Goal: Transaction & Acquisition: Purchase product/service

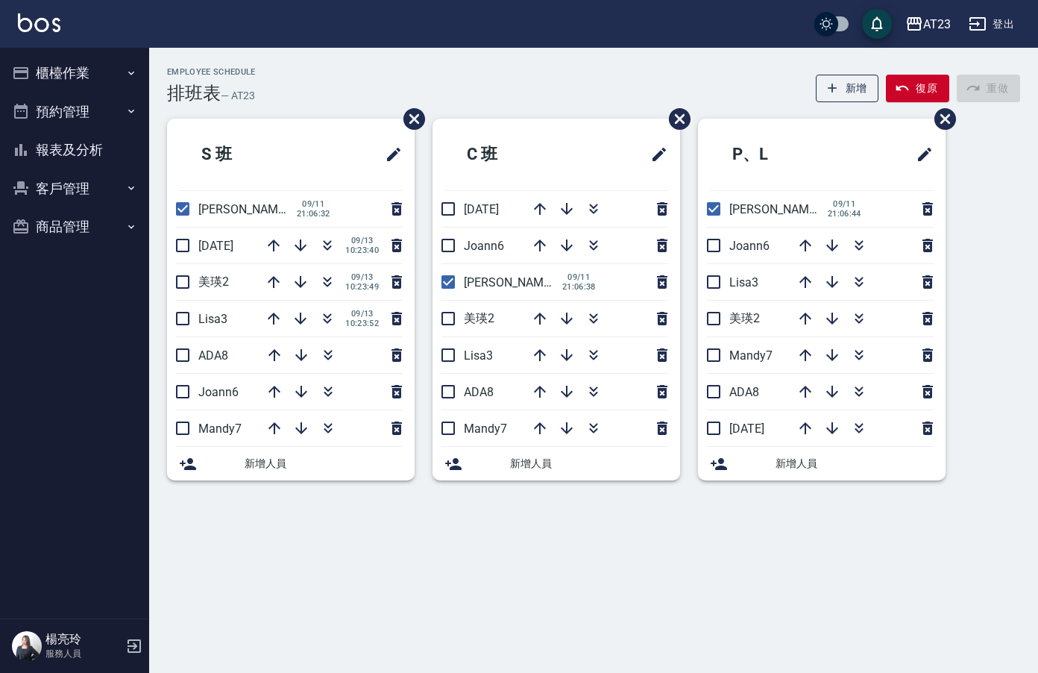
click at [50, 75] on button "櫃檯作業" at bounding box center [74, 73] width 137 height 39
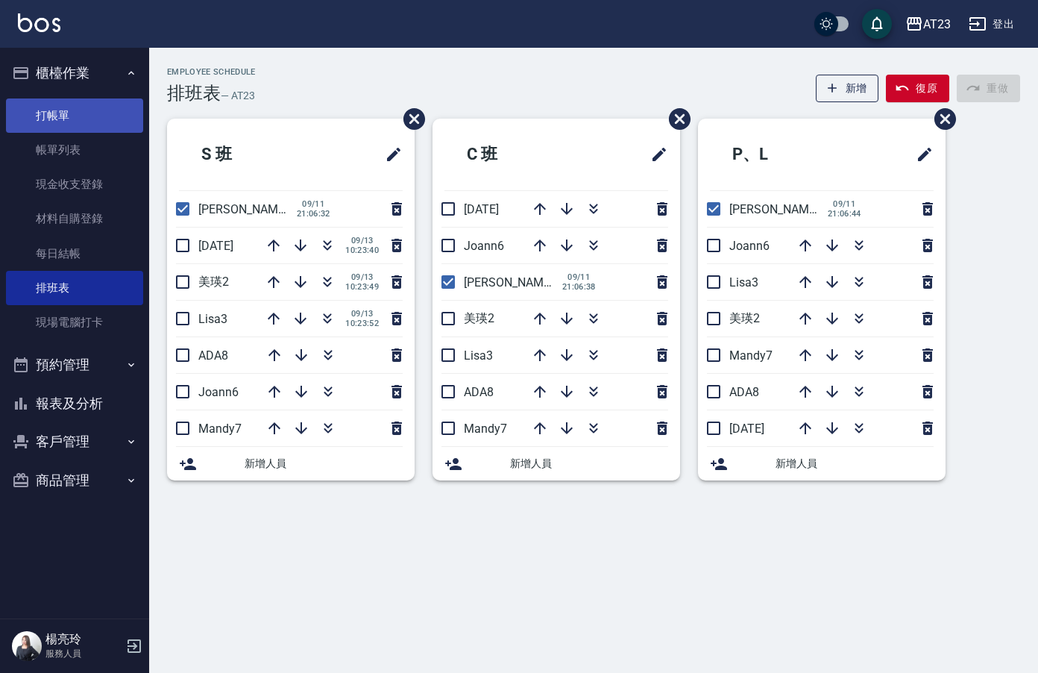
click at [57, 122] on link "打帳單" at bounding box center [74, 115] width 137 height 34
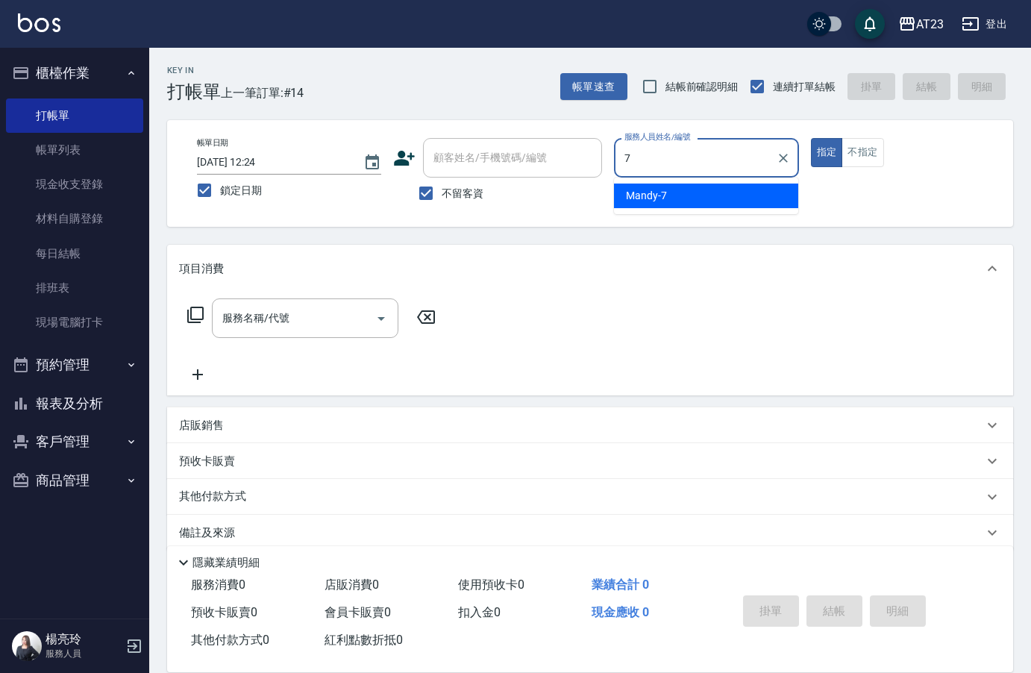
type input "7"
type button "true"
type input "Mandy-7"
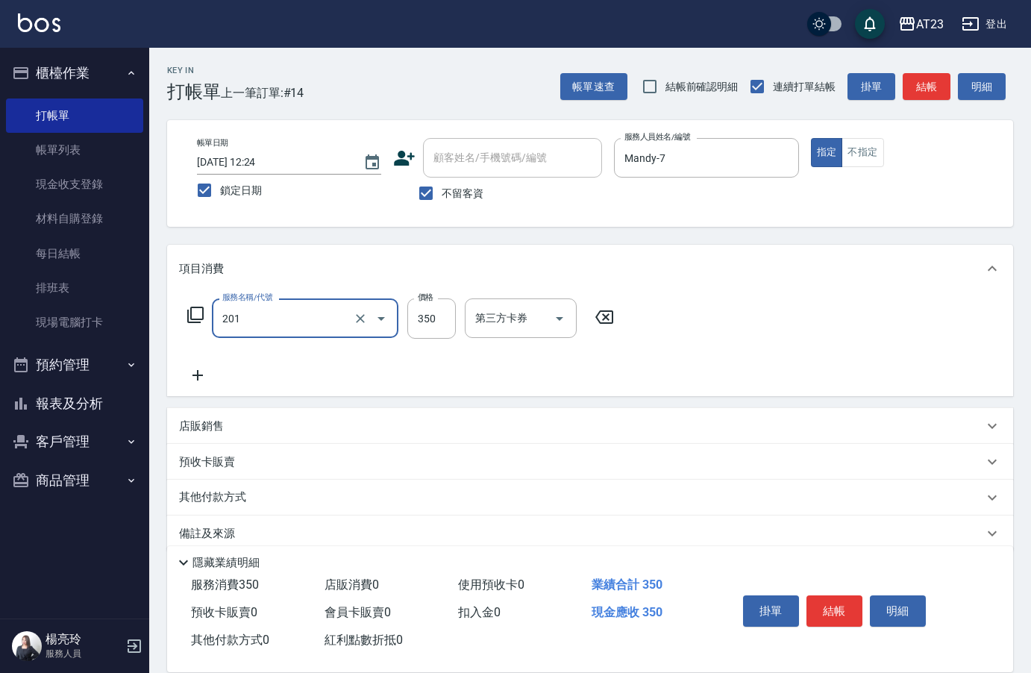
type input "一般洗髮(201)"
type input "200"
click at [841, 597] on button "結帳" at bounding box center [834, 610] width 56 height 31
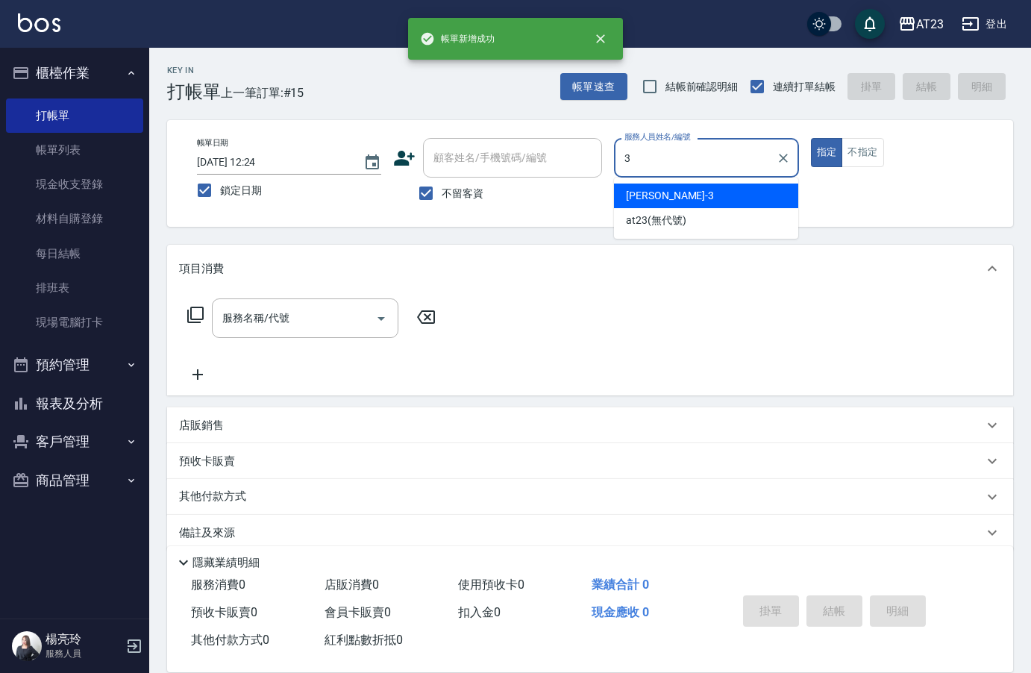
type input "Lisa-3"
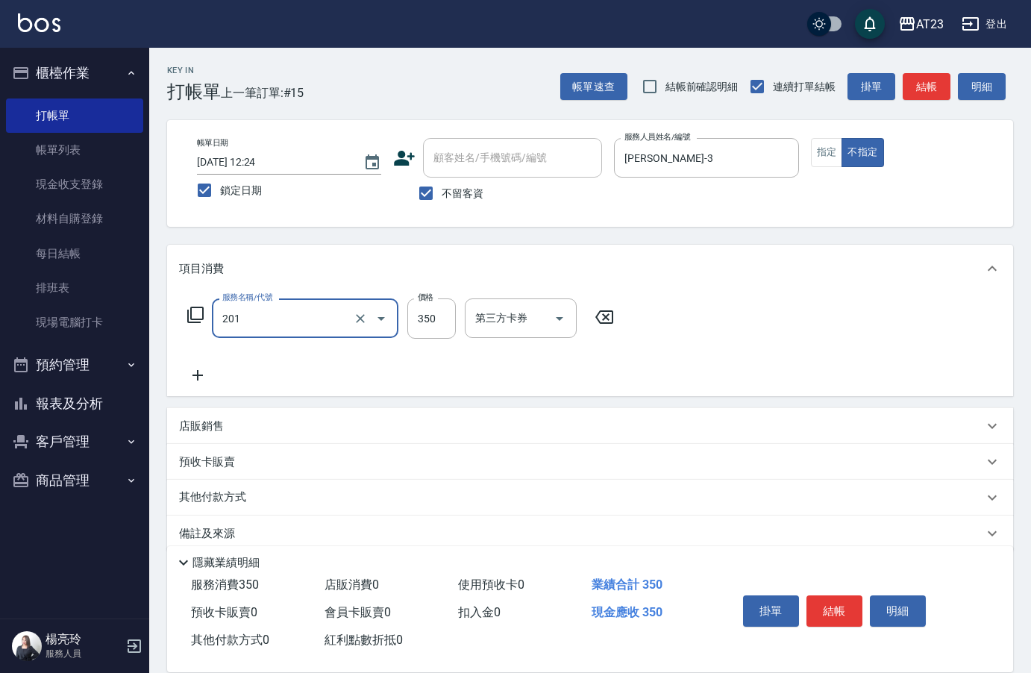
type input "一般洗髮(201)"
type input "200"
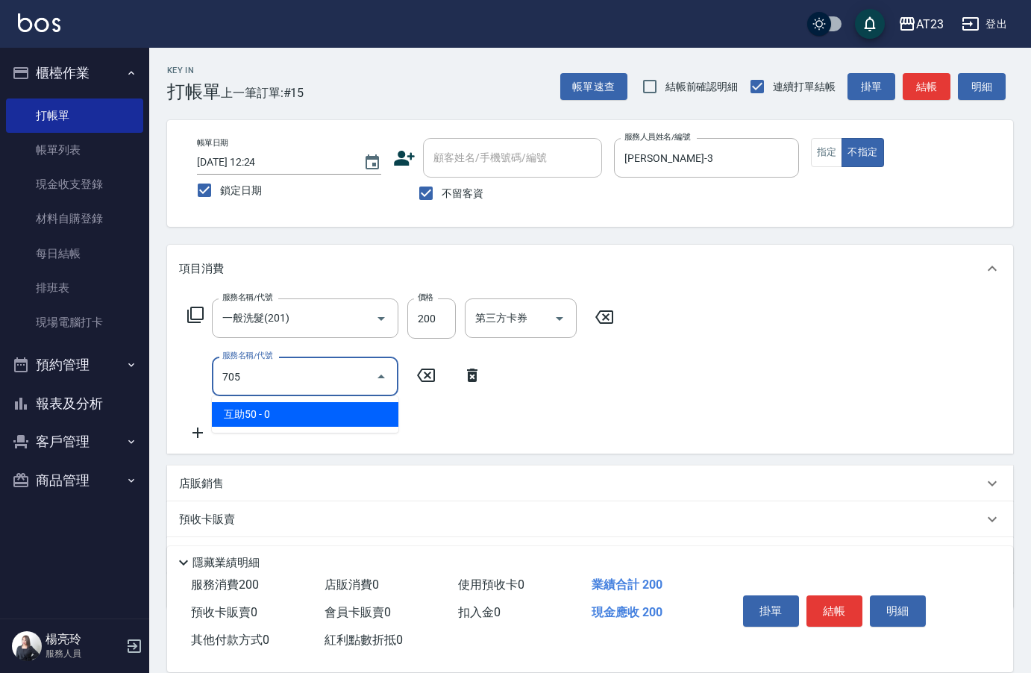
type input "互助50(705)"
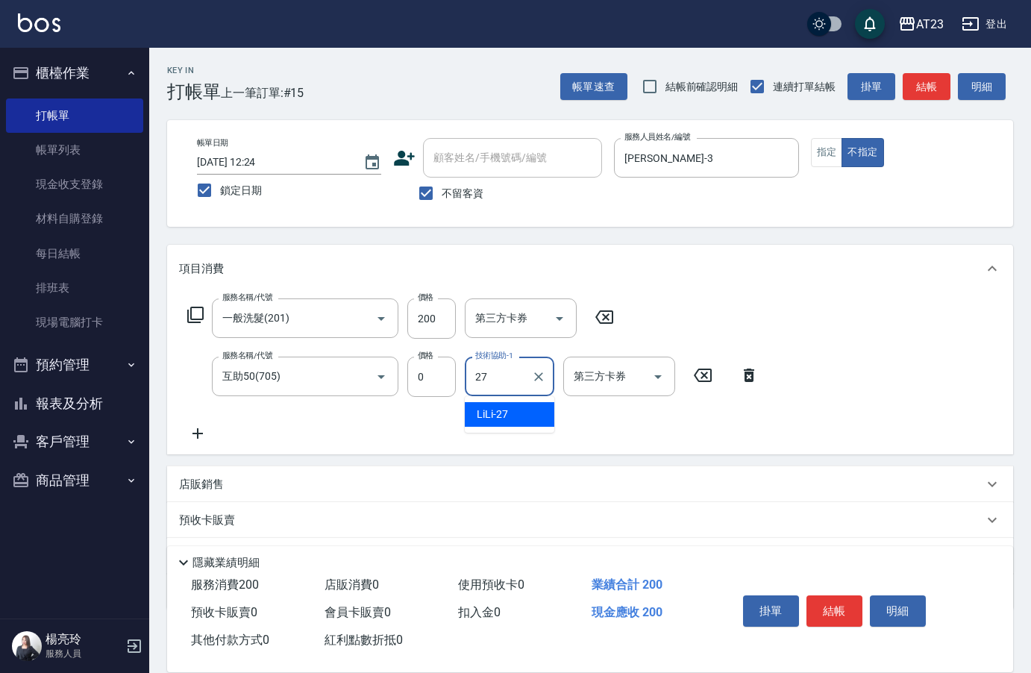
type input "LiLi-27"
click at [855, 618] on button "結帳" at bounding box center [834, 610] width 56 height 31
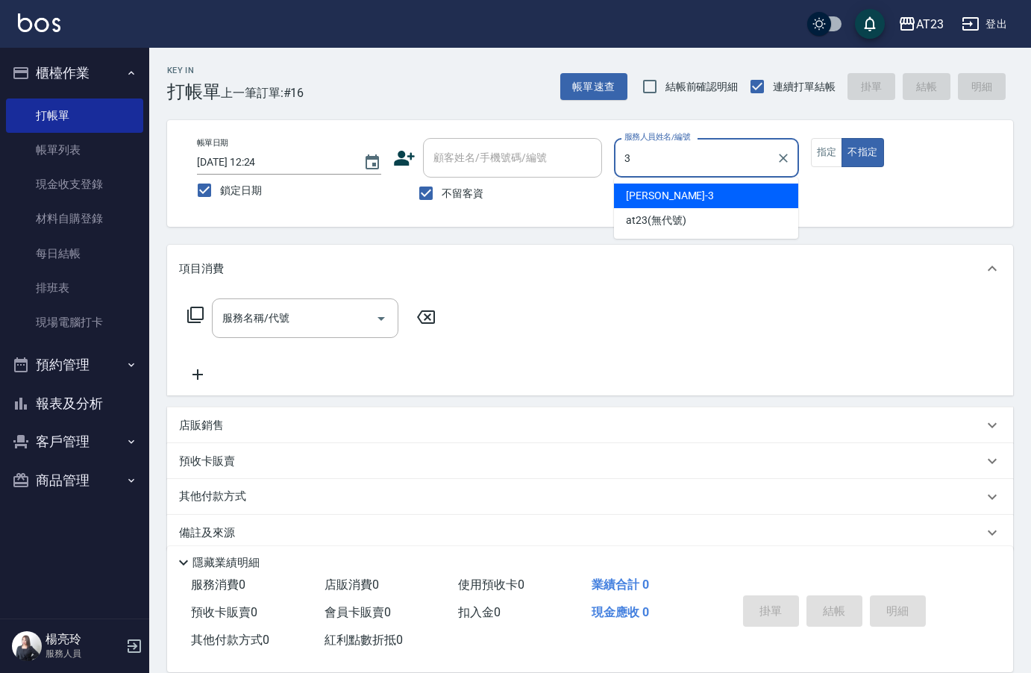
type input "Lisa-3"
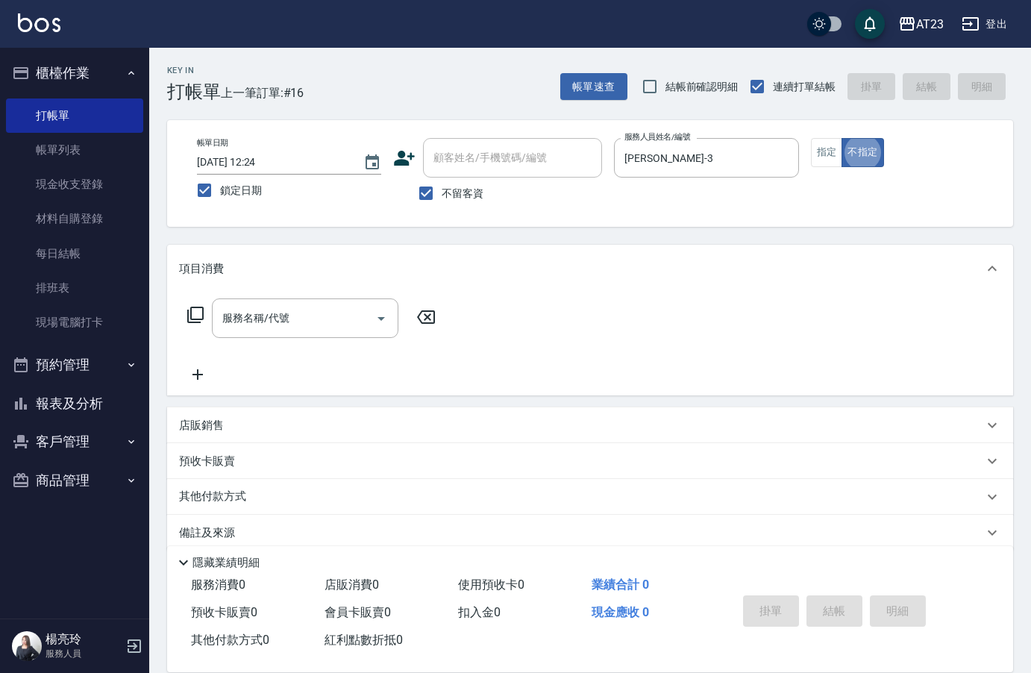
type button "false"
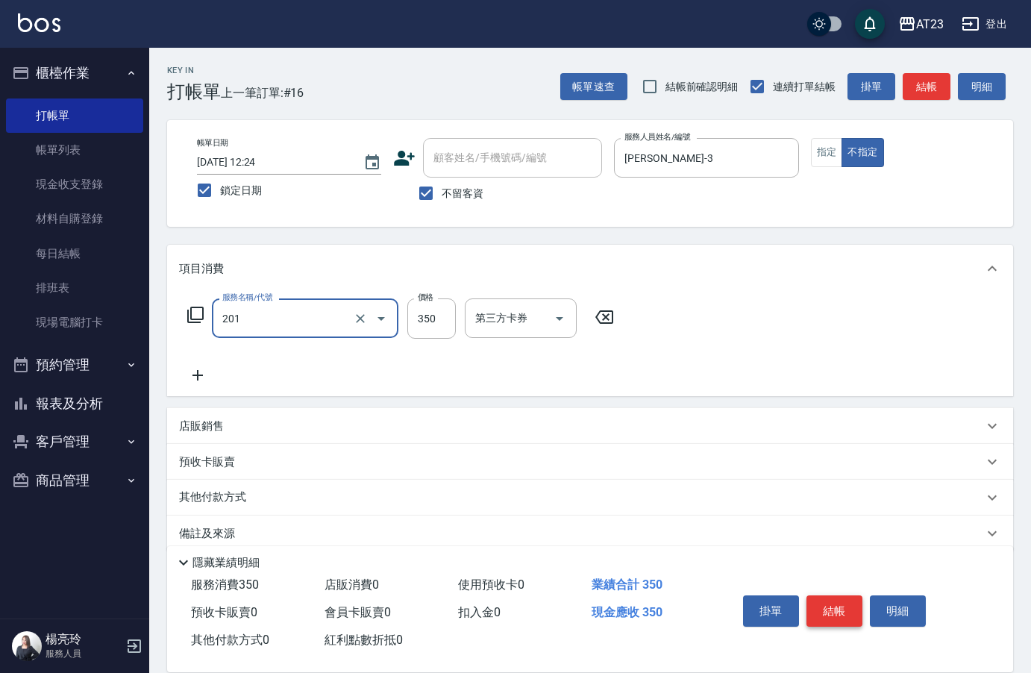
type input "一般洗髮(201)"
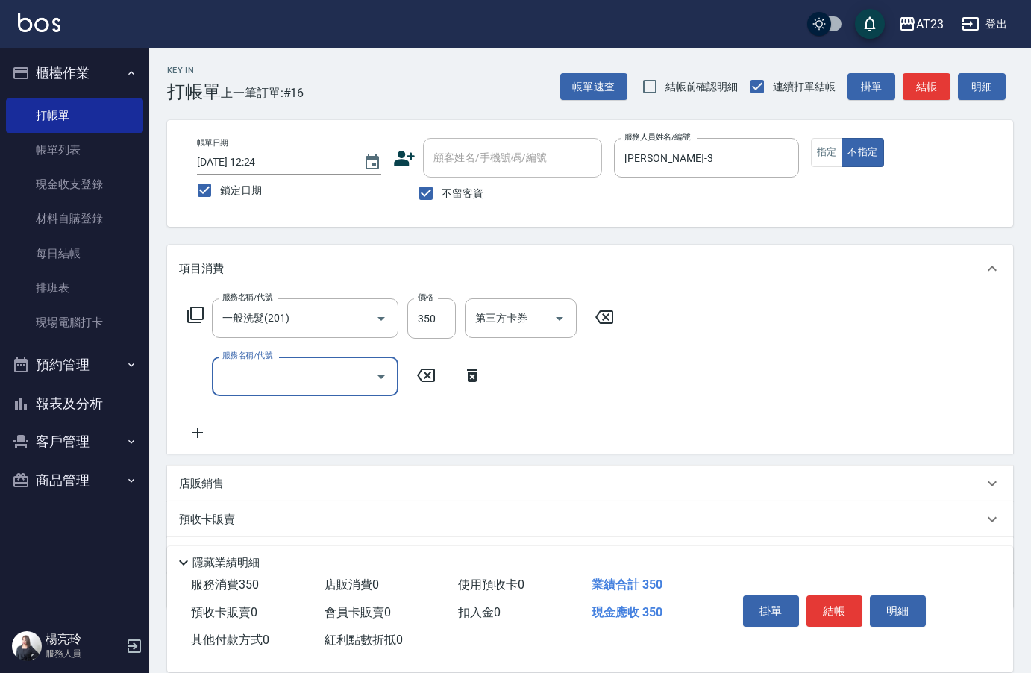
click at [197, 313] on icon at bounding box center [195, 315] width 18 height 18
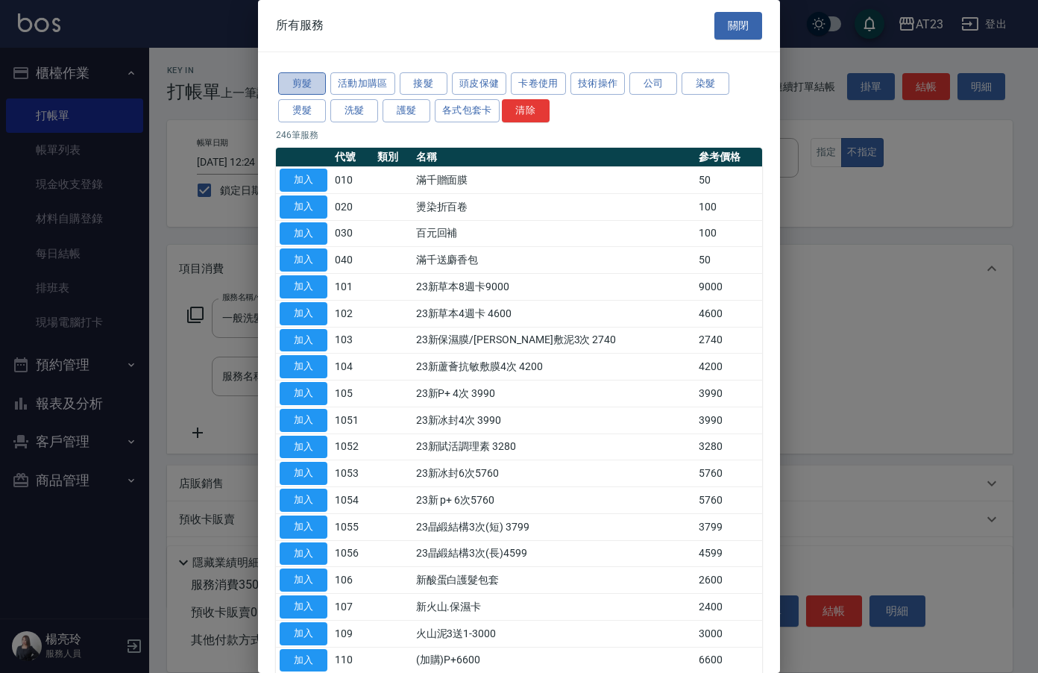
click at [291, 83] on button "剪髮" at bounding box center [302, 83] width 48 height 23
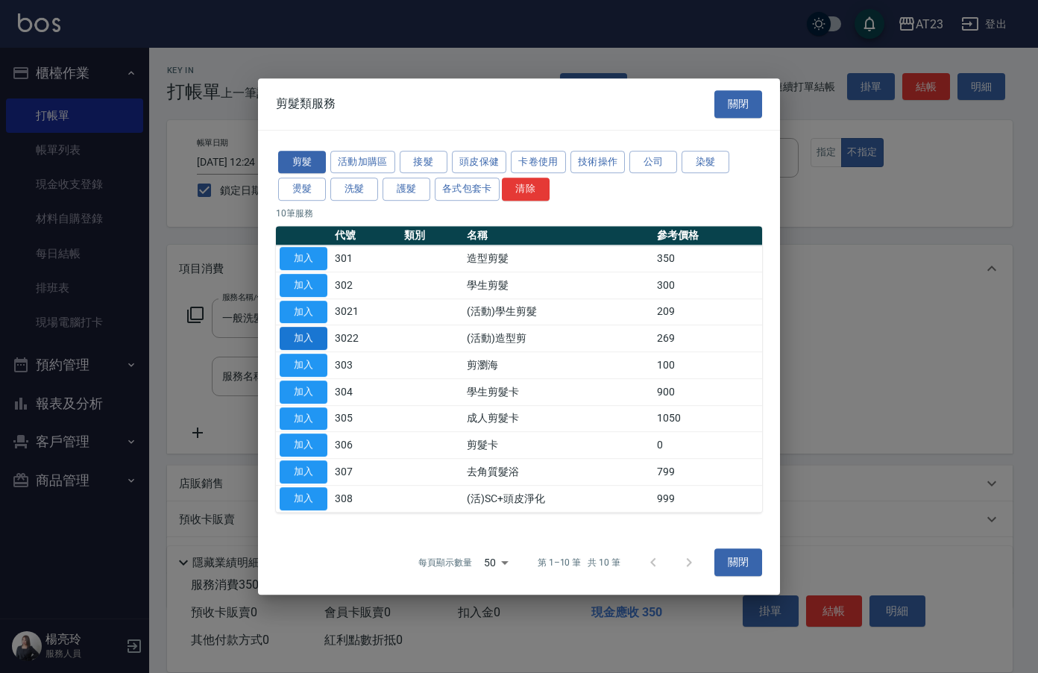
click at [310, 336] on button "加入" at bounding box center [304, 338] width 48 height 23
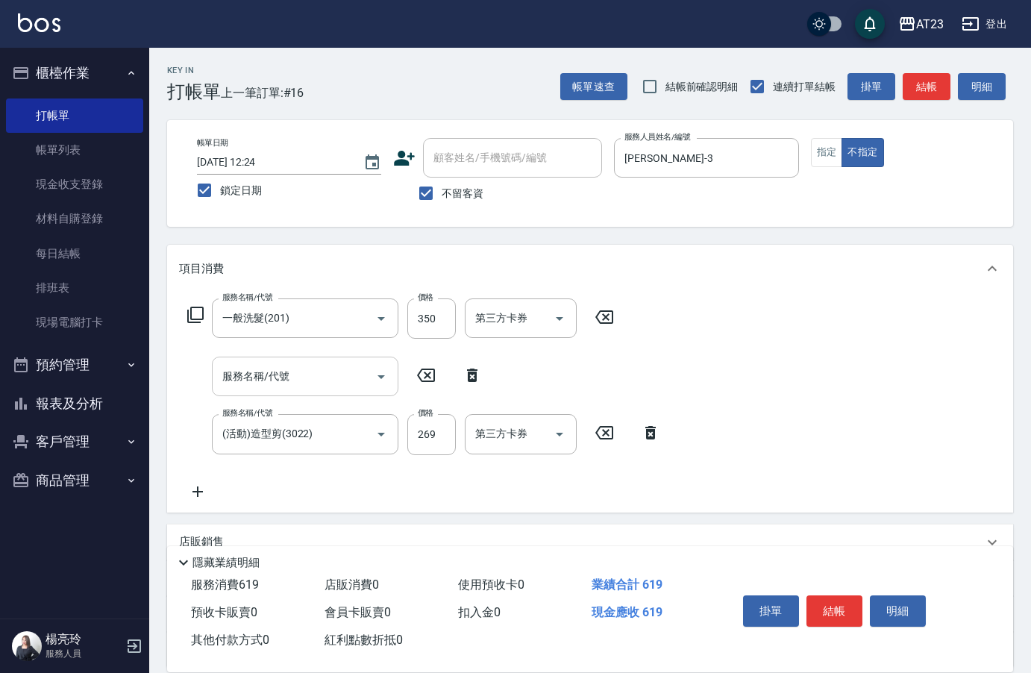
click at [362, 375] on input "服務名稱/代號" at bounding box center [294, 376] width 151 height 26
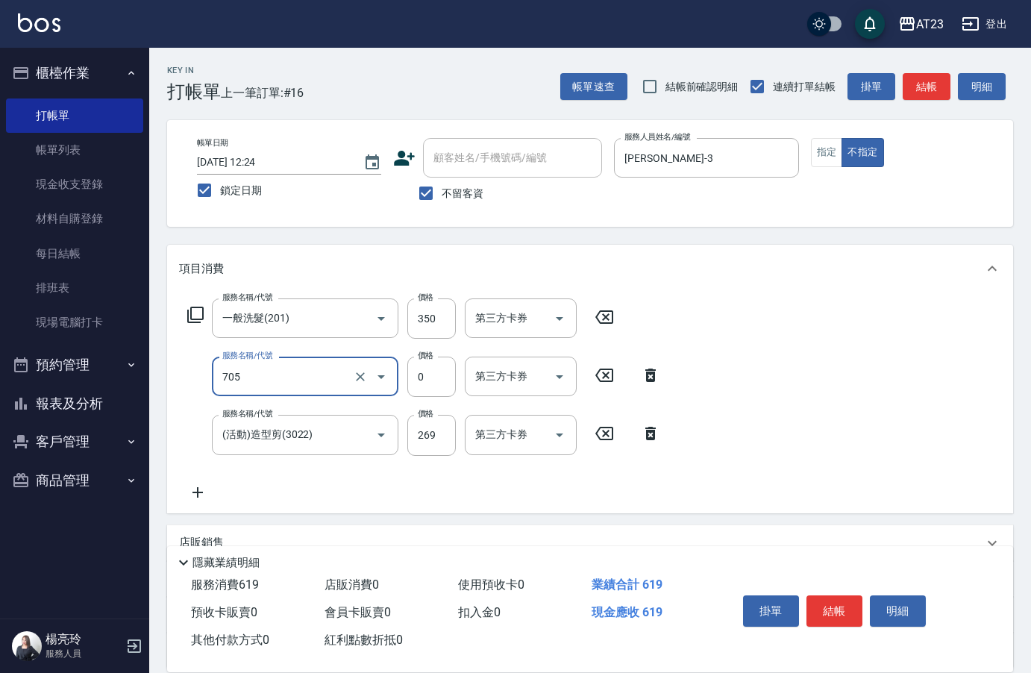
type input "互助50(705)"
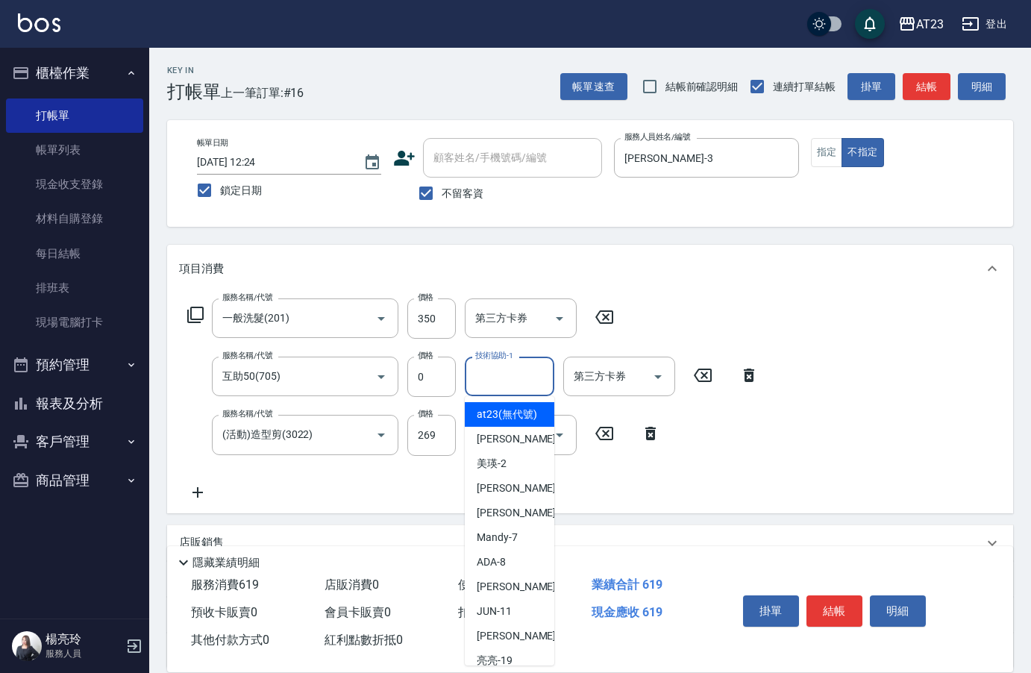
click at [512, 380] on input "技術協助-1" at bounding box center [509, 376] width 76 height 26
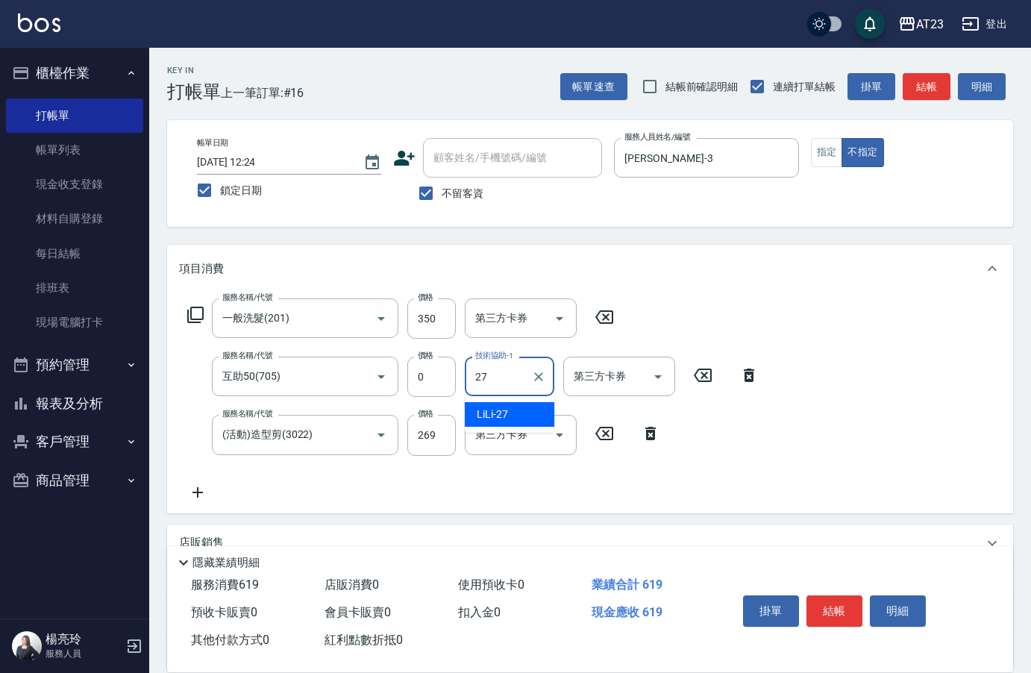
type input "LiLi-27"
click at [845, 605] on button "結帳" at bounding box center [834, 610] width 56 height 31
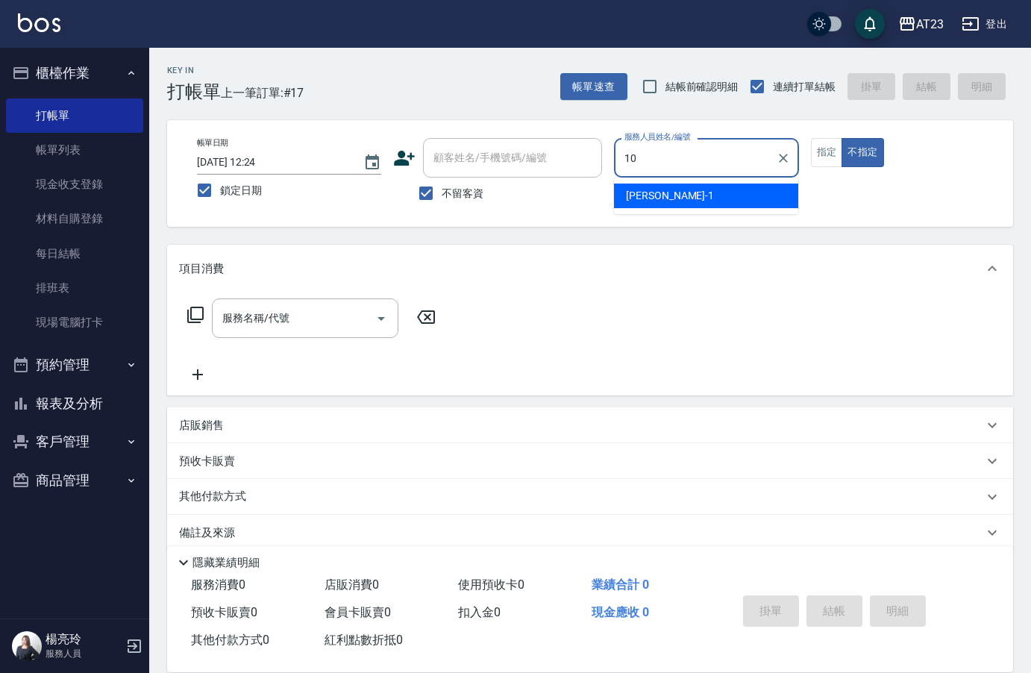
type input "[PERSON_NAME]-10"
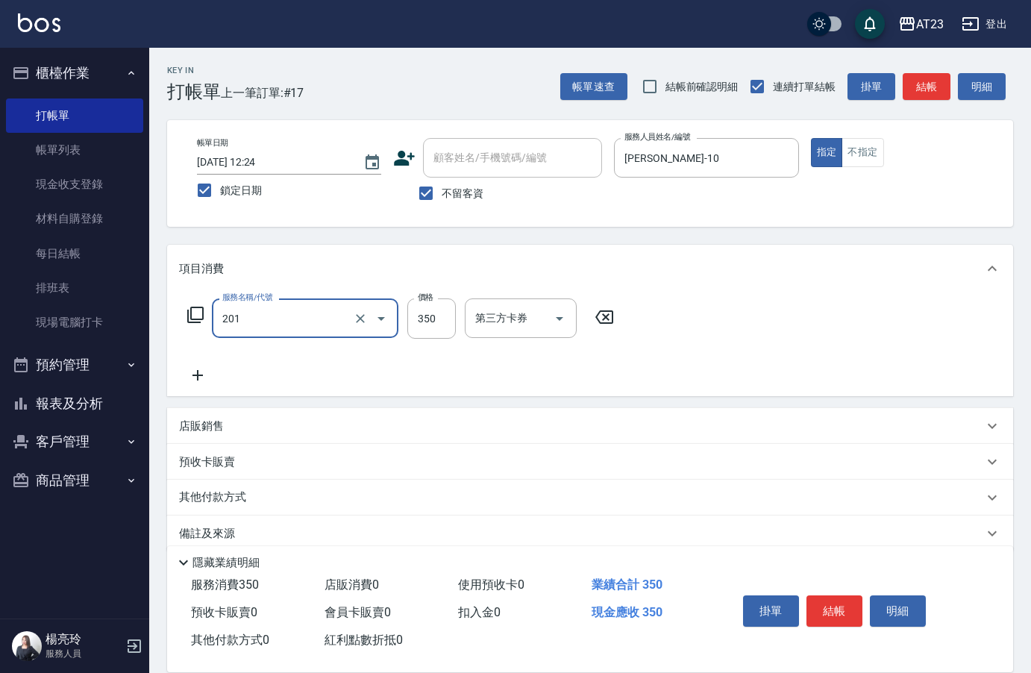
type input "一般洗髮(201)"
type input "200"
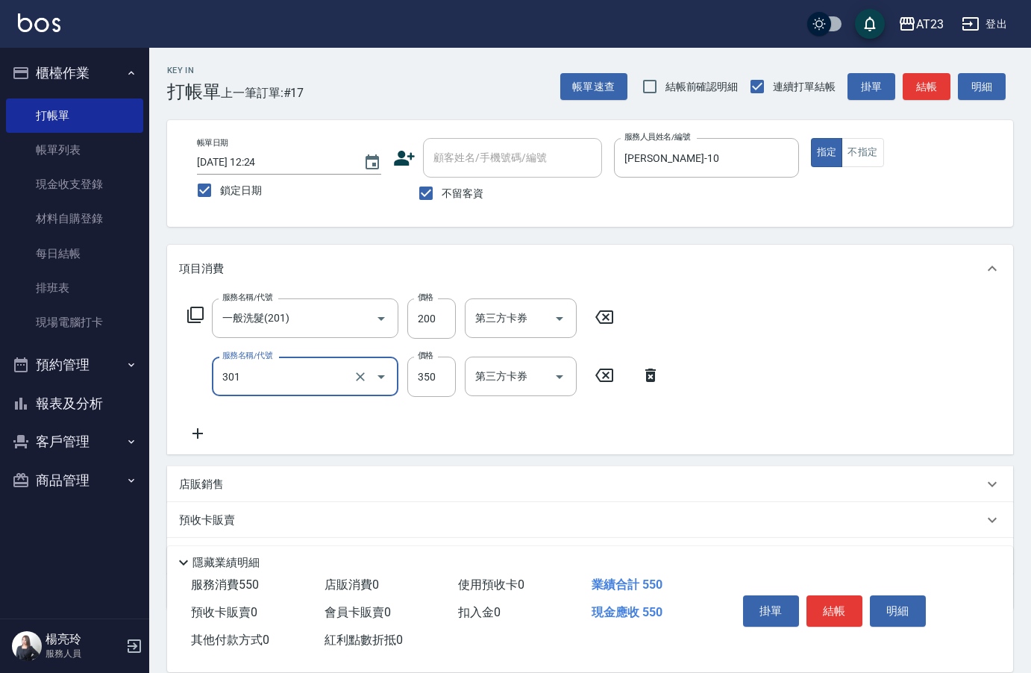
type input "造型剪髮(301)"
type input "250"
click at [844, 601] on button "結帳" at bounding box center [834, 610] width 56 height 31
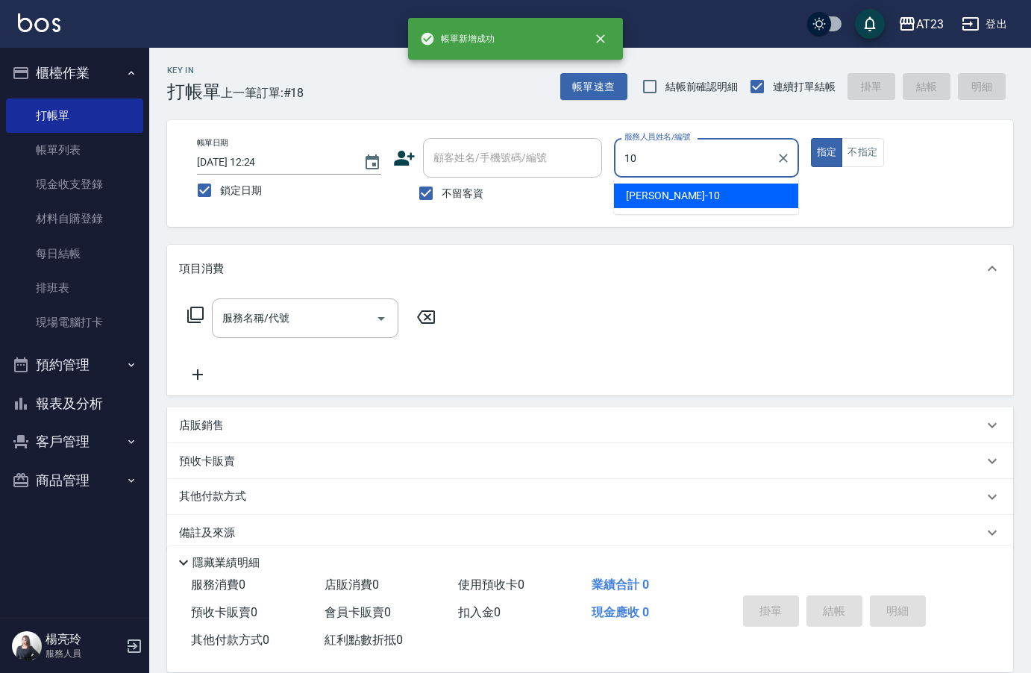
type input "[PERSON_NAME]-10"
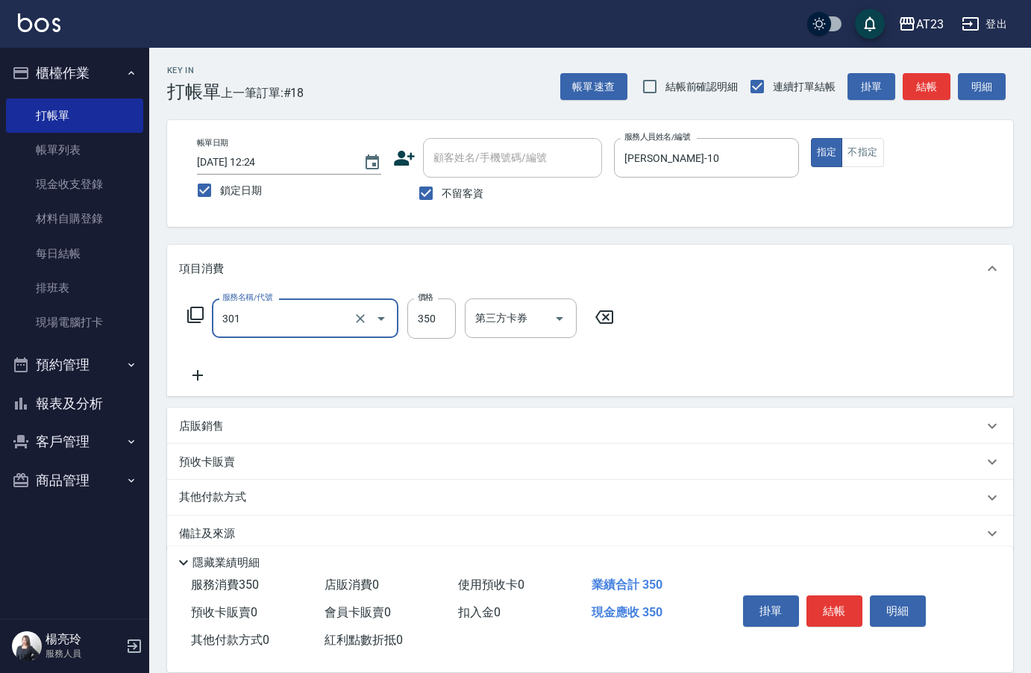
type input "造型剪髮(301)"
type input "280"
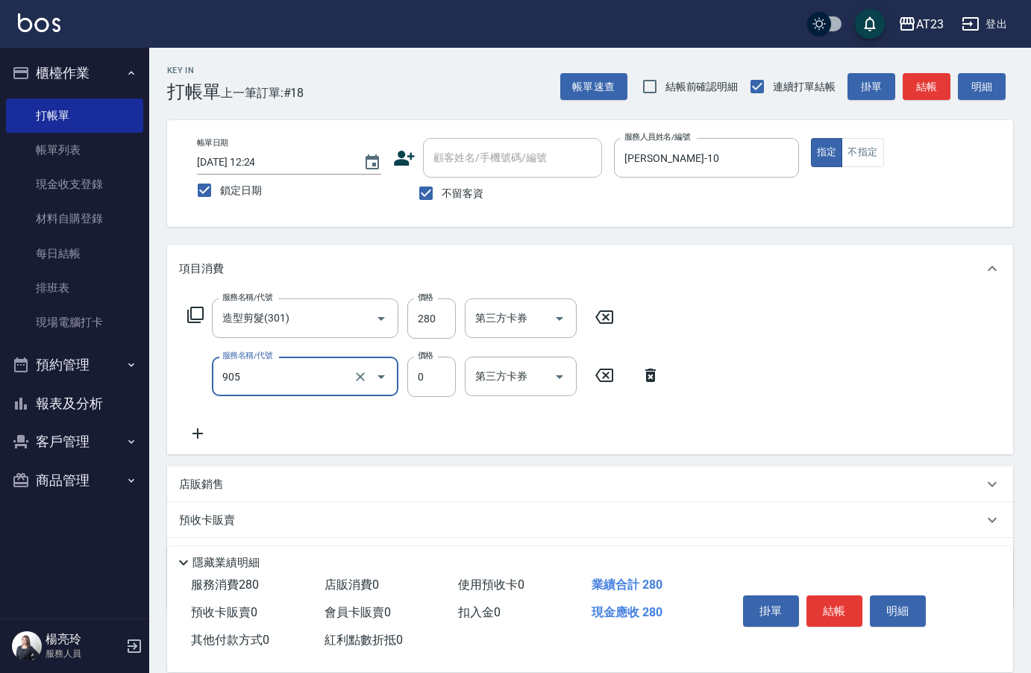
type input "頭皮卡使用(905)"
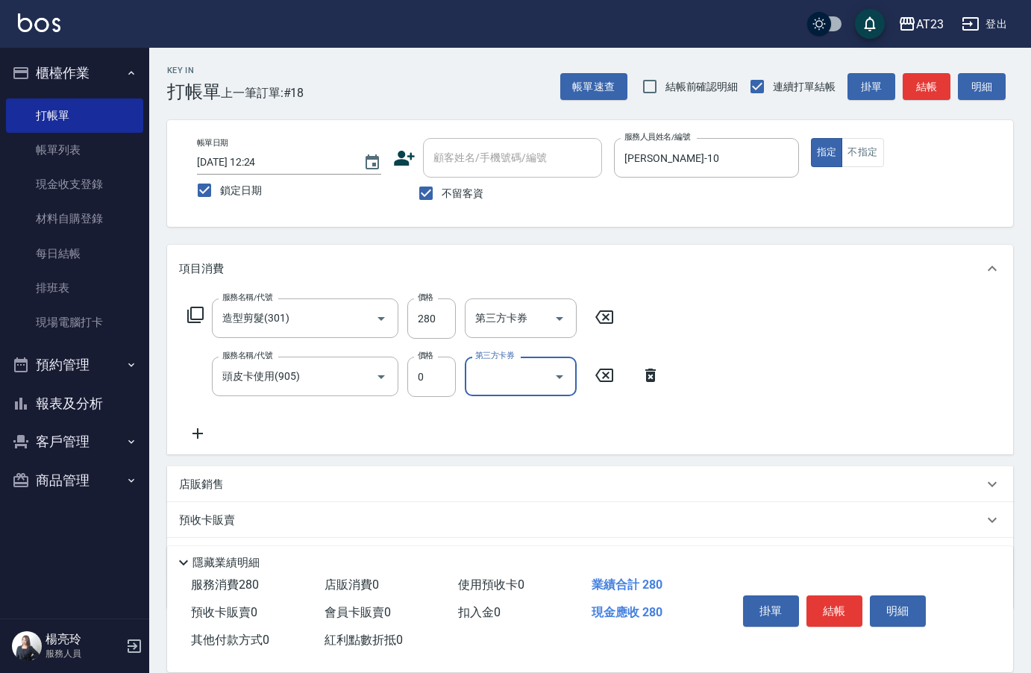
click at [190, 310] on icon at bounding box center [195, 315] width 16 height 16
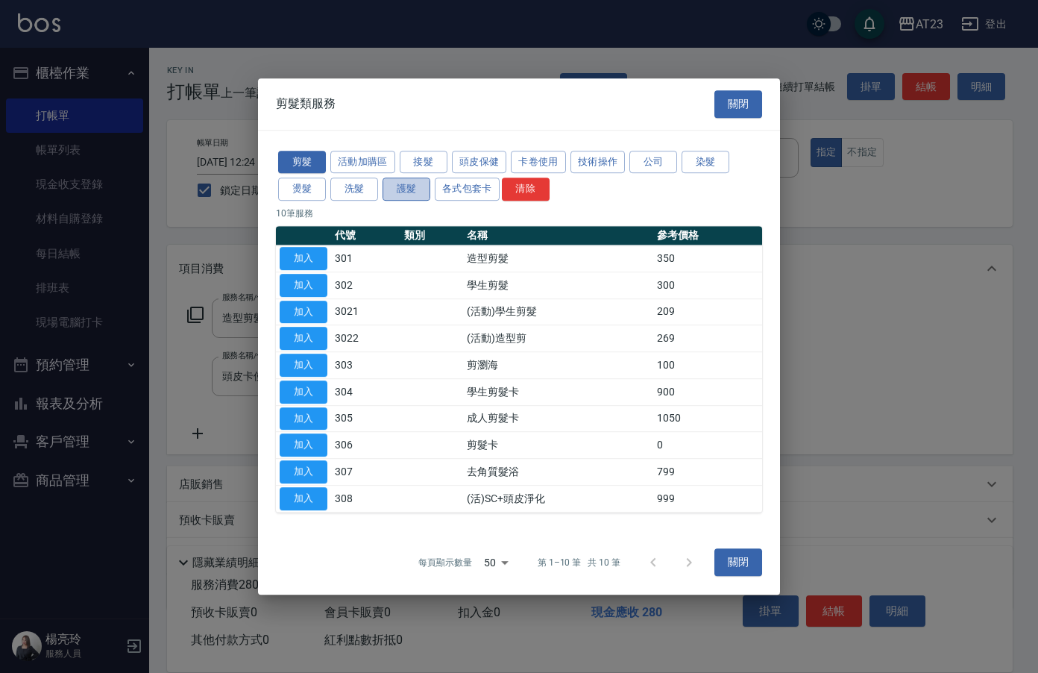
click at [401, 188] on button "護髮" at bounding box center [407, 189] width 48 height 23
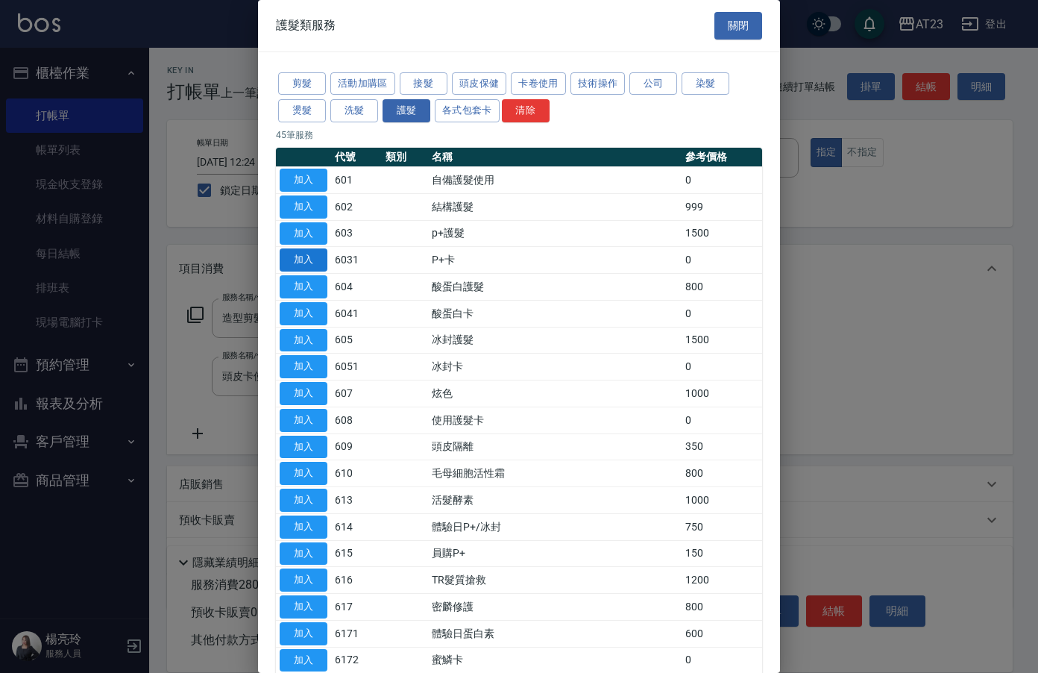
click at [318, 256] on button "加入" at bounding box center [304, 259] width 48 height 23
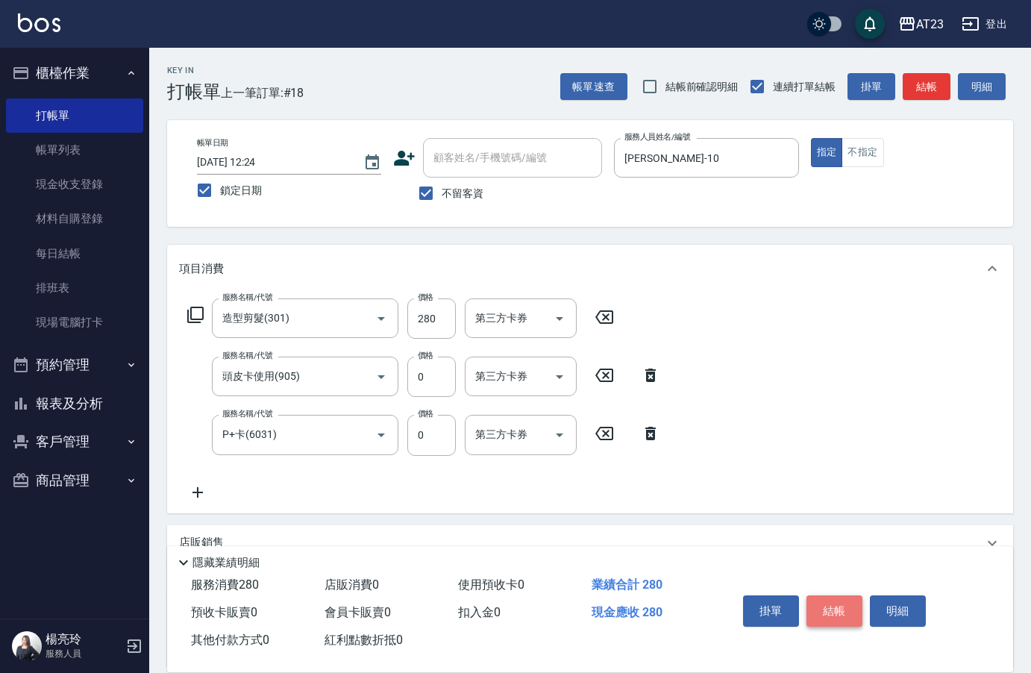
click at [841, 617] on button "結帳" at bounding box center [834, 610] width 56 height 31
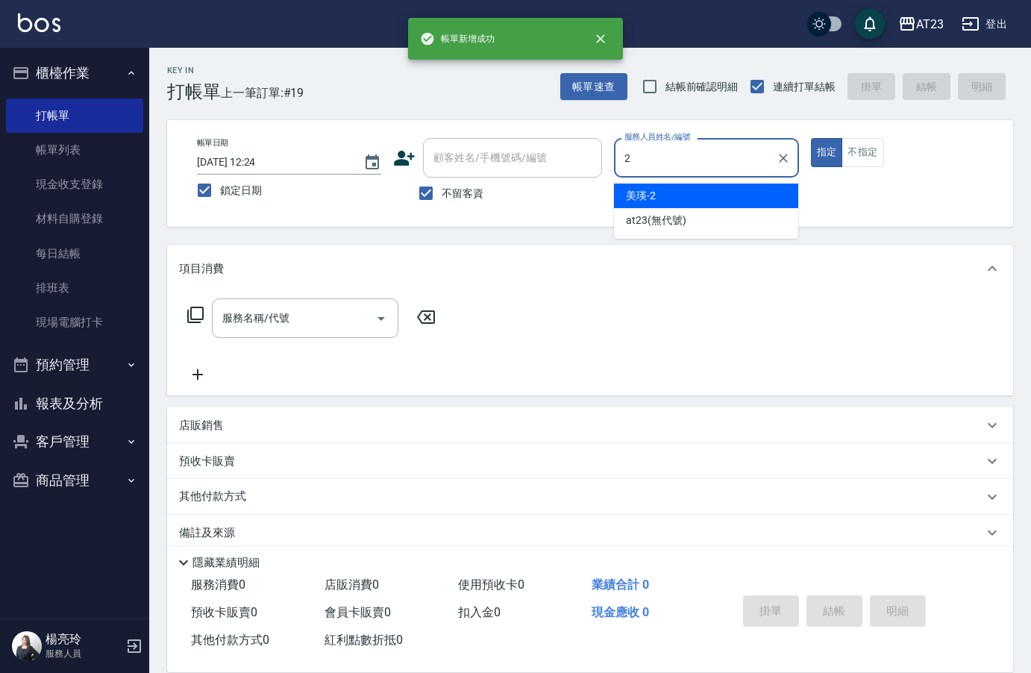
type input "美瑛-2"
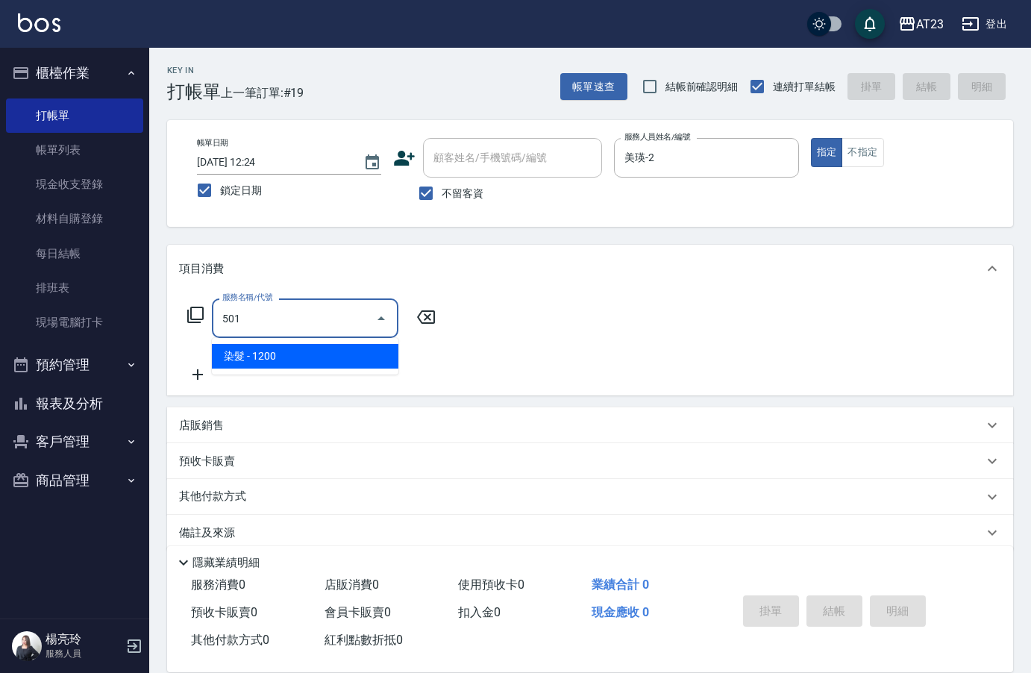
type input "染髮(501)"
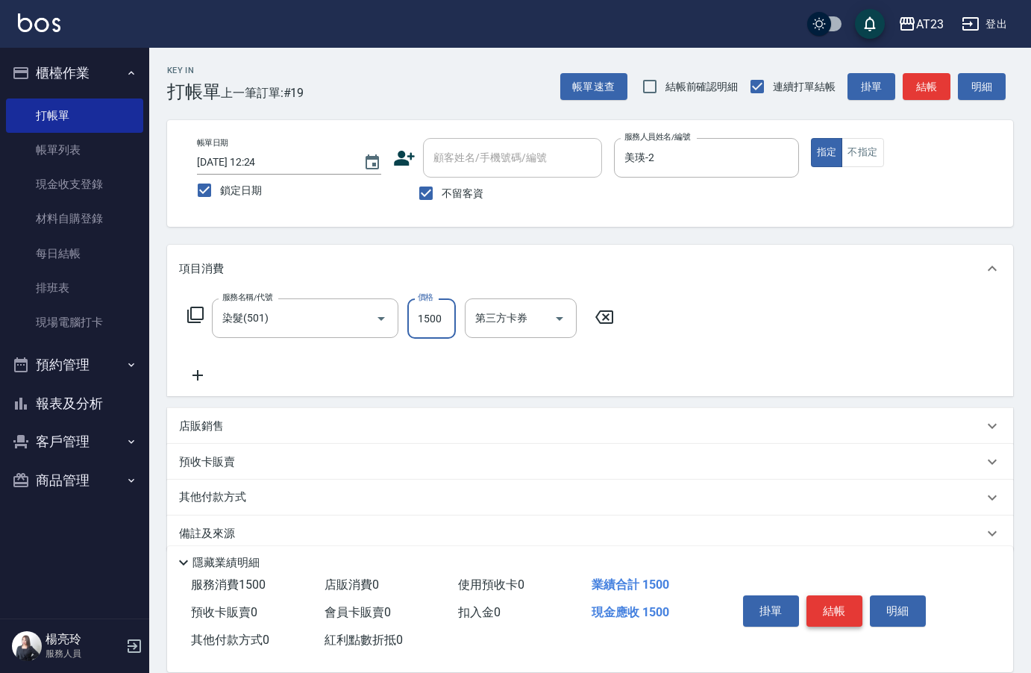
type input "1500"
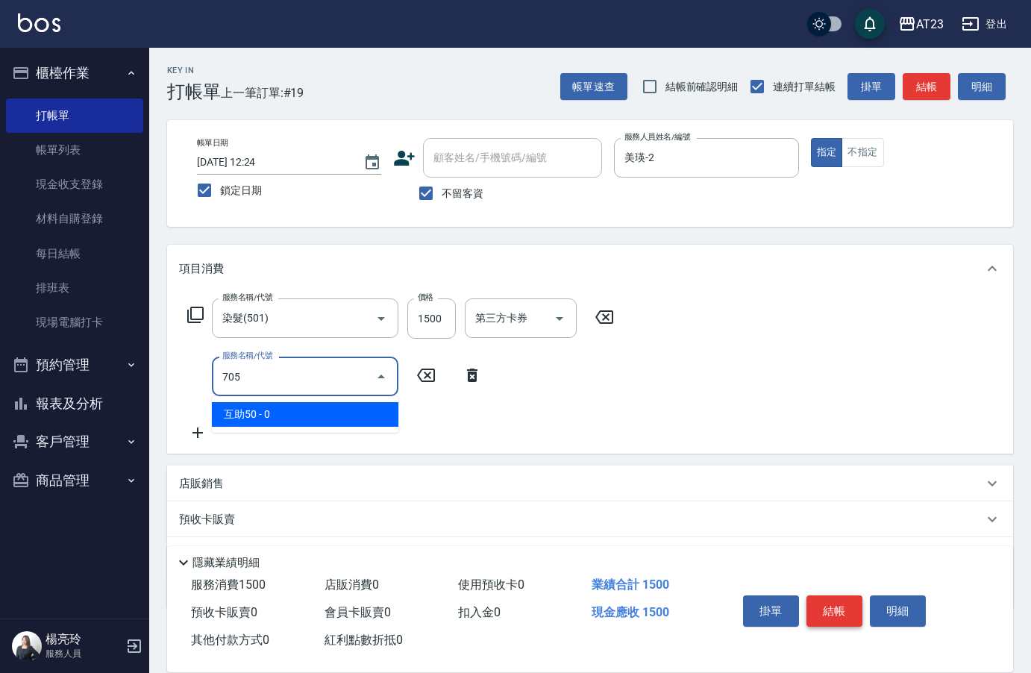
type input "互助50(705)"
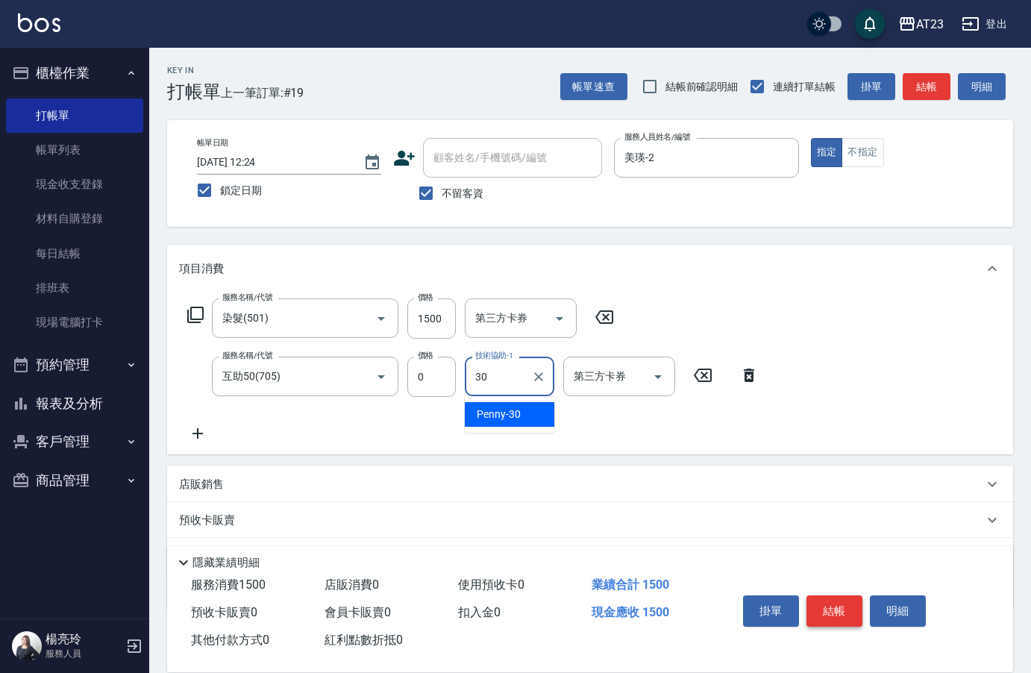
type input "Penny-30"
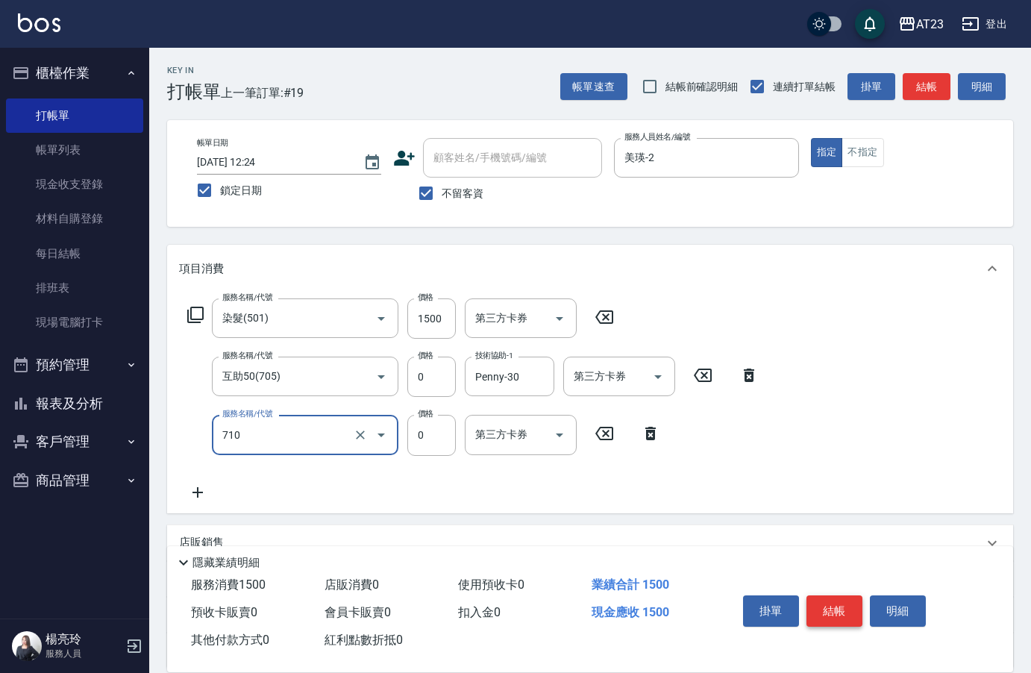
type input "互助100(710)"
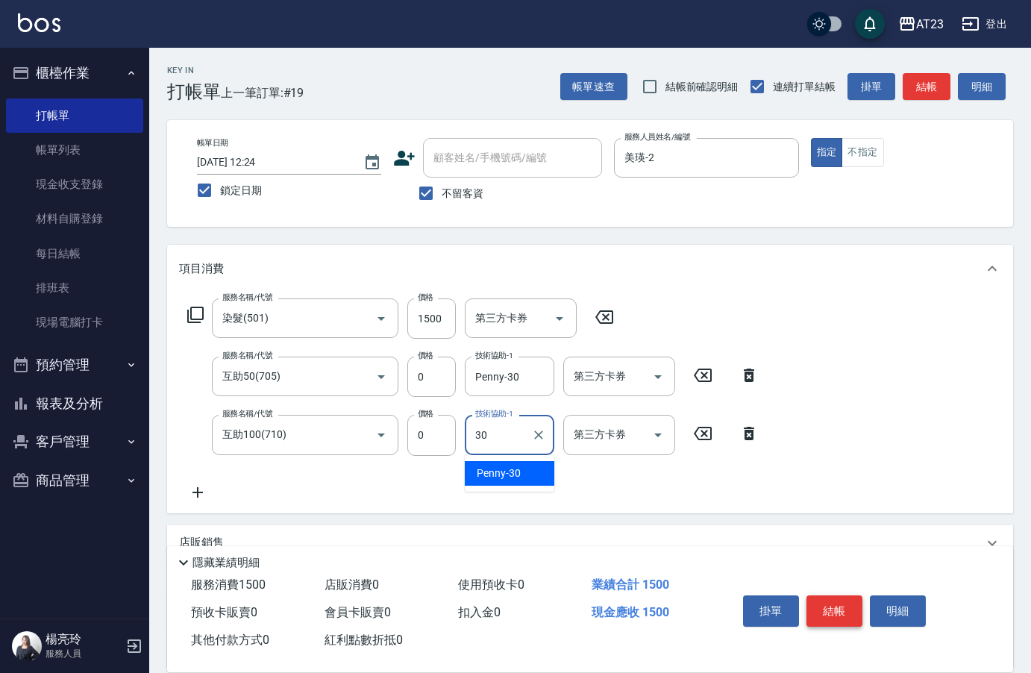
type input "Penny-30"
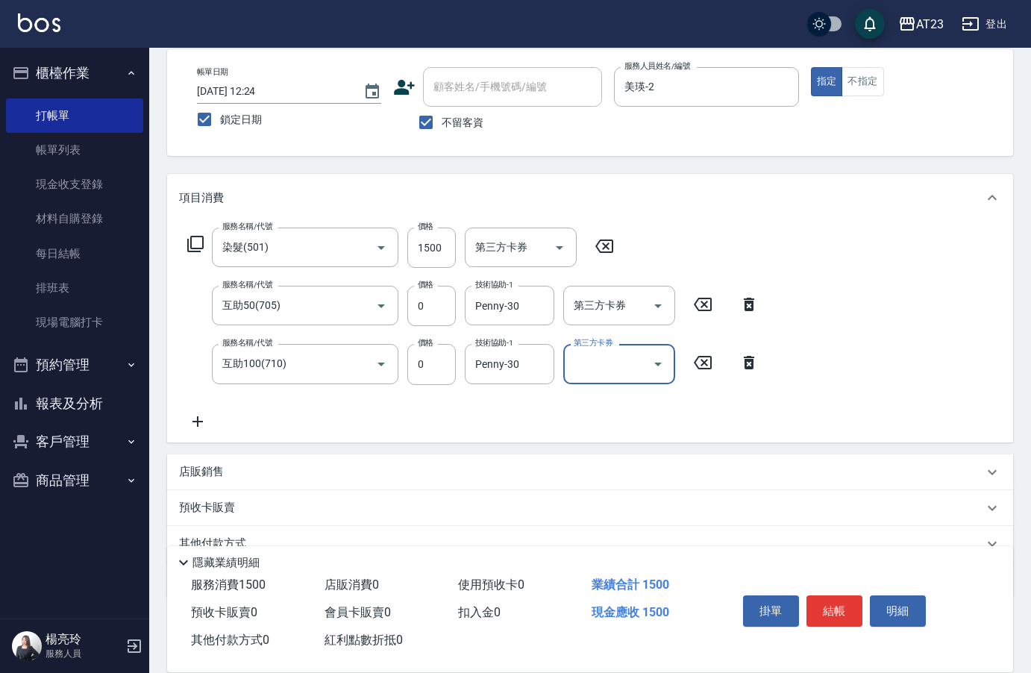
scroll to position [139, 0]
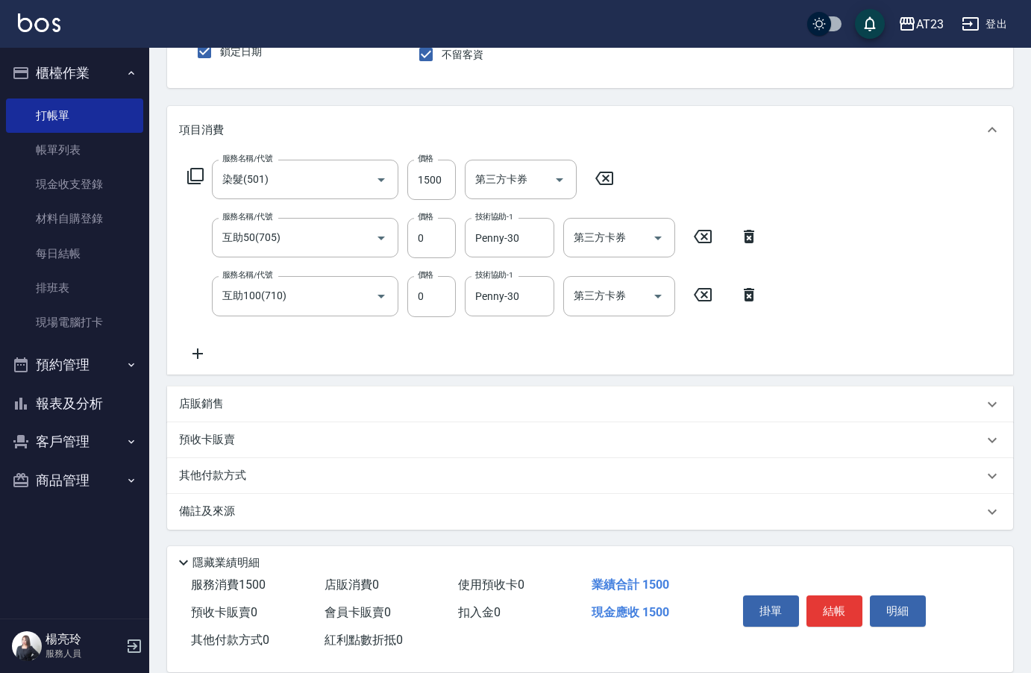
click at [253, 468] on p "其他付款方式" at bounding box center [216, 476] width 75 height 16
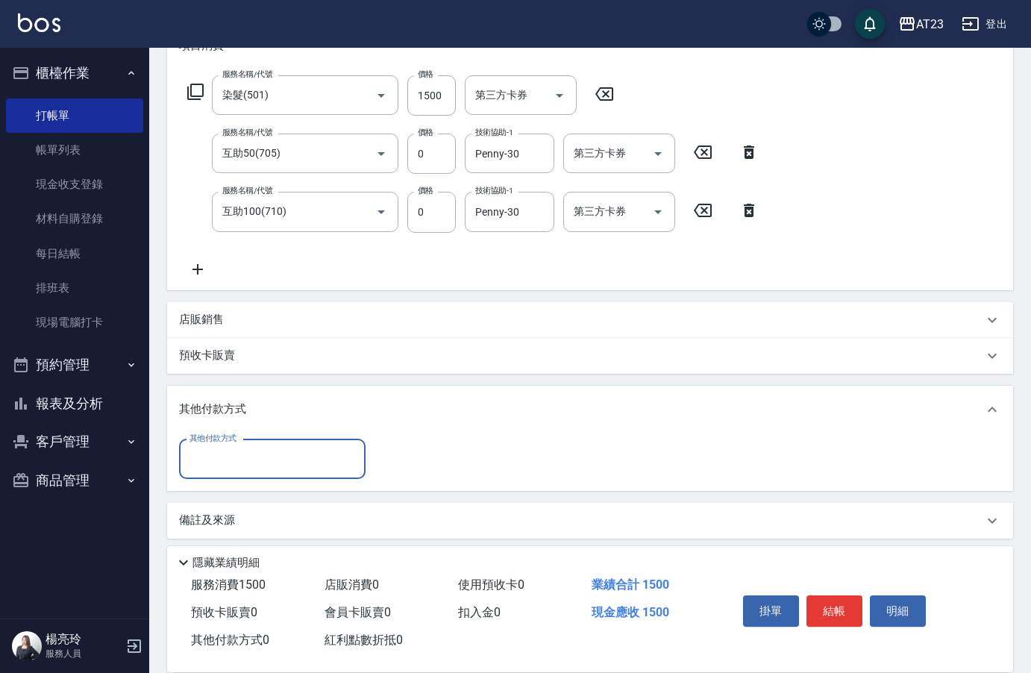
scroll to position [227, 0]
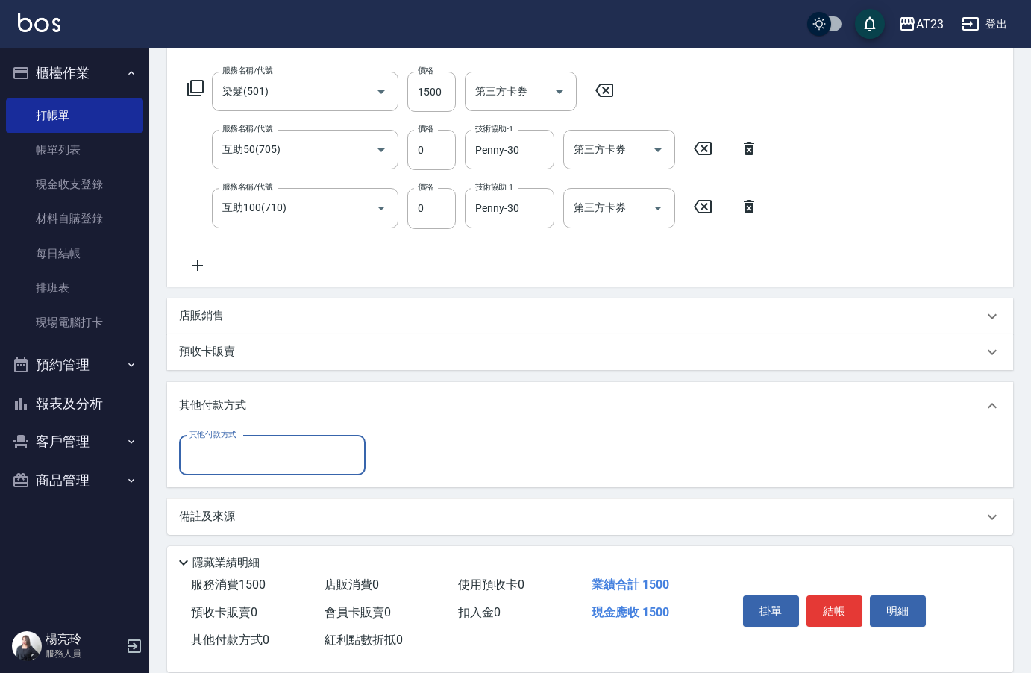
click at [254, 462] on input "其他付款方式" at bounding box center [272, 455] width 173 height 26
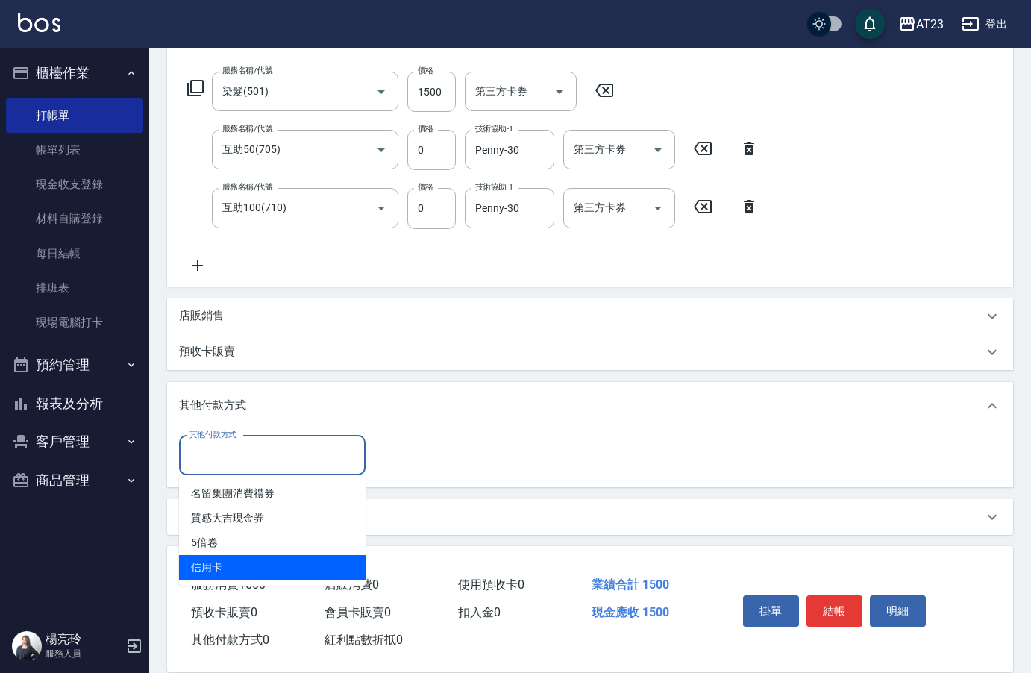
click at [237, 560] on span "信用卡" at bounding box center [272, 567] width 186 height 25
type input "信用卡"
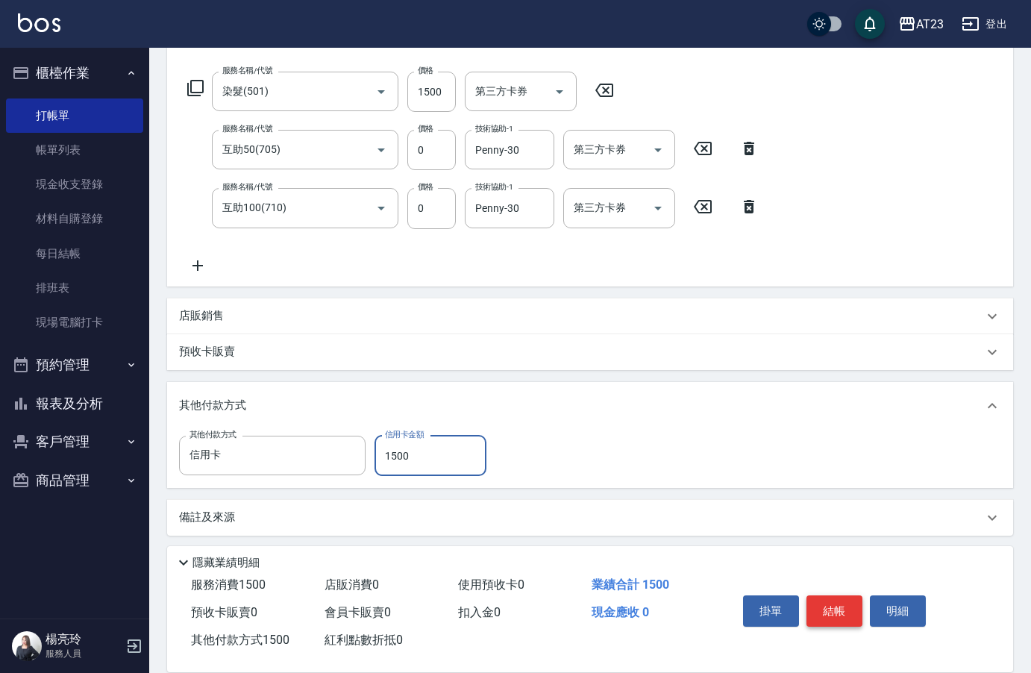
type input "1500"
click at [847, 607] on button "結帳" at bounding box center [834, 610] width 56 height 31
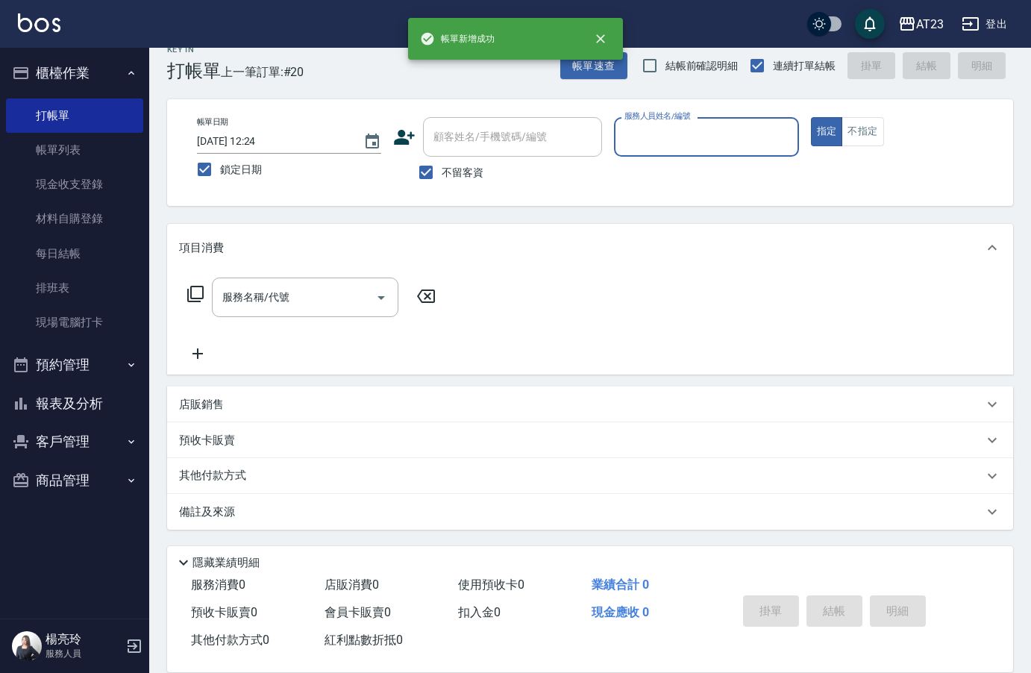
scroll to position [21, 0]
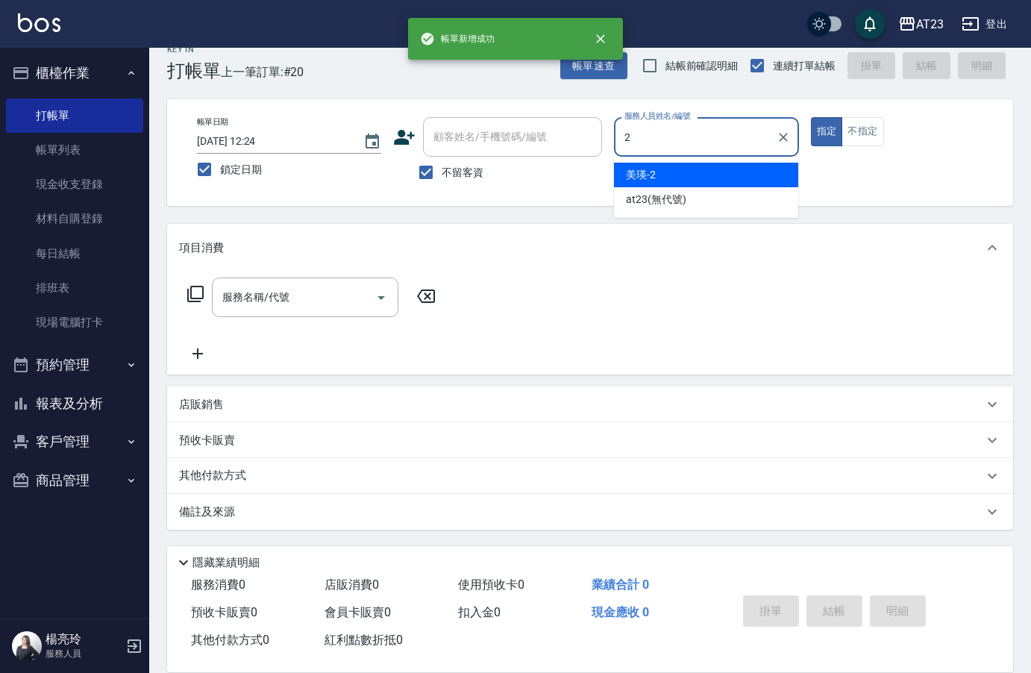
type input "美瑛-2"
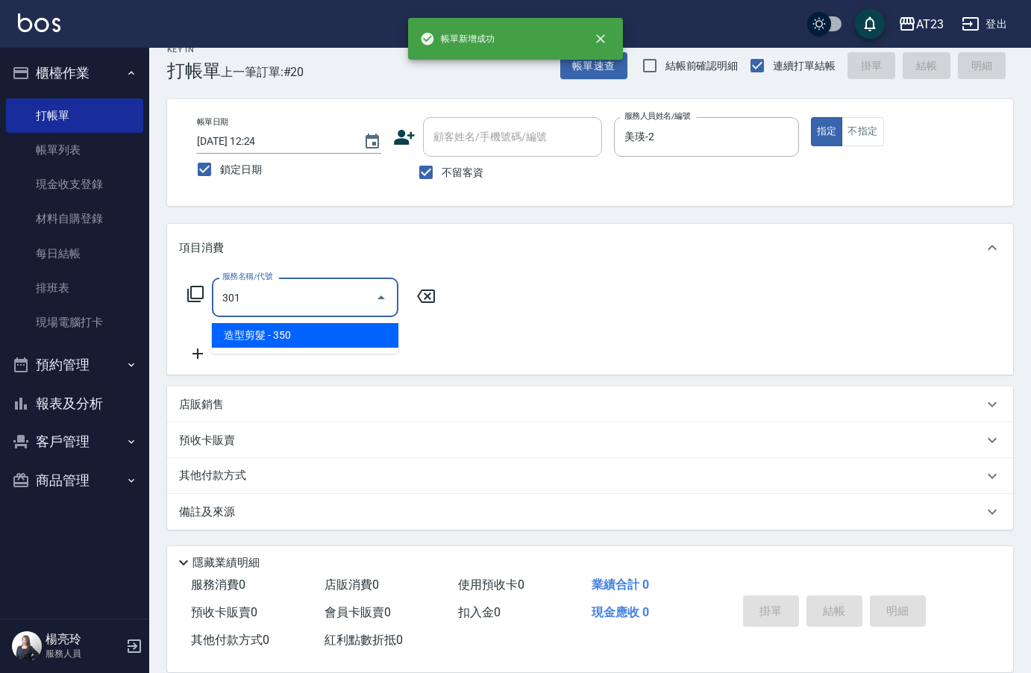
type input "造型剪髮(301)"
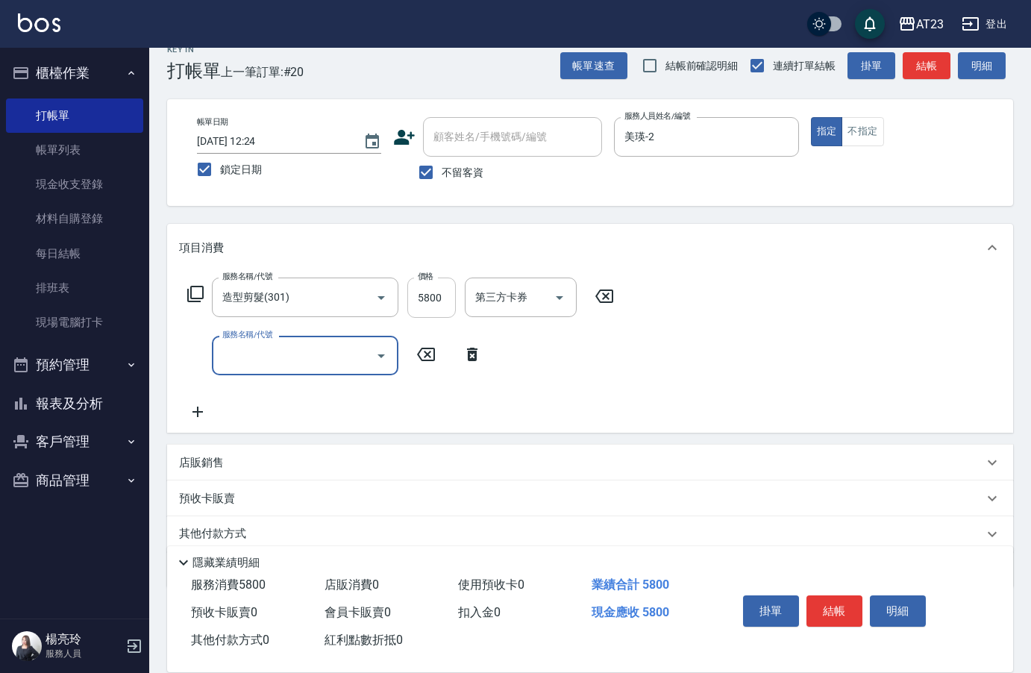
click at [422, 294] on input "5800" at bounding box center [431, 297] width 48 height 40
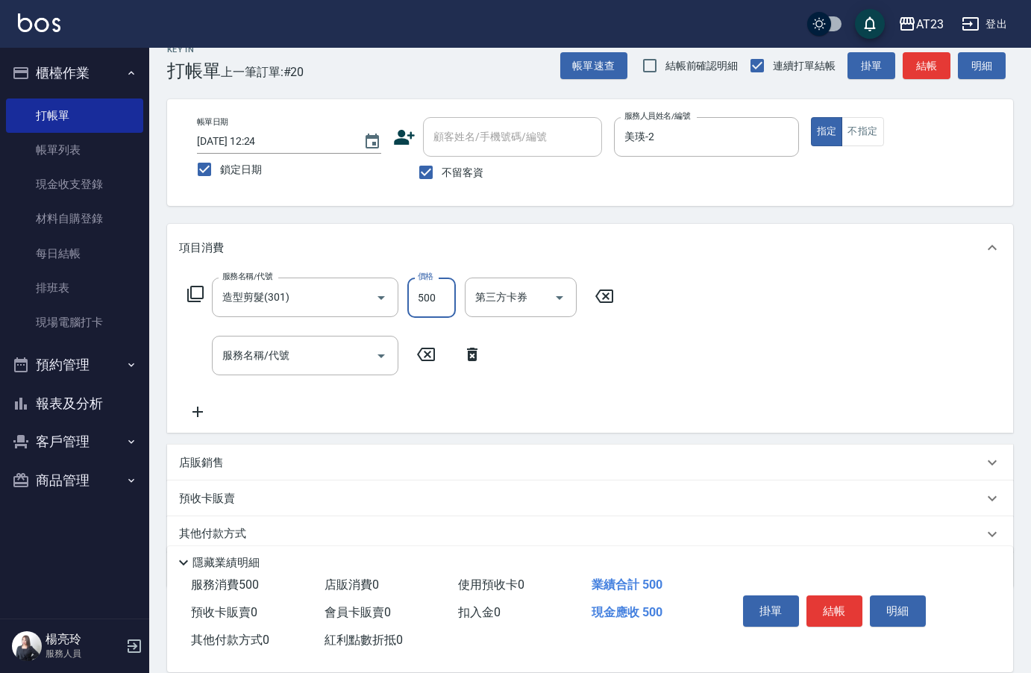
type input "500"
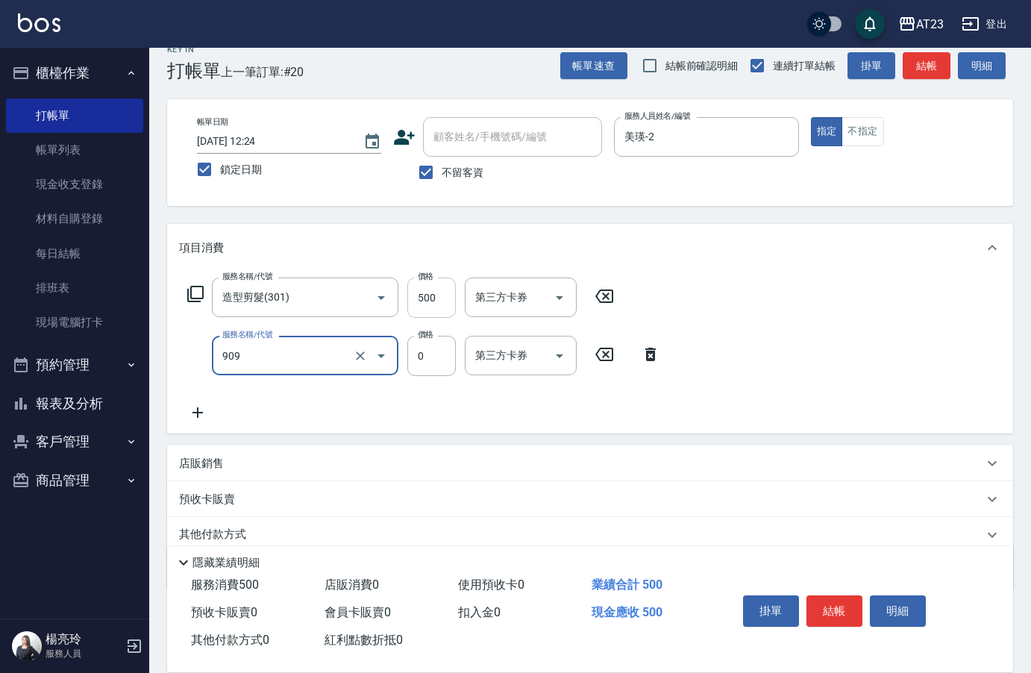
type input "火山泥(909)"
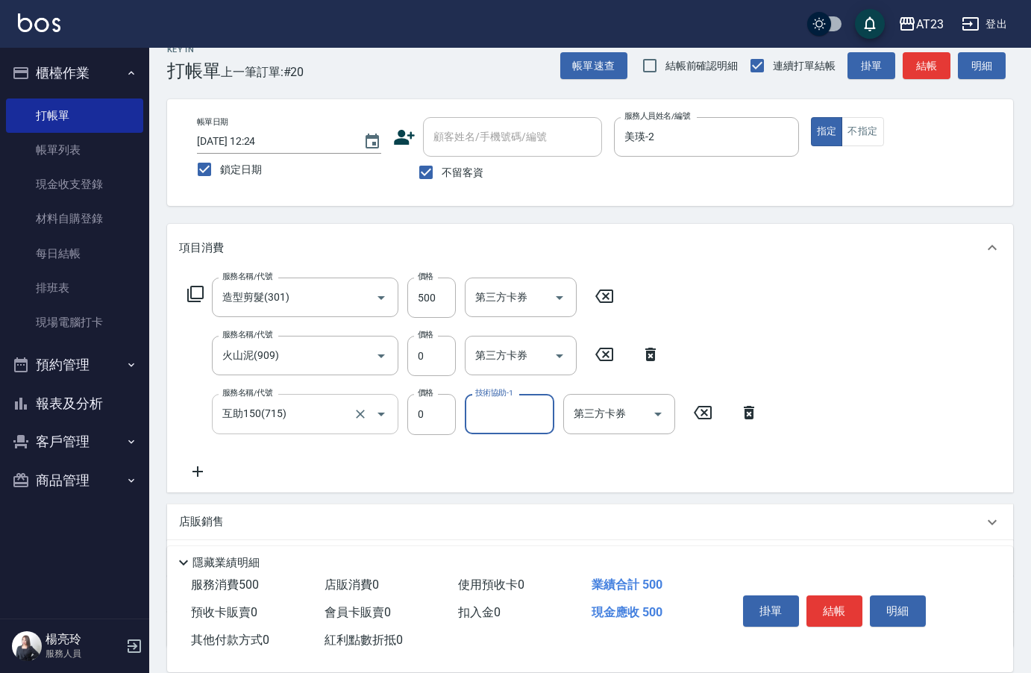
click at [282, 427] on input "互助150(715)" at bounding box center [284, 414] width 131 height 26
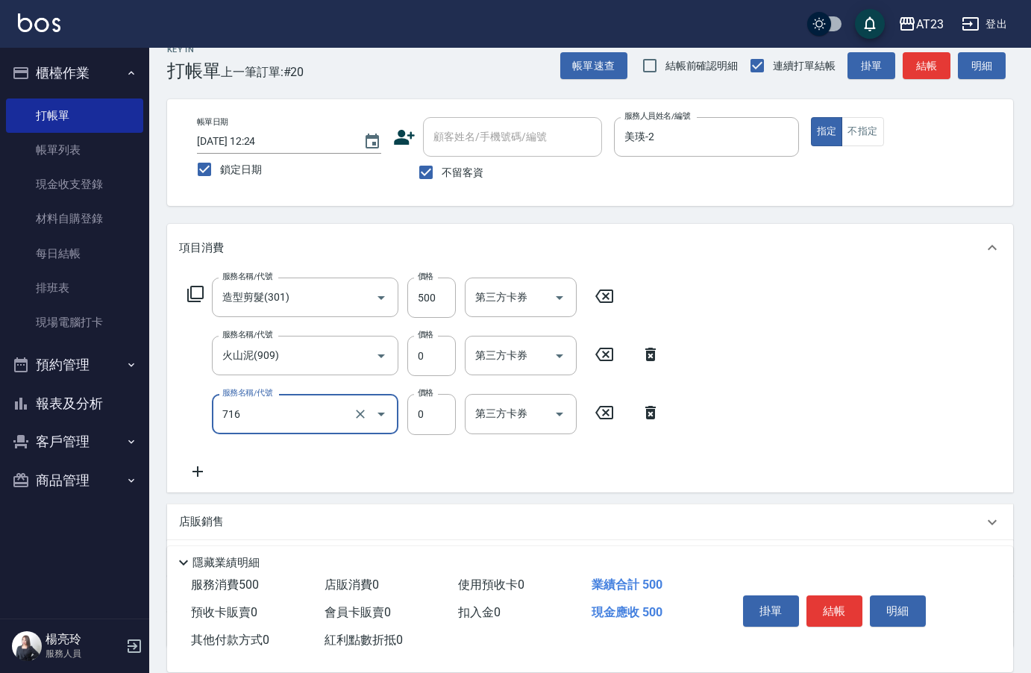
type input "互助160(716)"
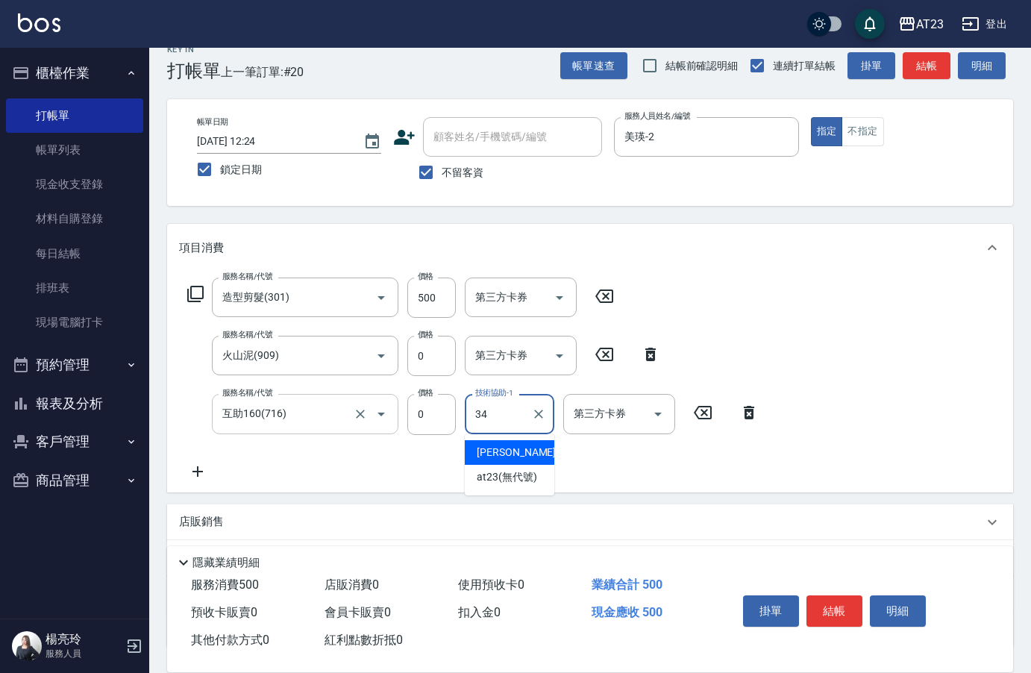
type input "Amy-34"
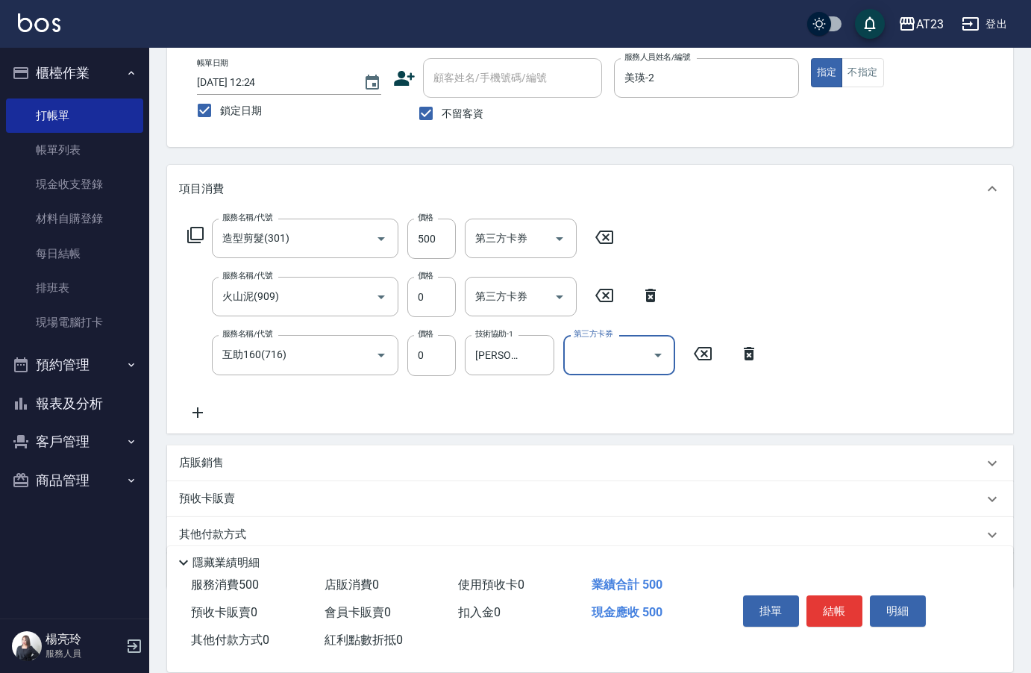
scroll to position [139, 0]
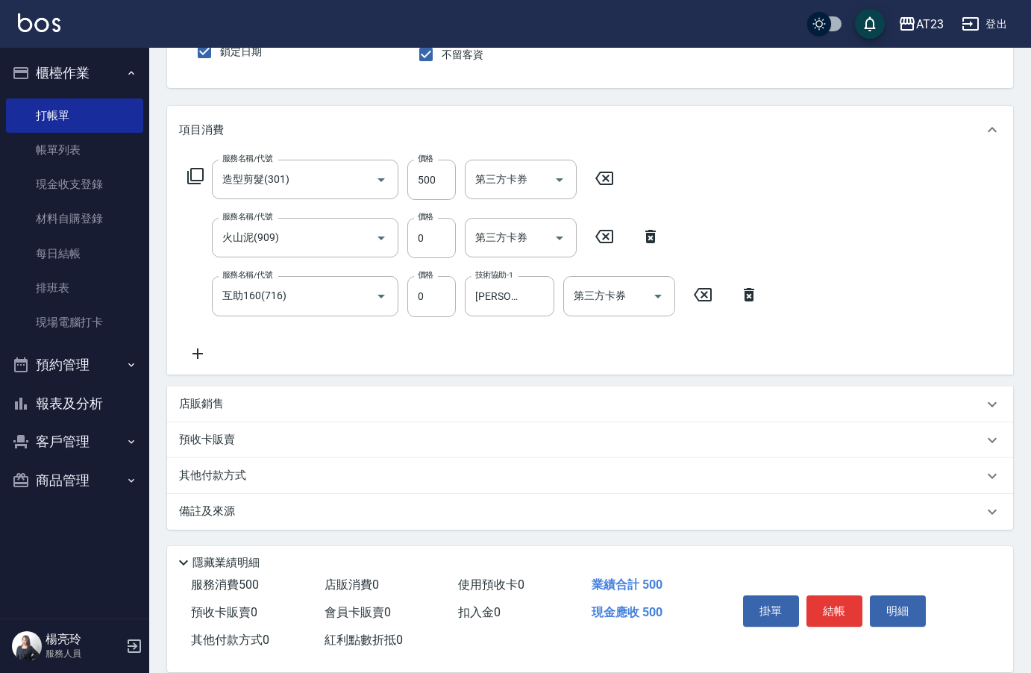
click at [285, 486] on div "其他付款方式" at bounding box center [590, 476] width 846 height 36
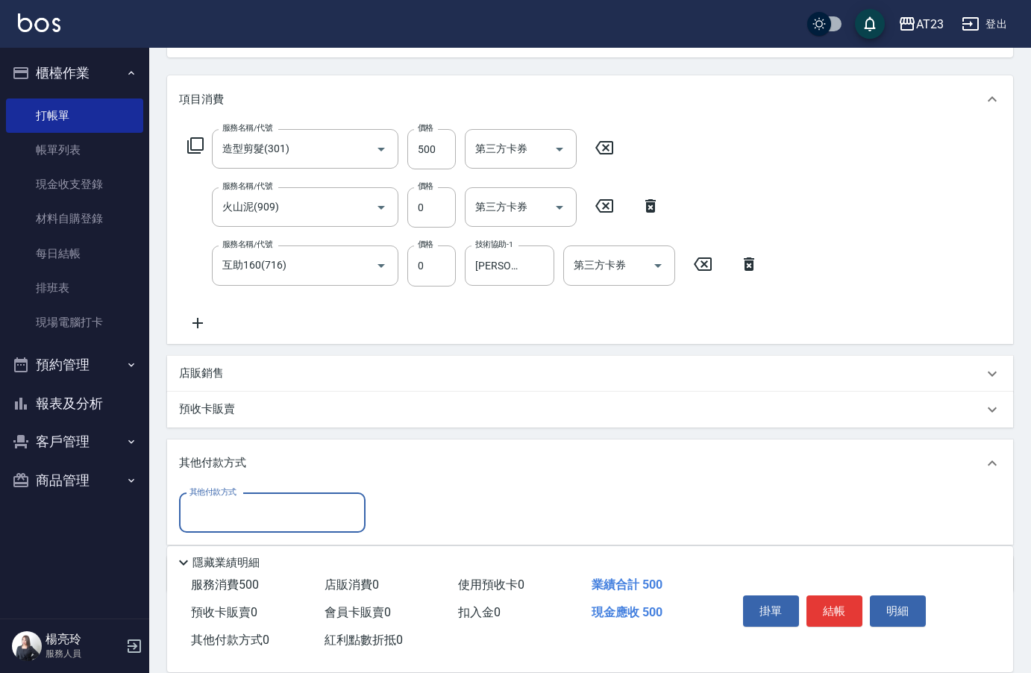
scroll to position [0, 0]
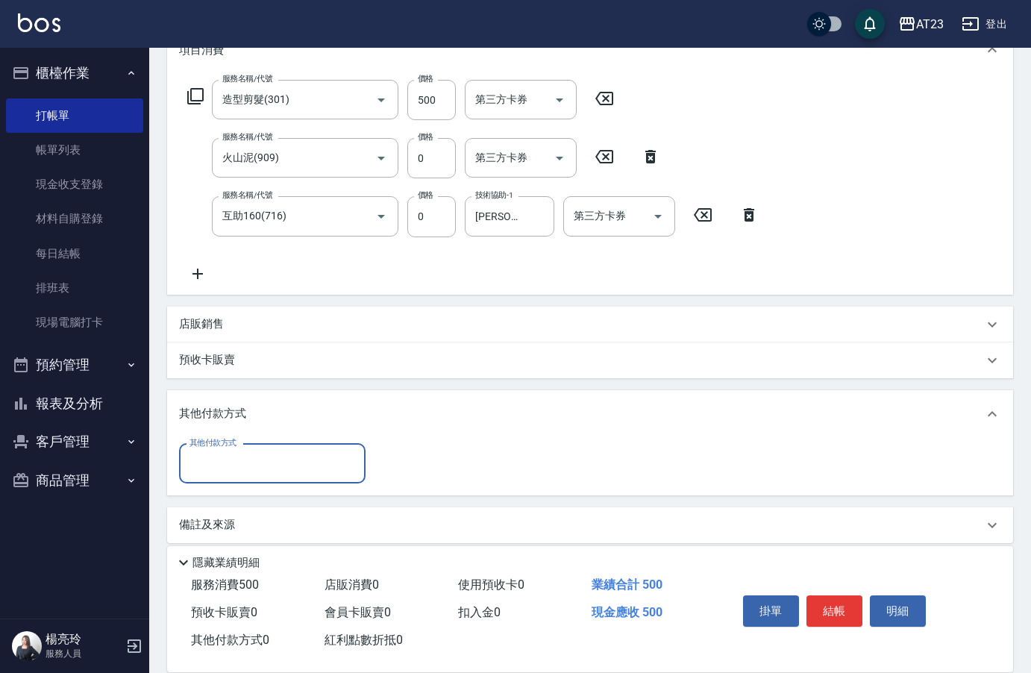
click at [272, 467] on input "其他付款方式" at bounding box center [272, 464] width 173 height 26
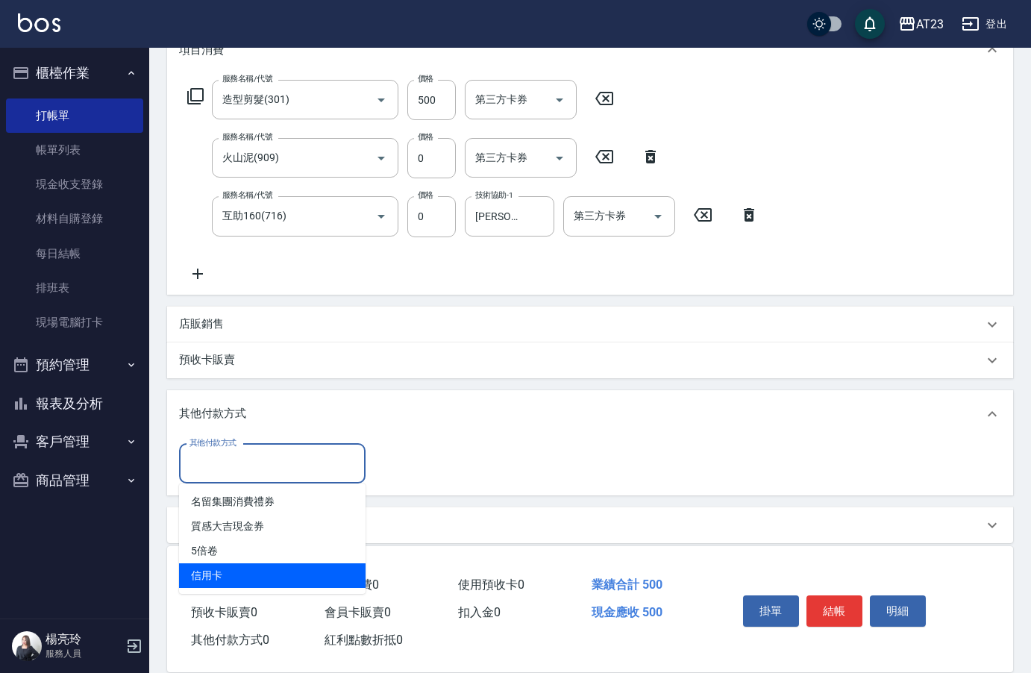
click at [238, 571] on span "信用卡" at bounding box center [272, 575] width 186 height 25
type input "信用卡"
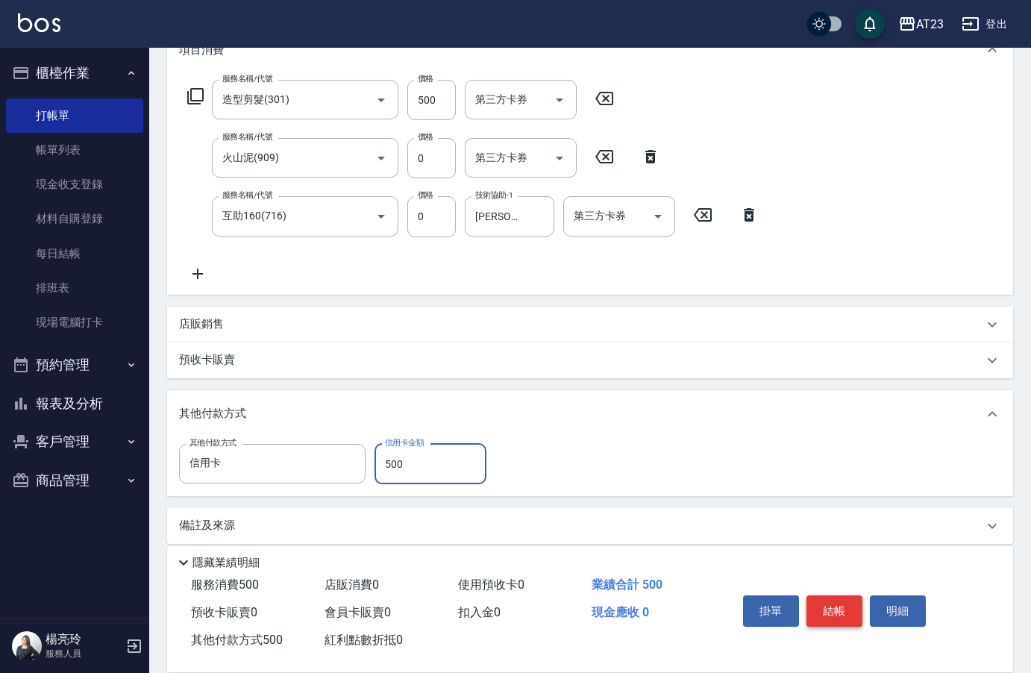
type input "500"
click at [860, 610] on button "結帳" at bounding box center [834, 610] width 56 height 31
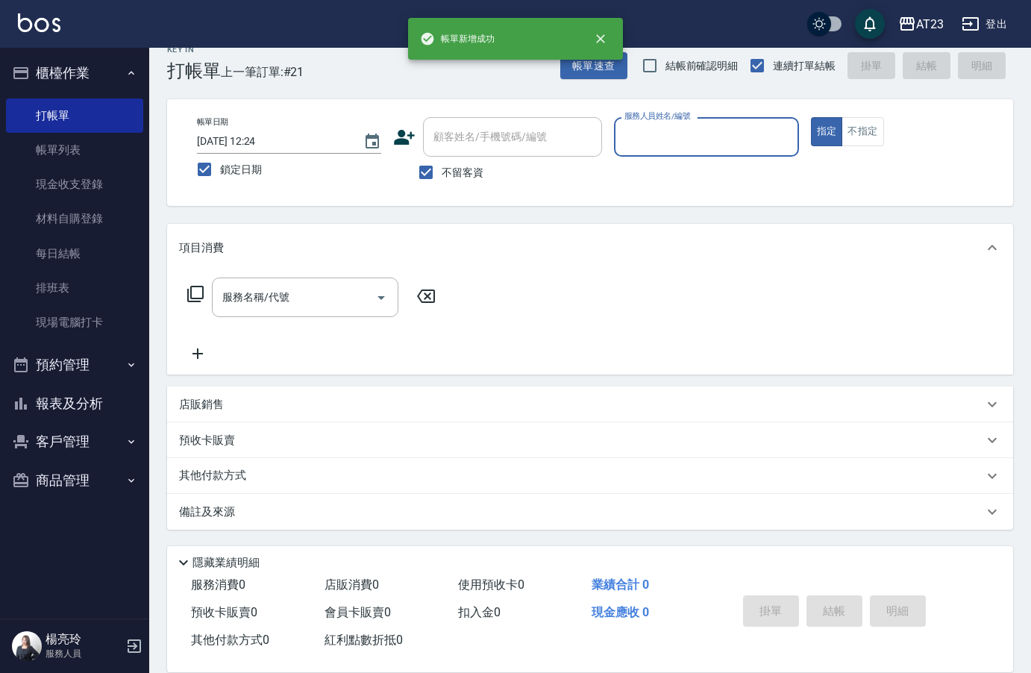
scroll to position [21, 0]
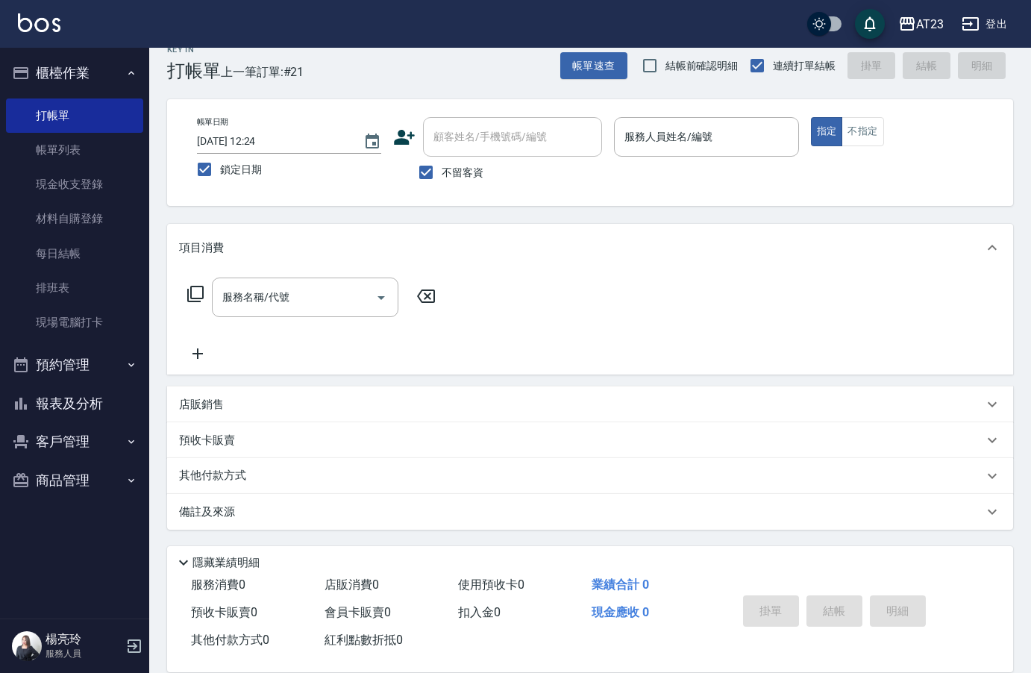
click at [95, 404] on button "報表及分析" at bounding box center [74, 403] width 137 height 39
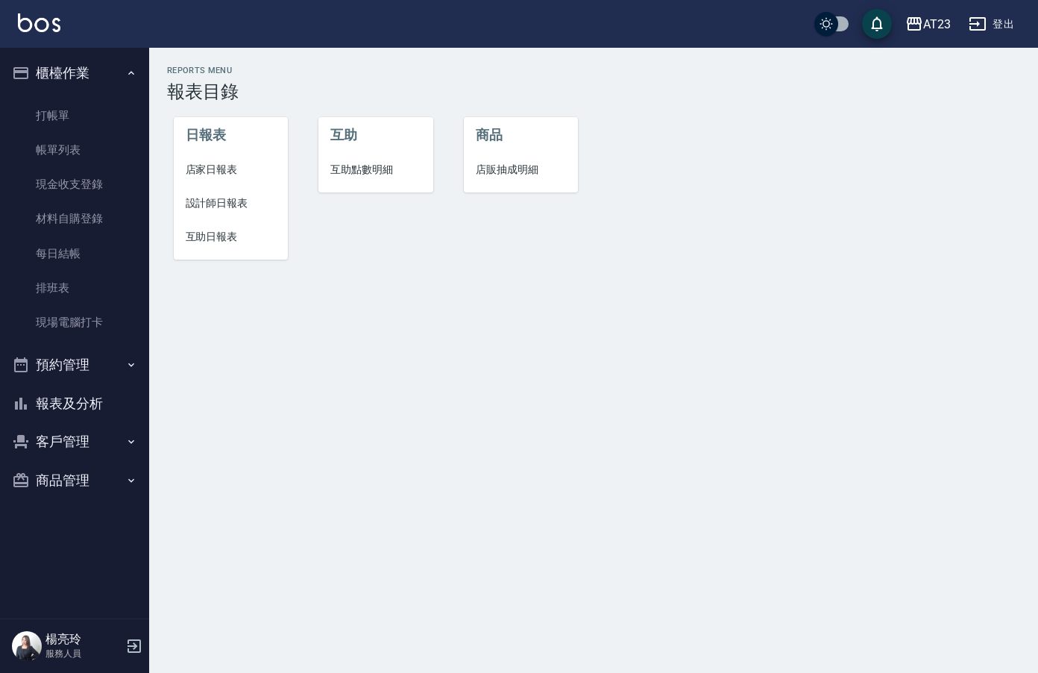
click at [225, 213] on li "設計師日報表" at bounding box center [231, 203] width 115 height 34
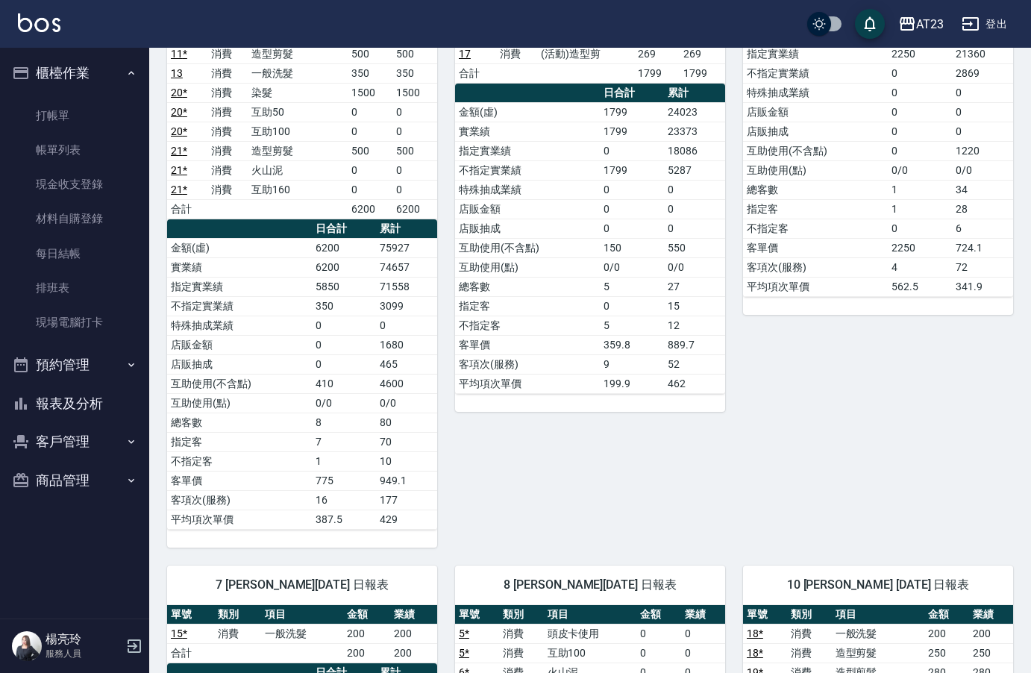
scroll to position [522, 0]
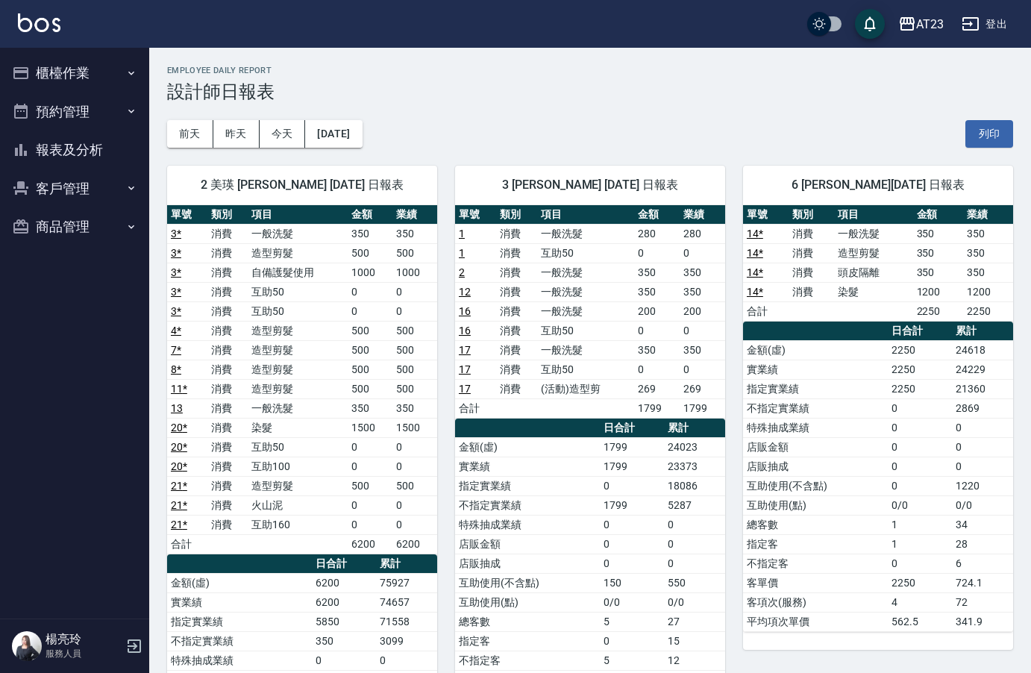
scroll to position [522, 0]
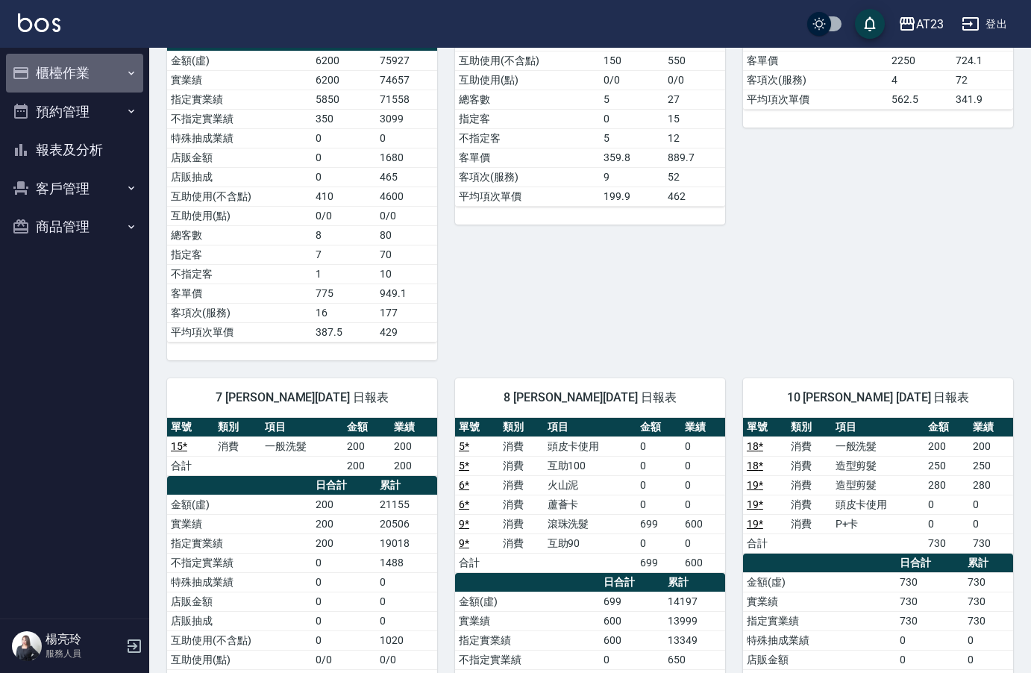
click at [95, 66] on button "櫃檯作業" at bounding box center [74, 73] width 137 height 39
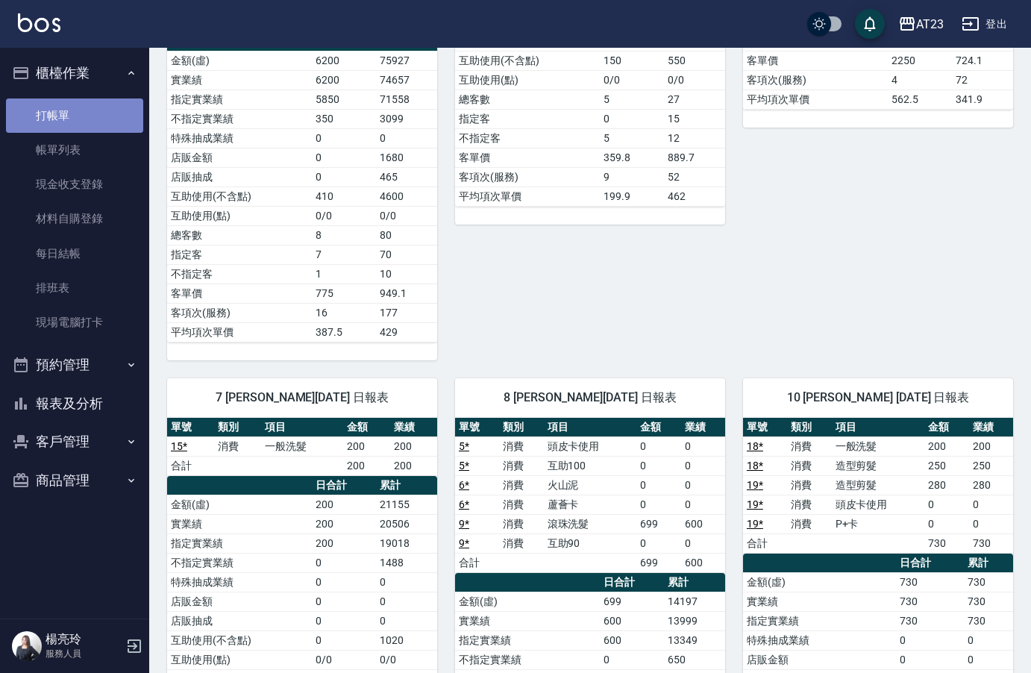
click at [85, 116] on link "打帳單" at bounding box center [74, 115] width 137 height 34
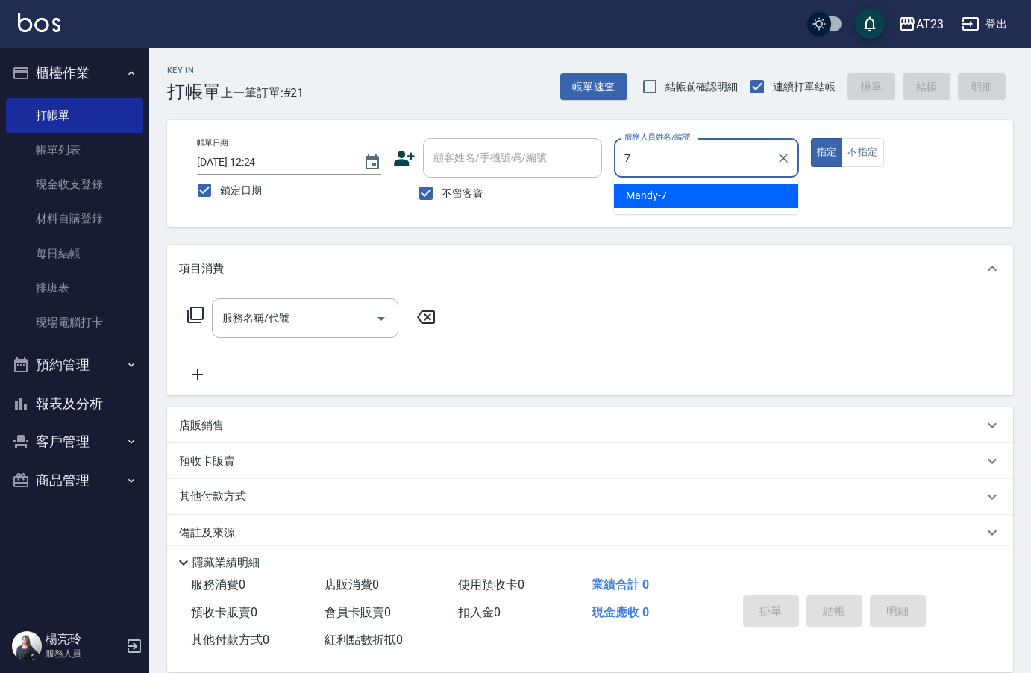
type input "Mandy-7"
type button "true"
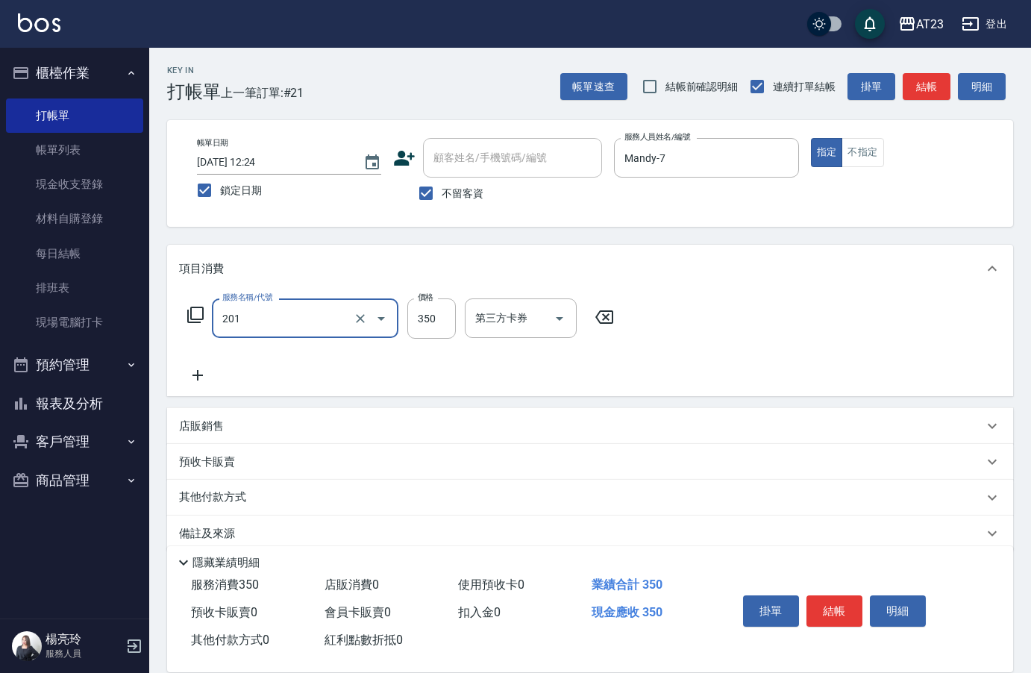
type input "一般洗髮(201)"
type input "300"
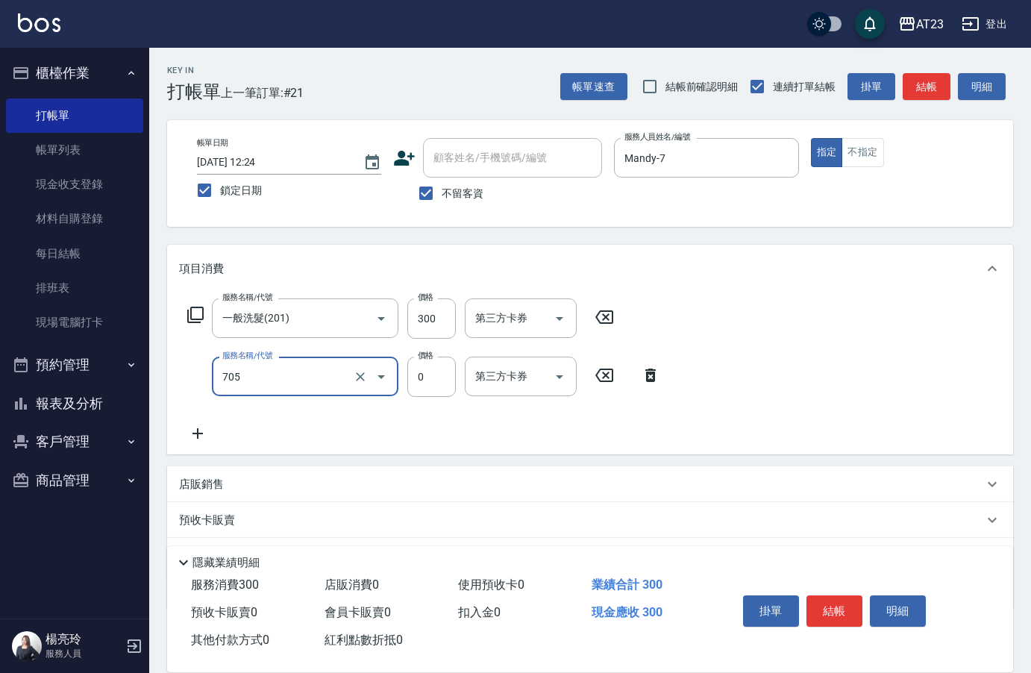
type input "互助50(705)"
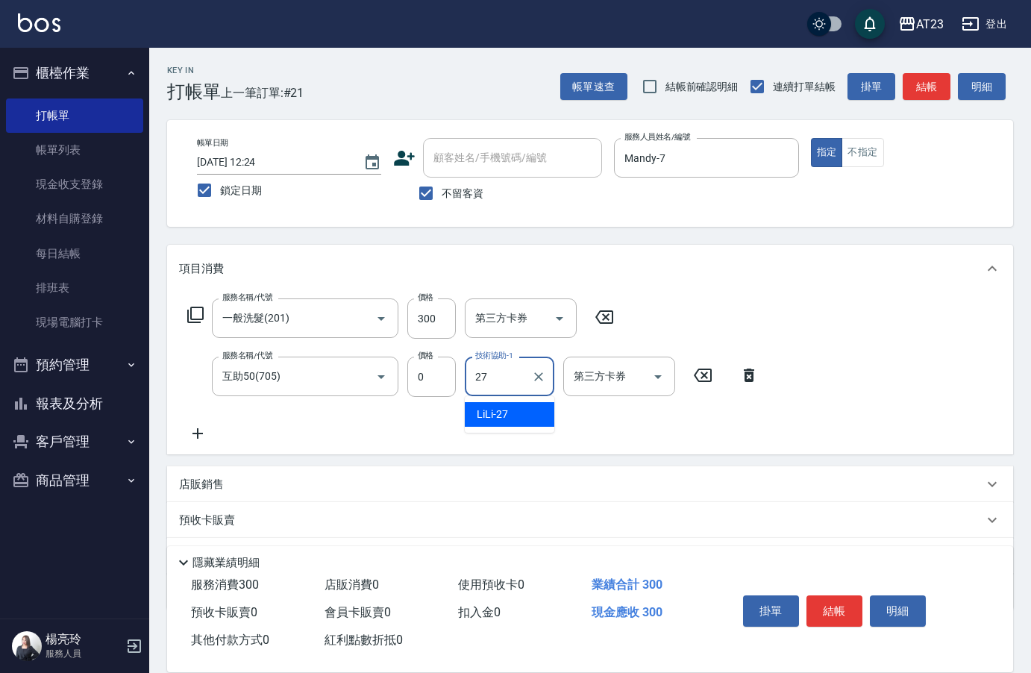
type input "LiLi-27"
click at [205, 310] on div "服務名稱/代號 一般洗髮(201) 服務名稱/代號 價格 300 價格 第三方卡券 第三方卡券" at bounding box center [401, 318] width 444 height 40
click at [202, 315] on icon at bounding box center [195, 315] width 16 height 16
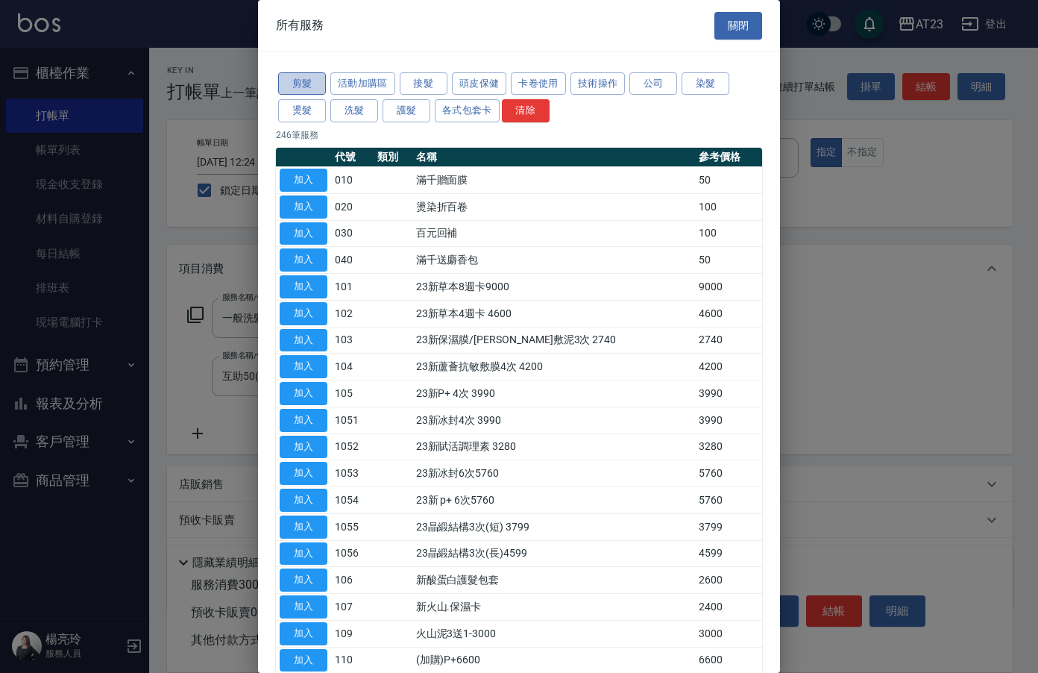
click at [315, 80] on button "剪髮" at bounding box center [302, 83] width 48 height 23
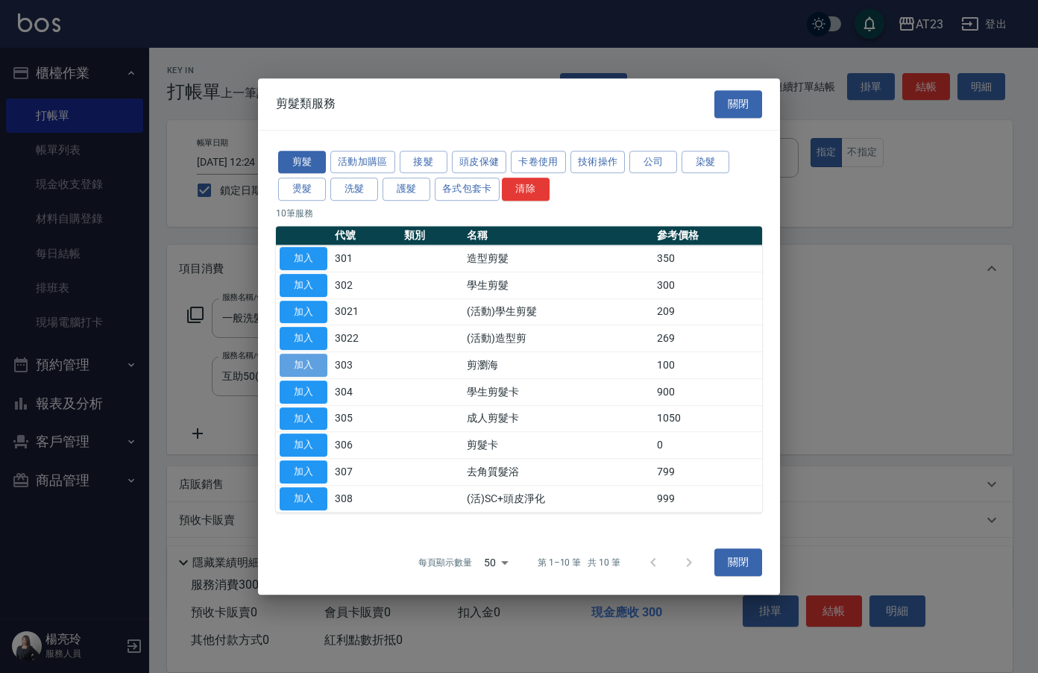
click at [297, 360] on button "加入" at bounding box center [304, 365] width 48 height 23
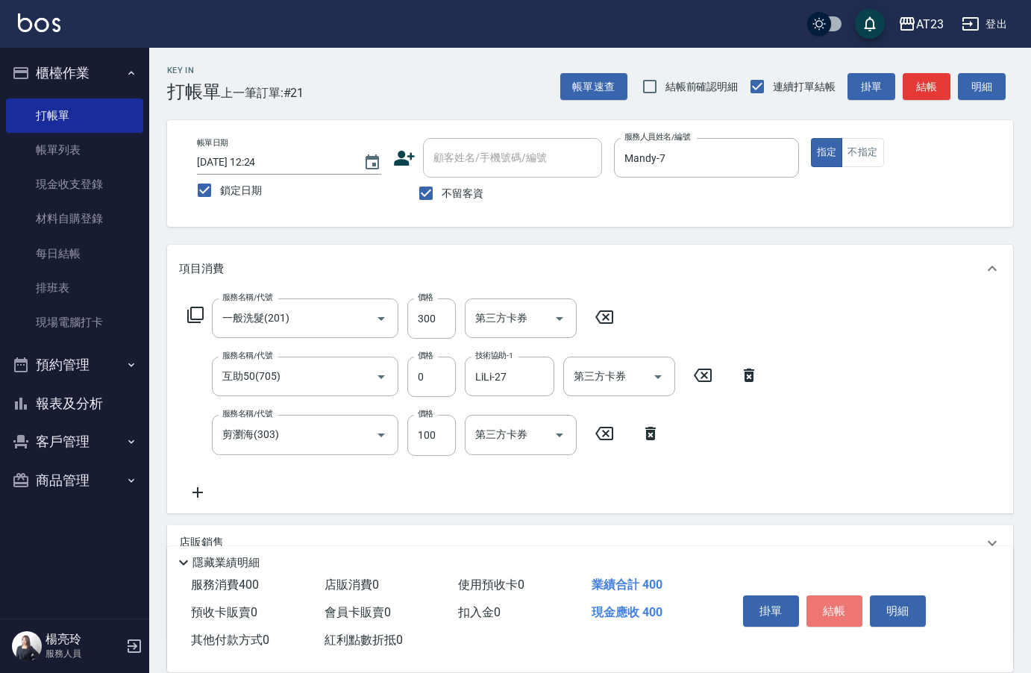
click at [847, 606] on button "結帳" at bounding box center [834, 610] width 56 height 31
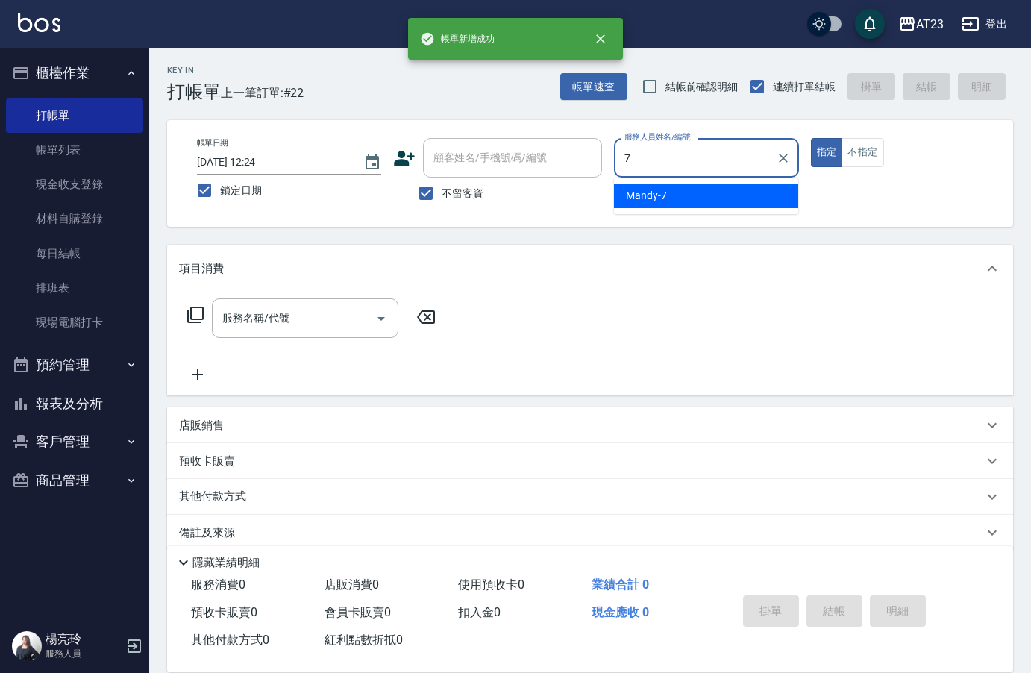
type input "Mandy-7"
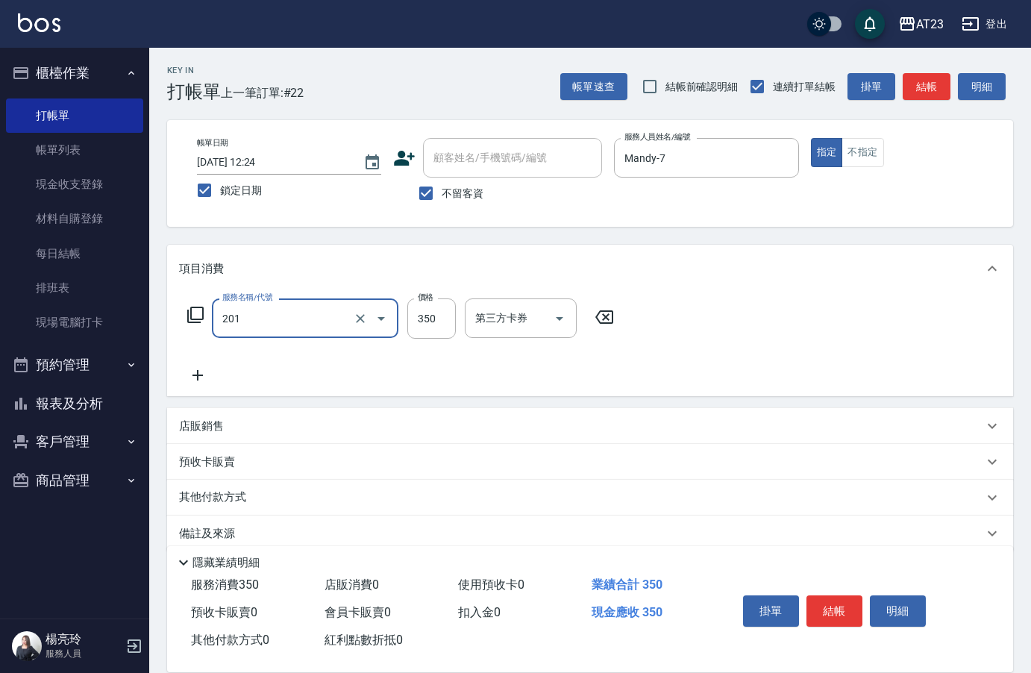
type input "一般洗髮(201)"
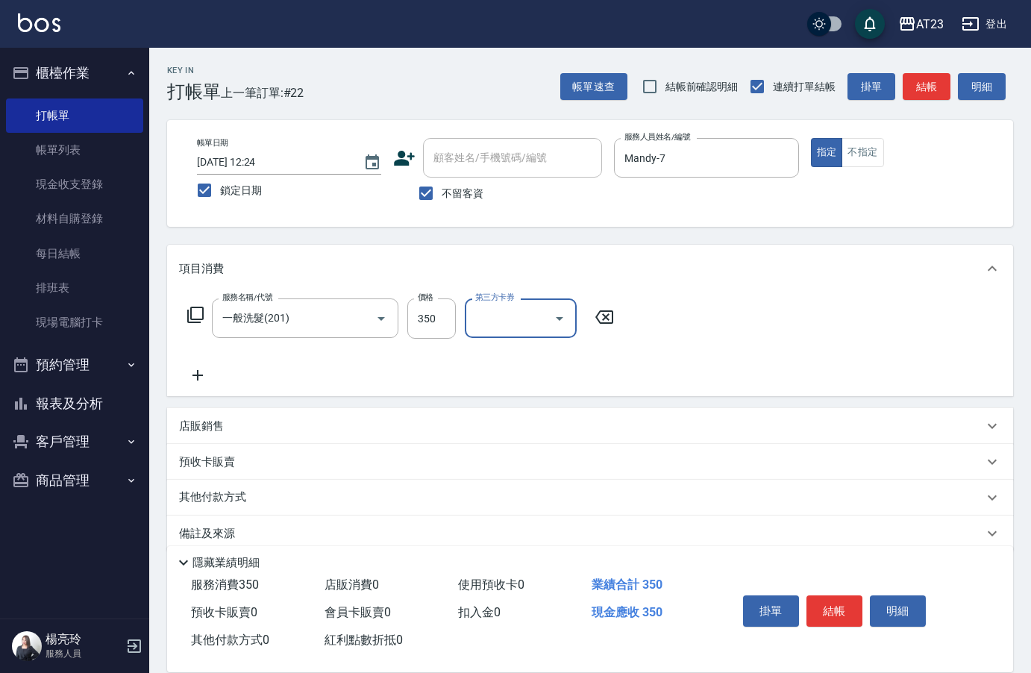
click at [190, 314] on icon at bounding box center [195, 315] width 16 height 16
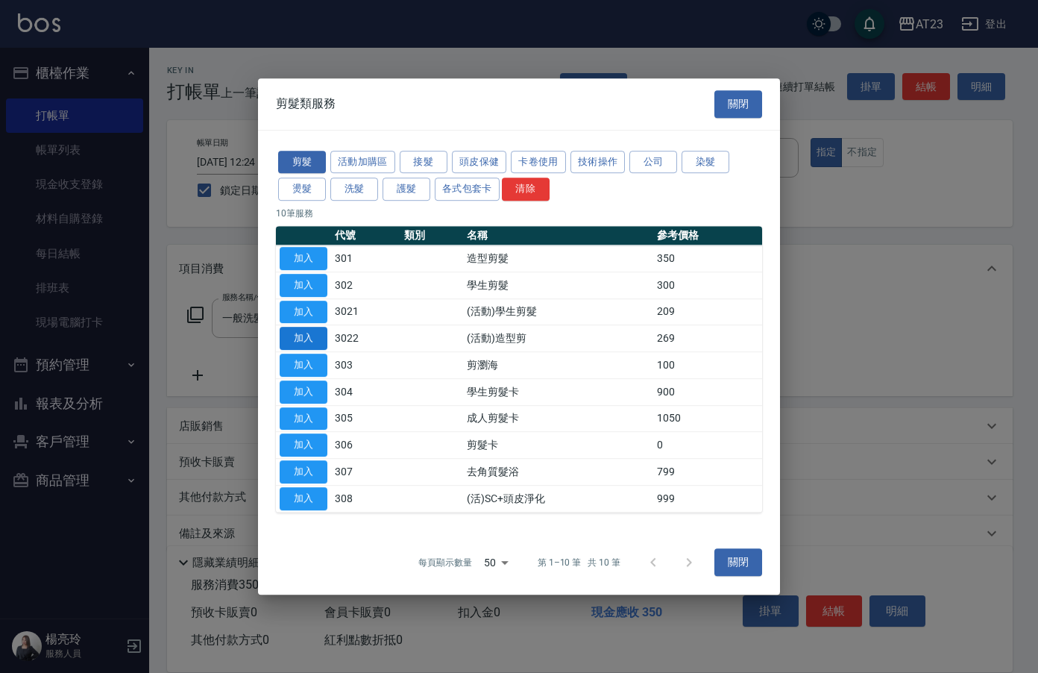
click at [303, 336] on button "加入" at bounding box center [304, 338] width 48 height 23
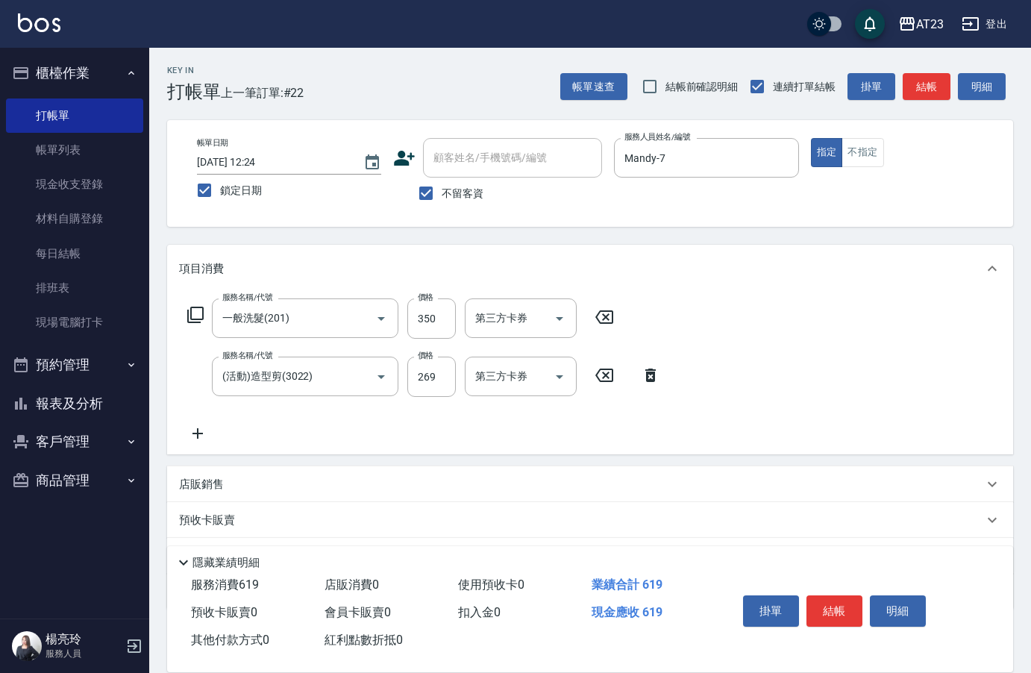
click at [204, 423] on div "服務名稱/代號 一般洗髮(201) 服務名稱/代號 價格 350 價格 第三方卡券 第三方卡券 服務名稱/代號 (活動)造型剪(3022) 服務名稱/代號 價…" at bounding box center [424, 370] width 490 height 144
click at [204, 435] on icon at bounding box center [197, 433] width 37 height 18
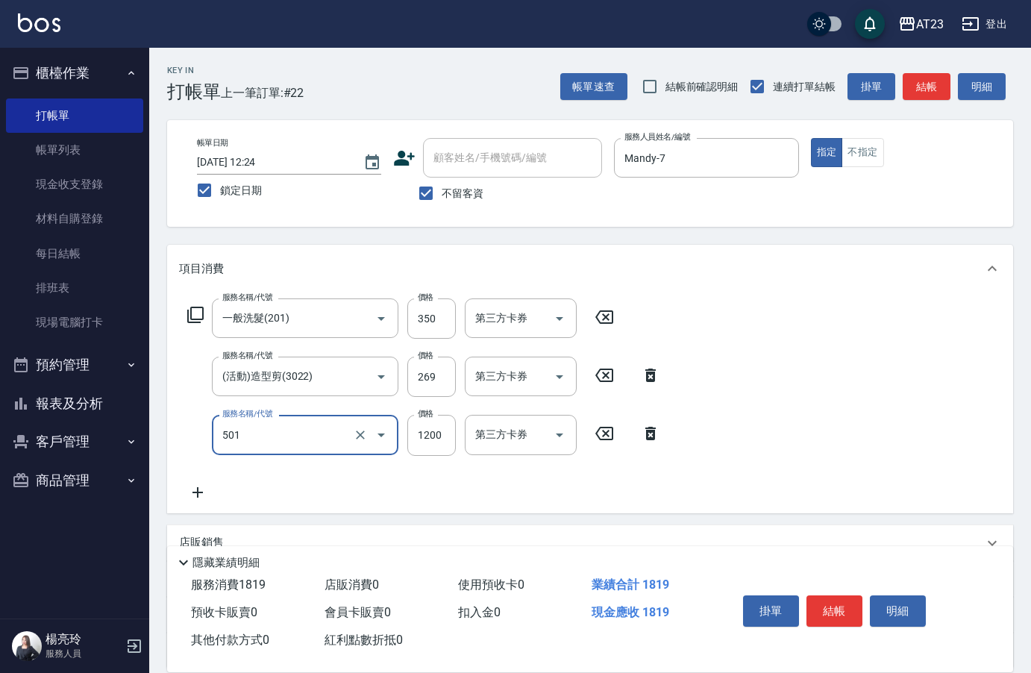
type input "染髮(501)"
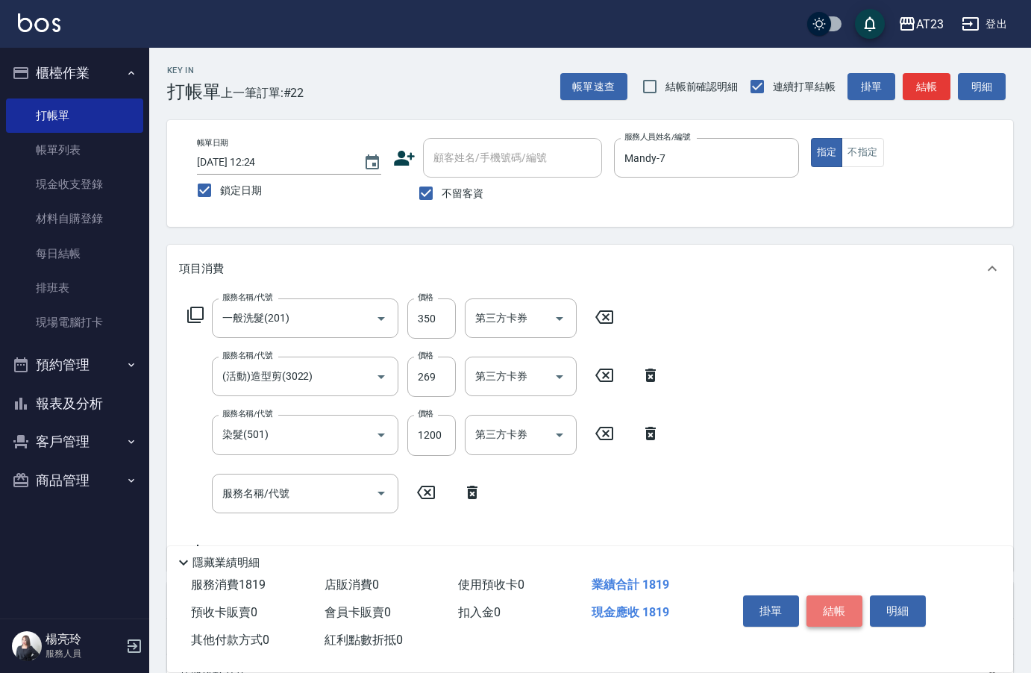
click at [834, 614] on button "結帳" at bounding box center [834, 610] width 56 height 31
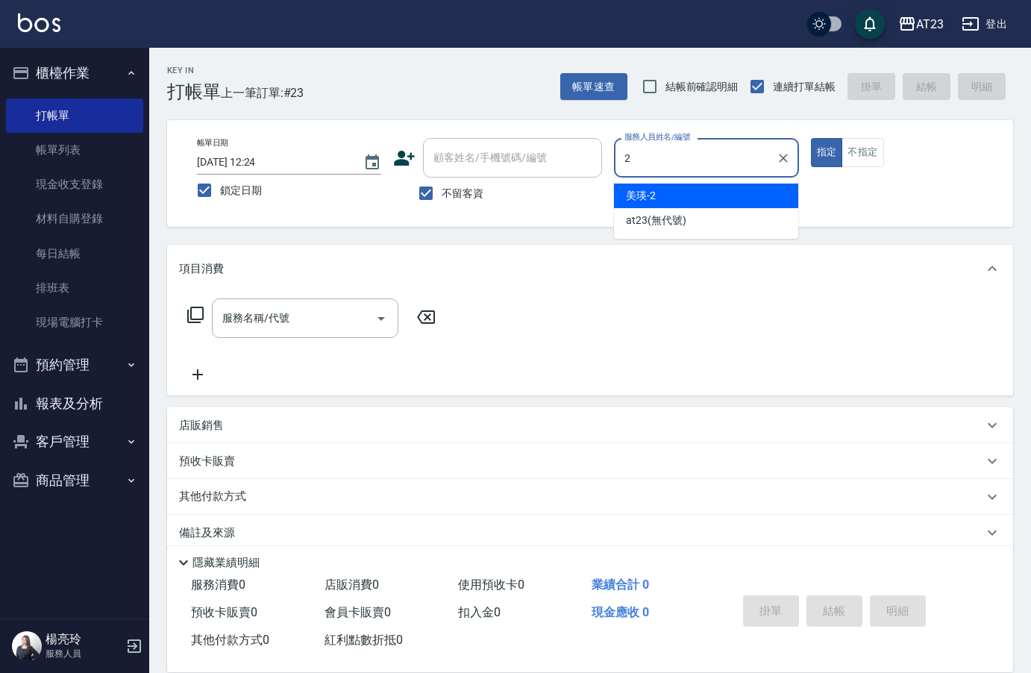
type input "美瑛-2"
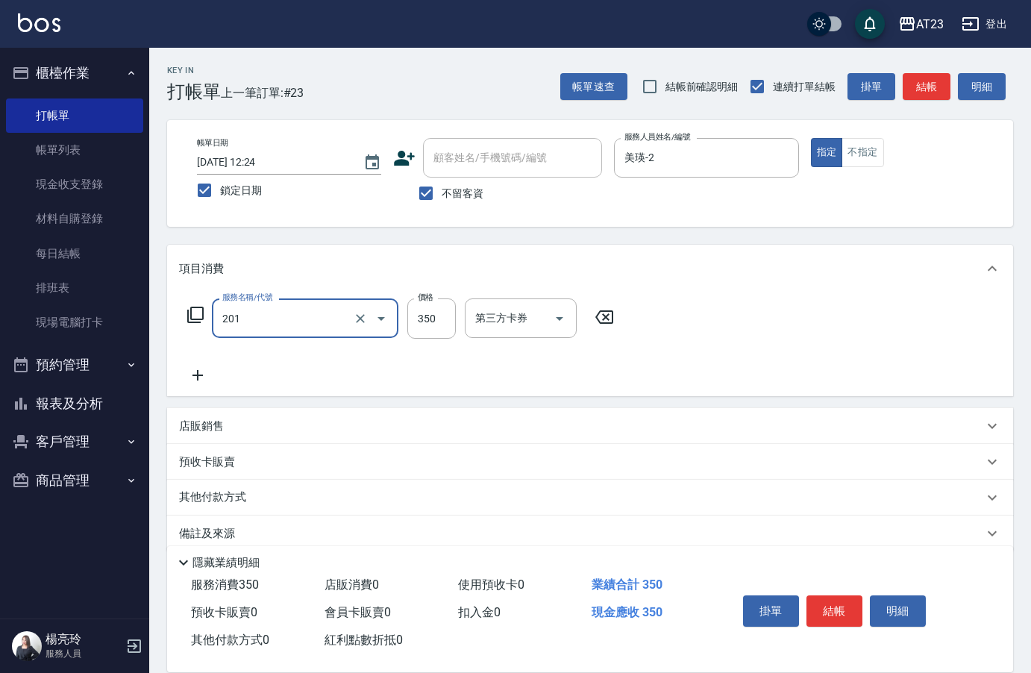
type input "一般洗髮(201)"
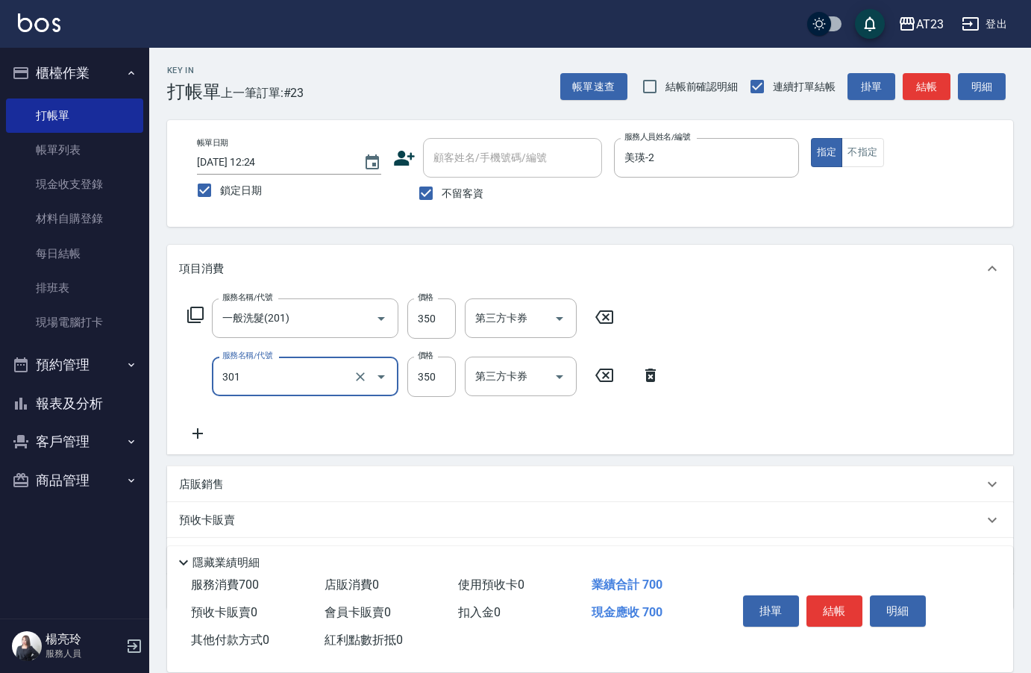
type input "造型剪髮(301)"
type input "500"
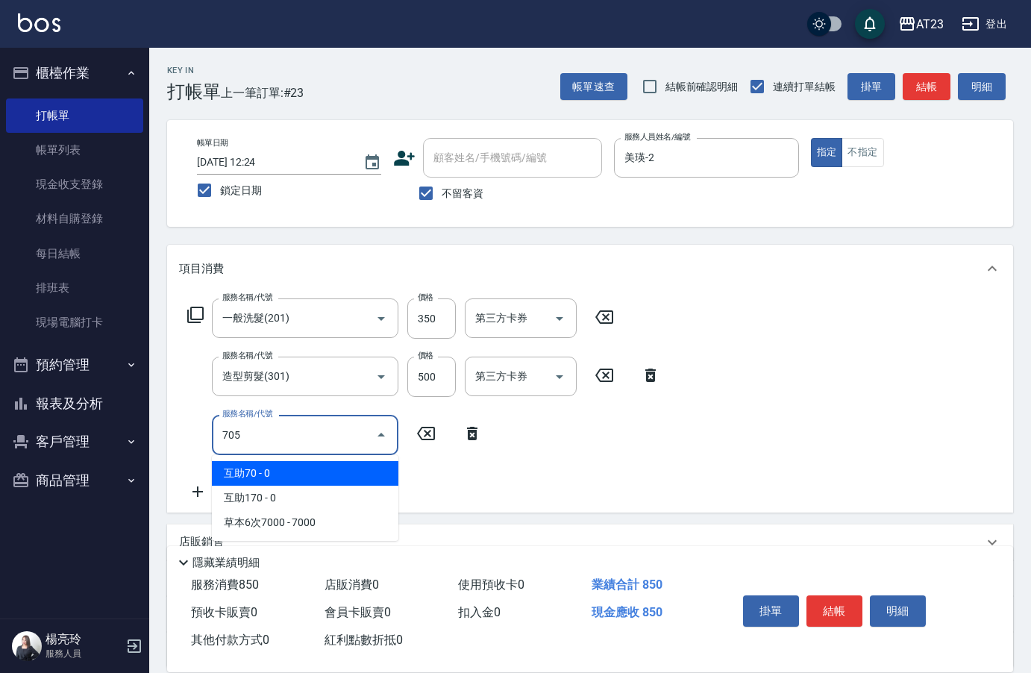
type input "互助50(705)"
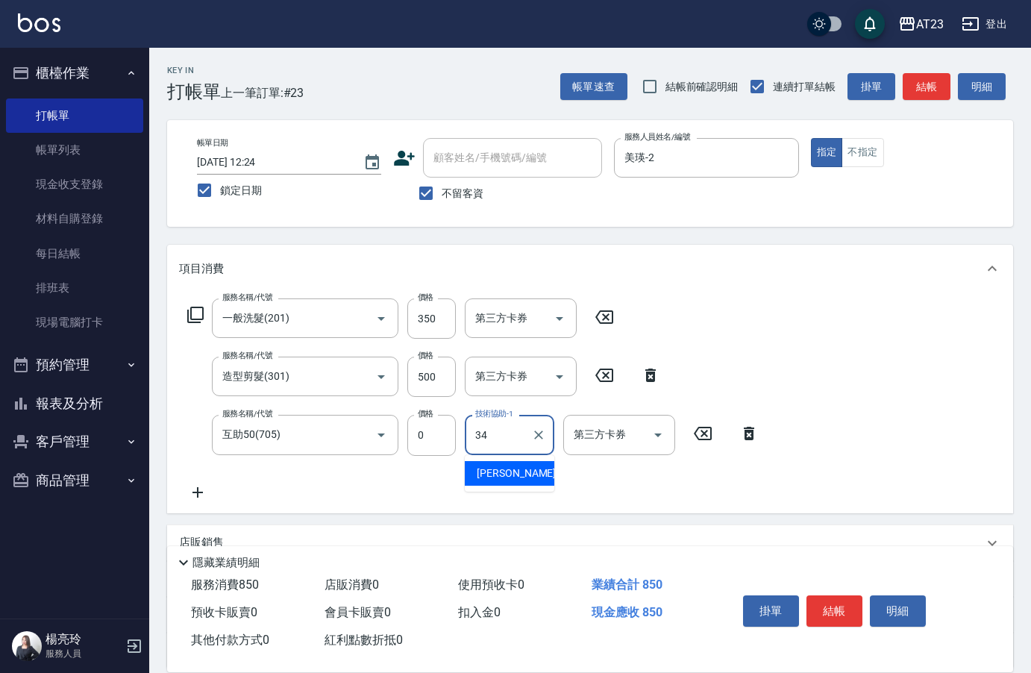
type input "[PERSON_NAME]-34"
click at [814, 615] on button "結帳" at bounding box center [834, 610] width 56 height 31
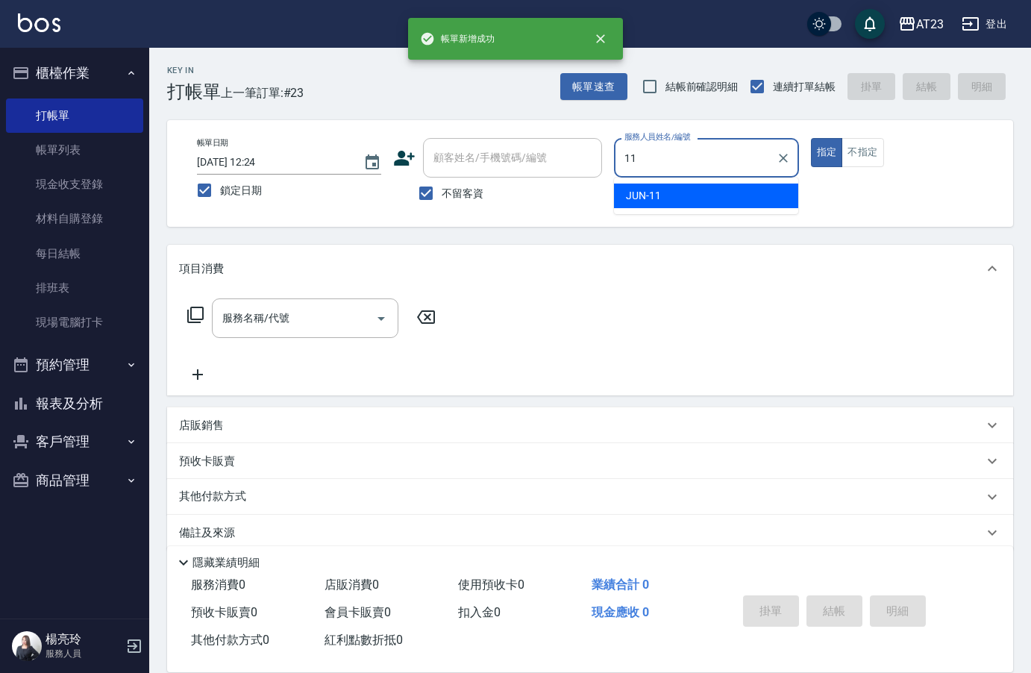
type input "JUN-11"
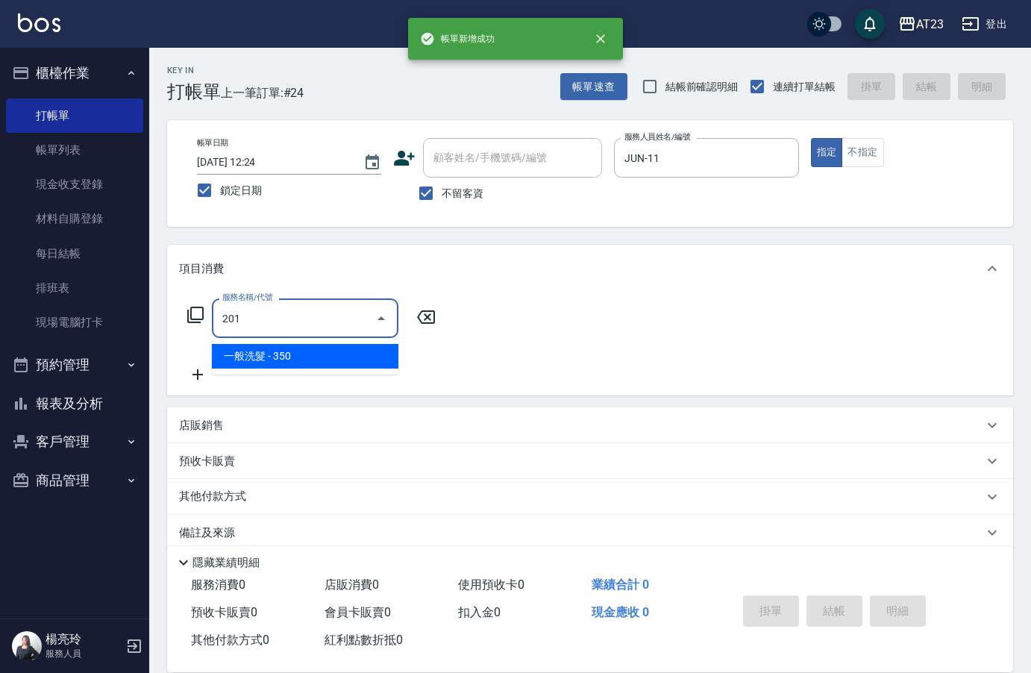
type input "一般洗髮(201)"
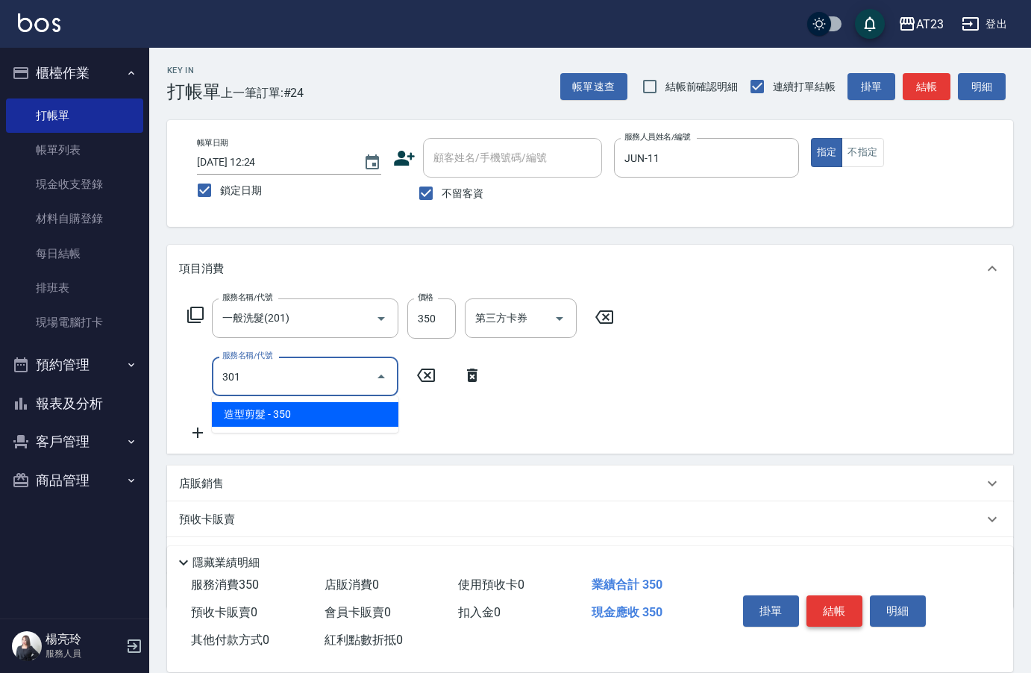
type input "造型剪髮(301)"
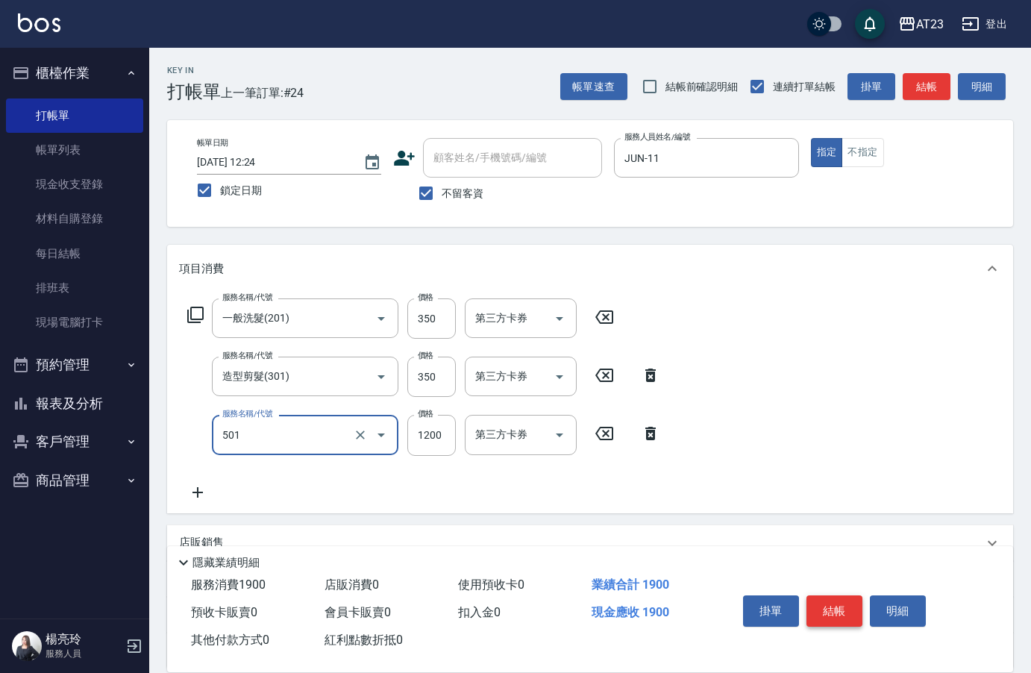
type input "染髮(501)"
drag, startPoint x: 838, startPoint y: 606, endPoint x: 900, endPoint y: 349, distance: 263.8
click at [958, 364] on div "Key In 打帳單 上一筆訂單:#24 帳單速查 結帳前確認明細 連續打單結帳 掛單 結帳 明細 帳單日期 2025/09/13 12:24 鎖定日期 顧客…" at bounding box center [590, 430] width 882 height 764
click at [449, 379] on input "350" at bounding box center [431, 377] width 48 height 40
click at [430, 379] on input "350" at bounding box center [431, 377] width 48 height 40
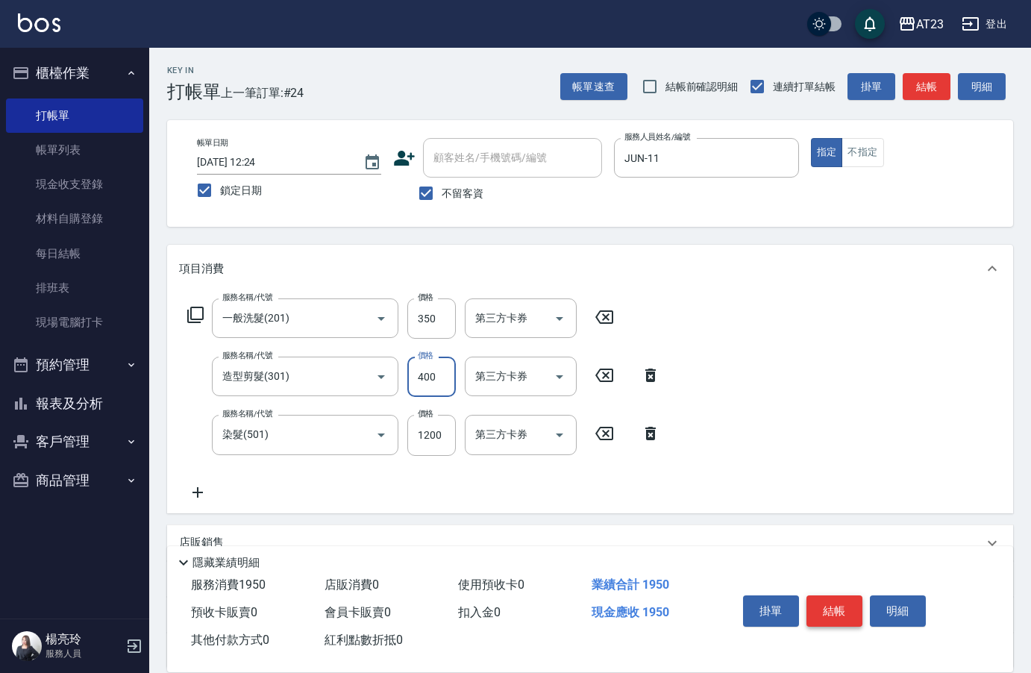
type input "400"
click at [829, 618] on button "結帳" at bounding box center [834, 610] width 56 height 31
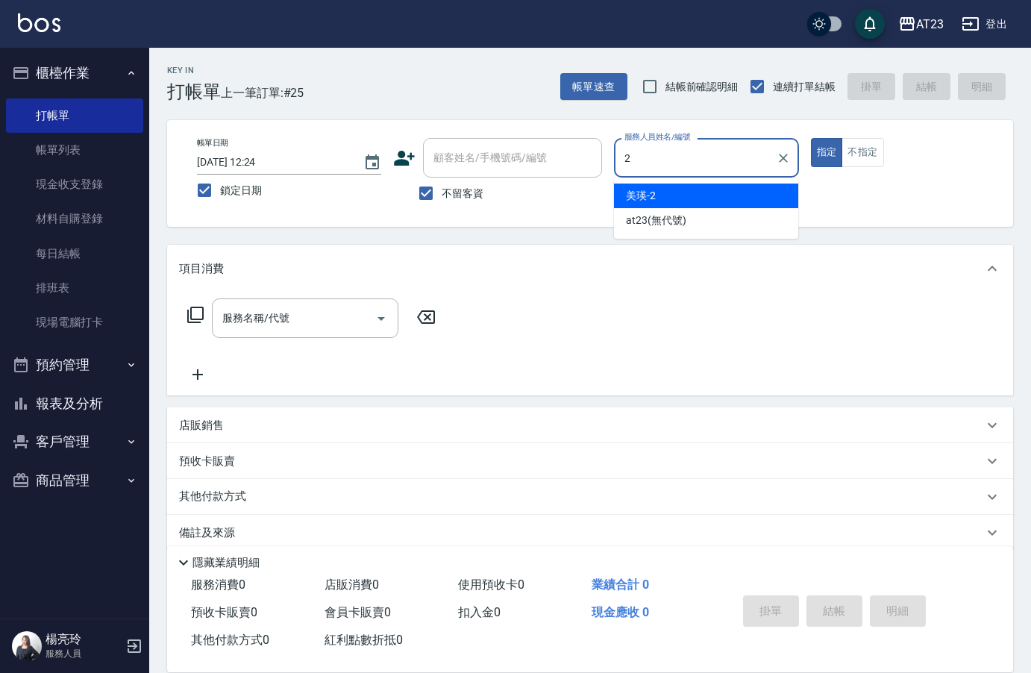
type input "美瑛-2"
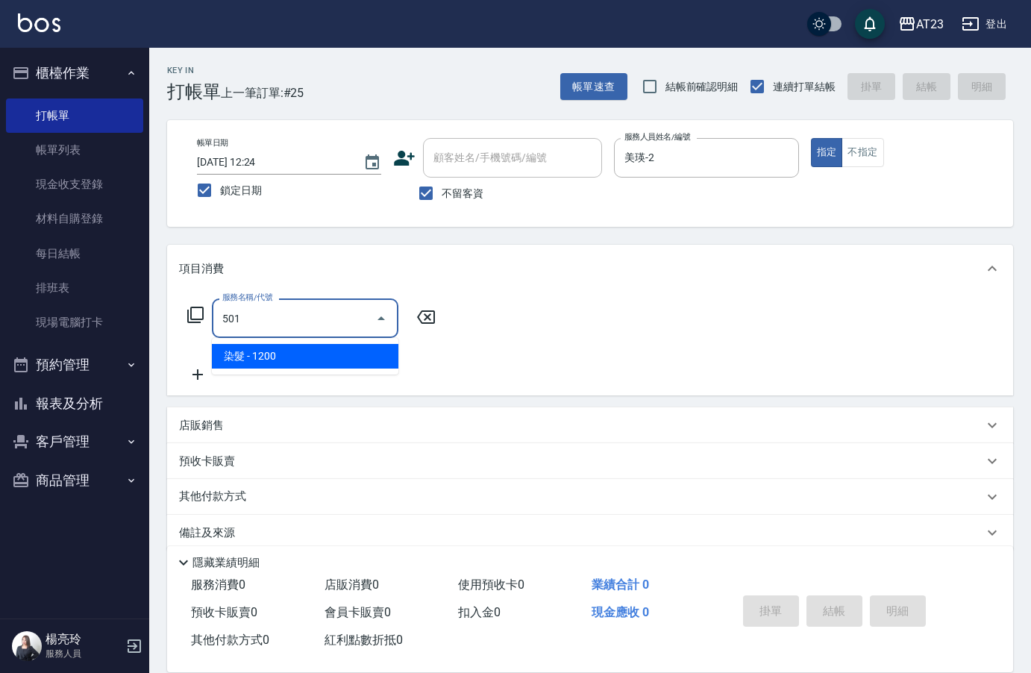
type input "染髮(501)"
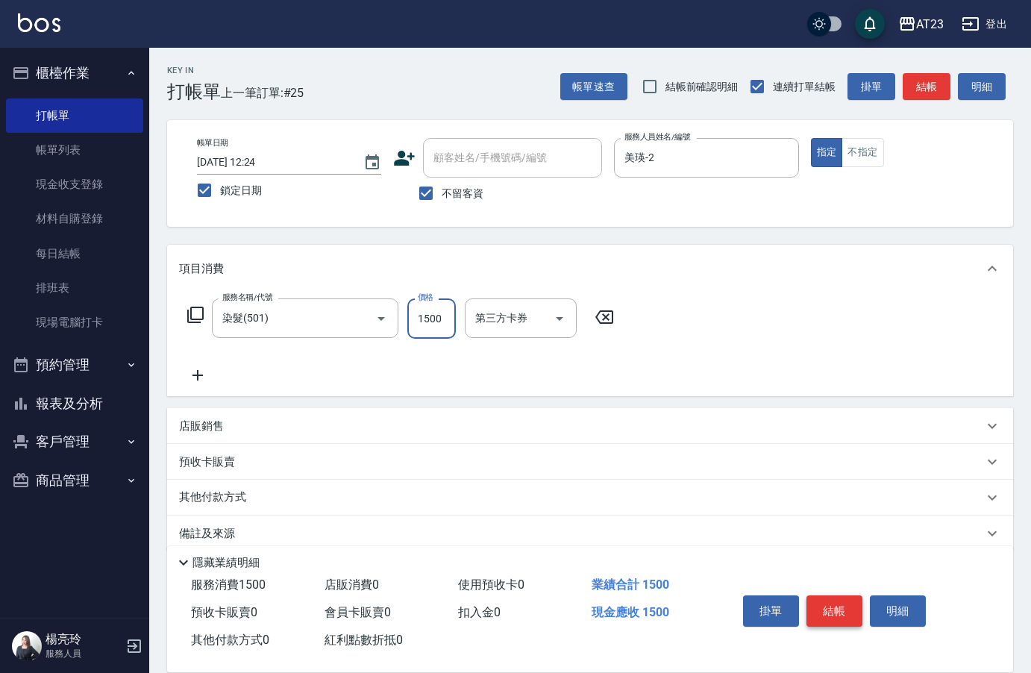
type input "1500"
click at [193, 314] on icon at bounding box center [195, 315] width 18 height 18
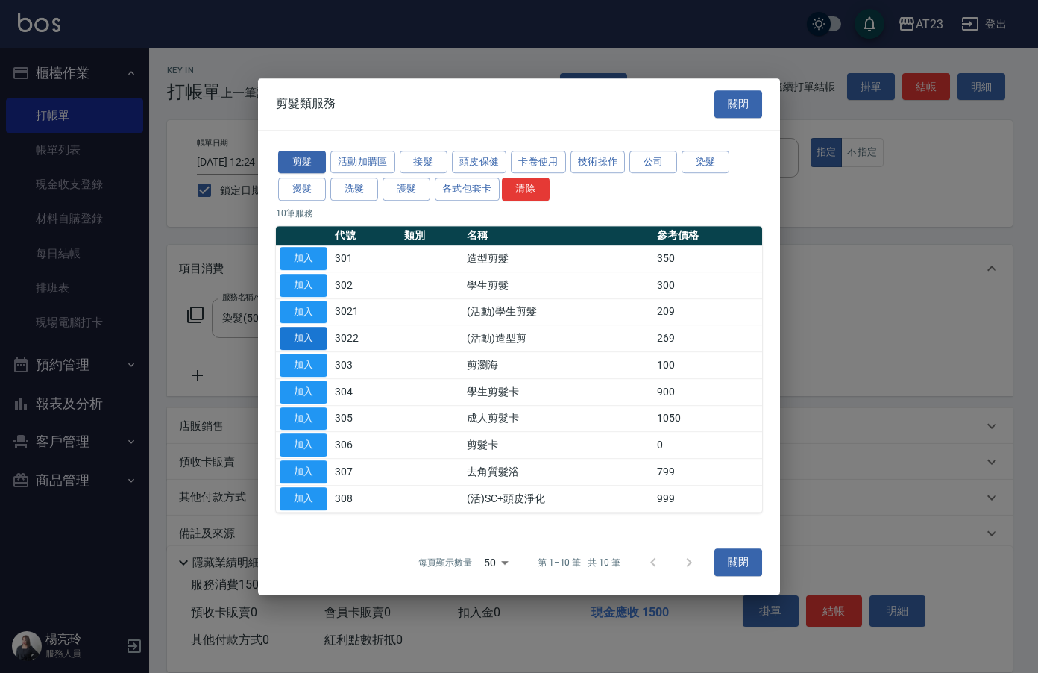
click at [313, 344] on button "加入" at bounding box center [304, 338] width 48 height 23
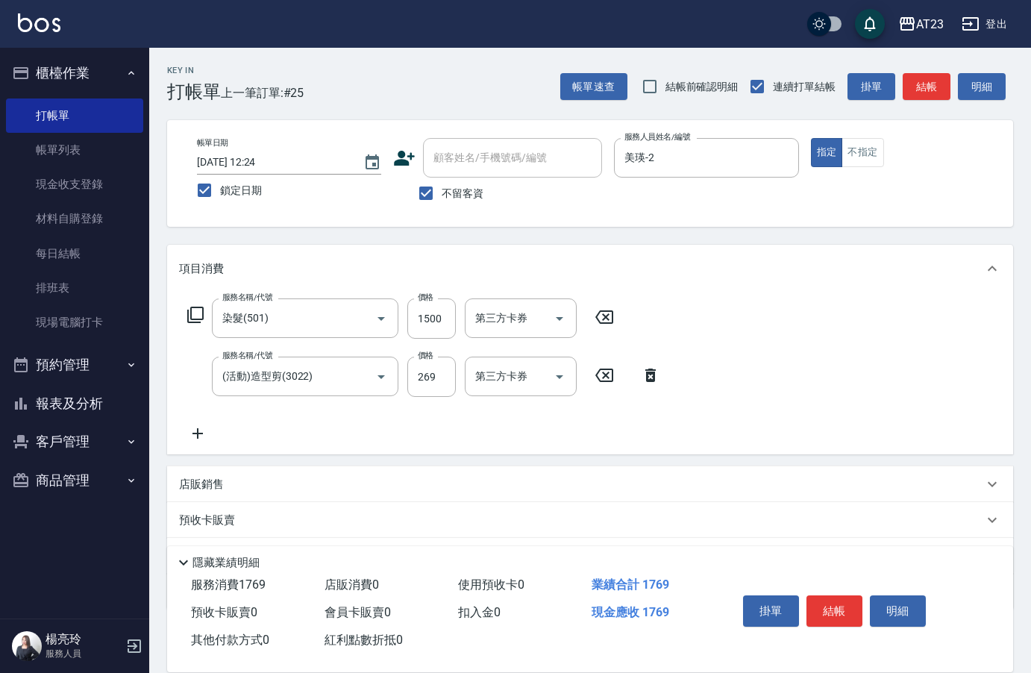
click at [201, 432] on icon at bounding box center [197, 433] width 37 height 18
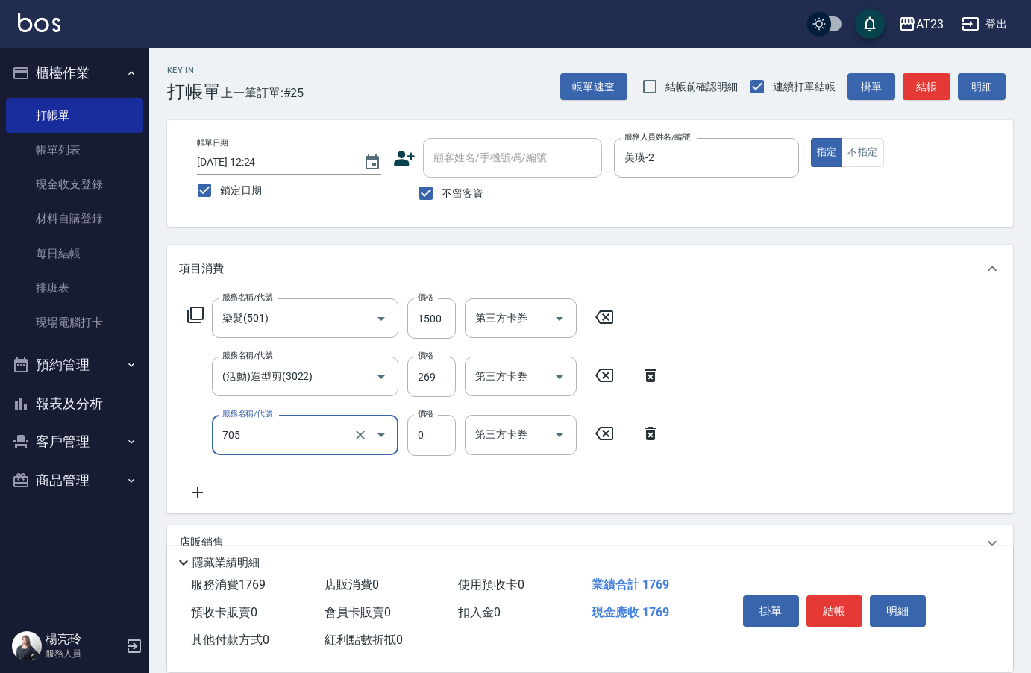
type input "互助50(705)"
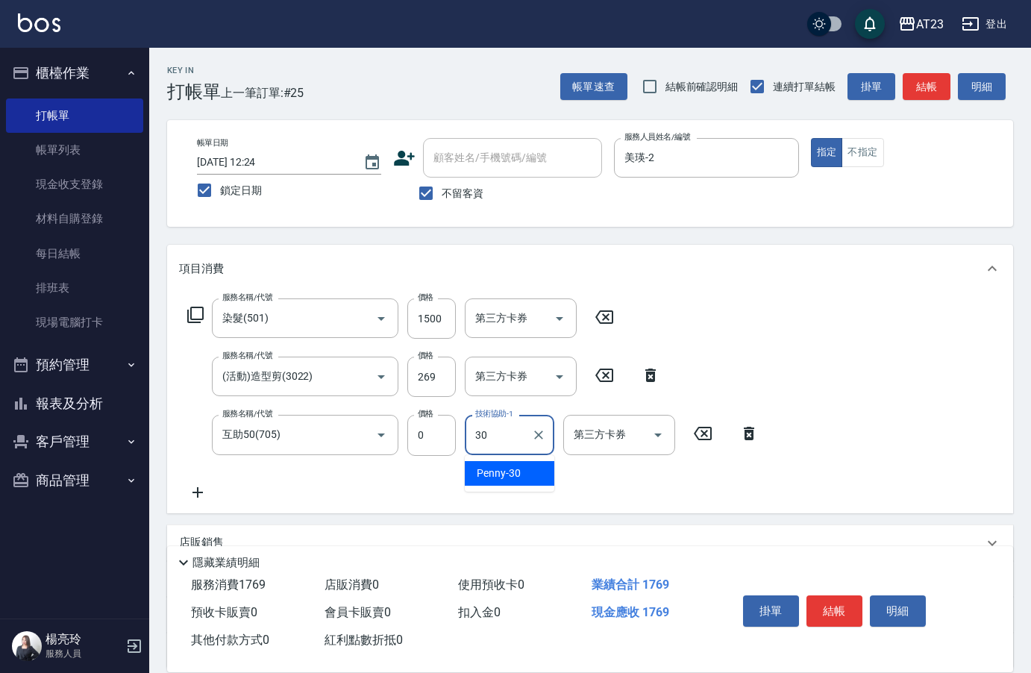
type input "Penny-30"
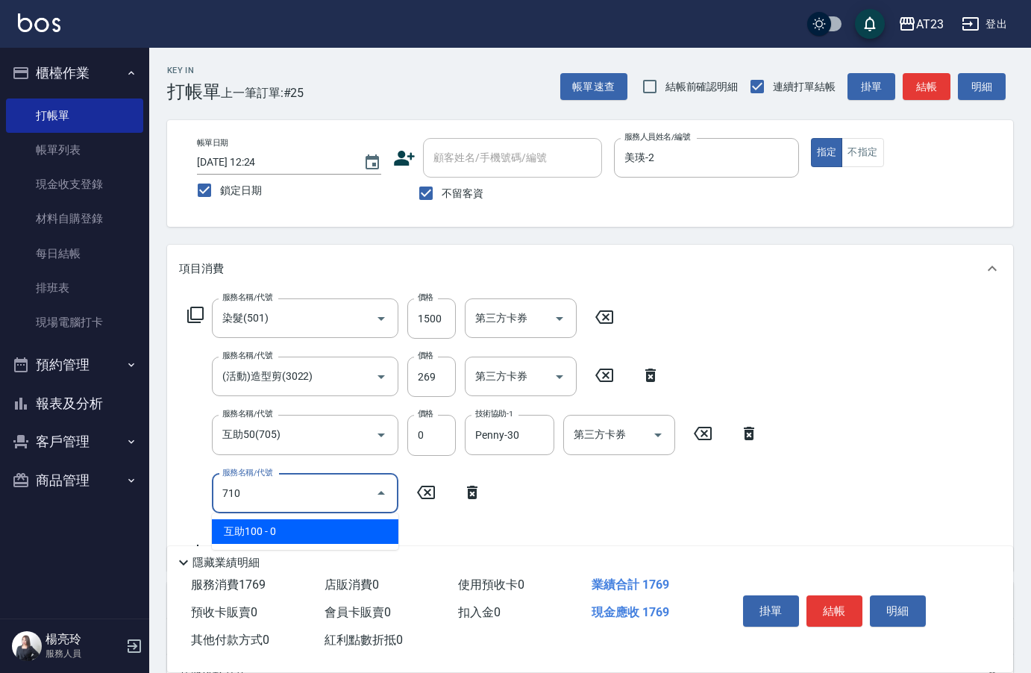
type input "互助100(710)"
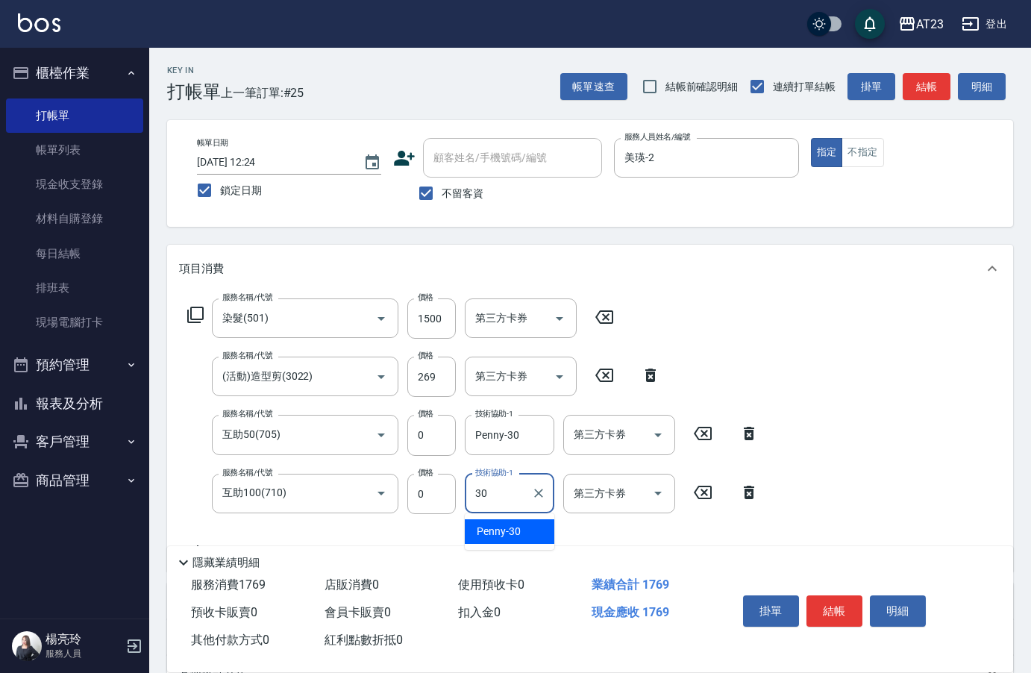
type input "Penny-30"
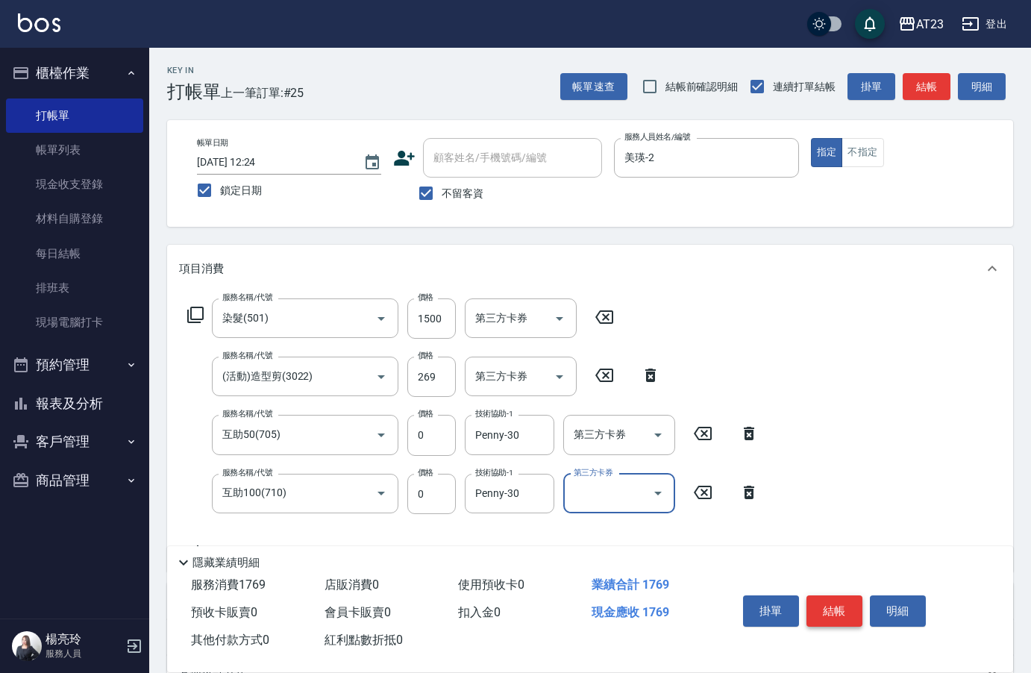
click at [824, 607] on button "結帳" at bounding box center [834, 610] width 56 height 31
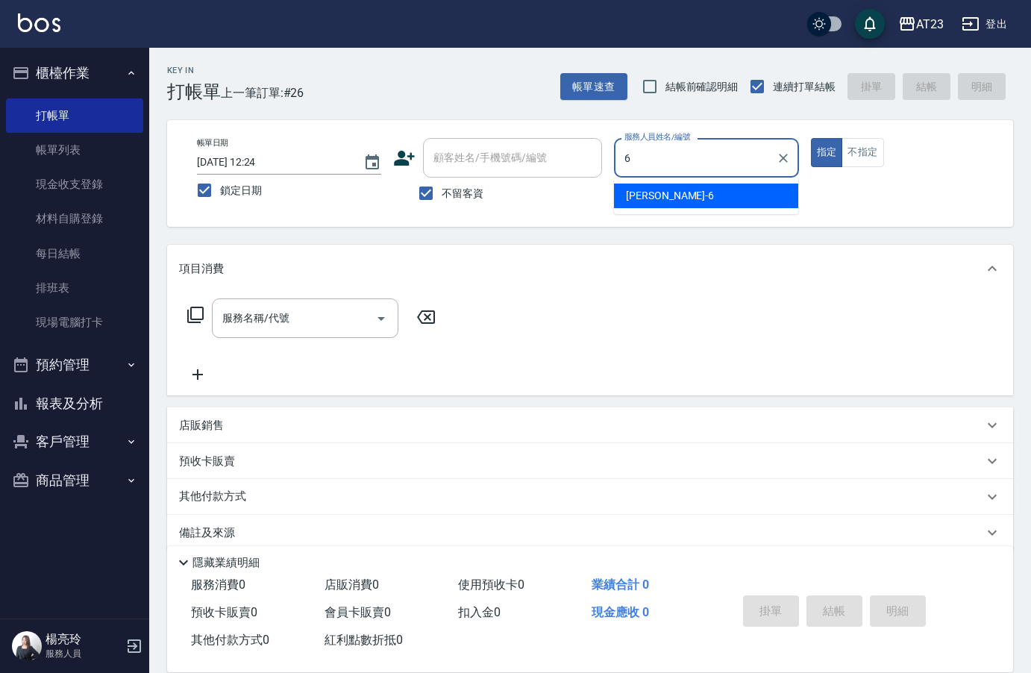
type input "Joann-6"
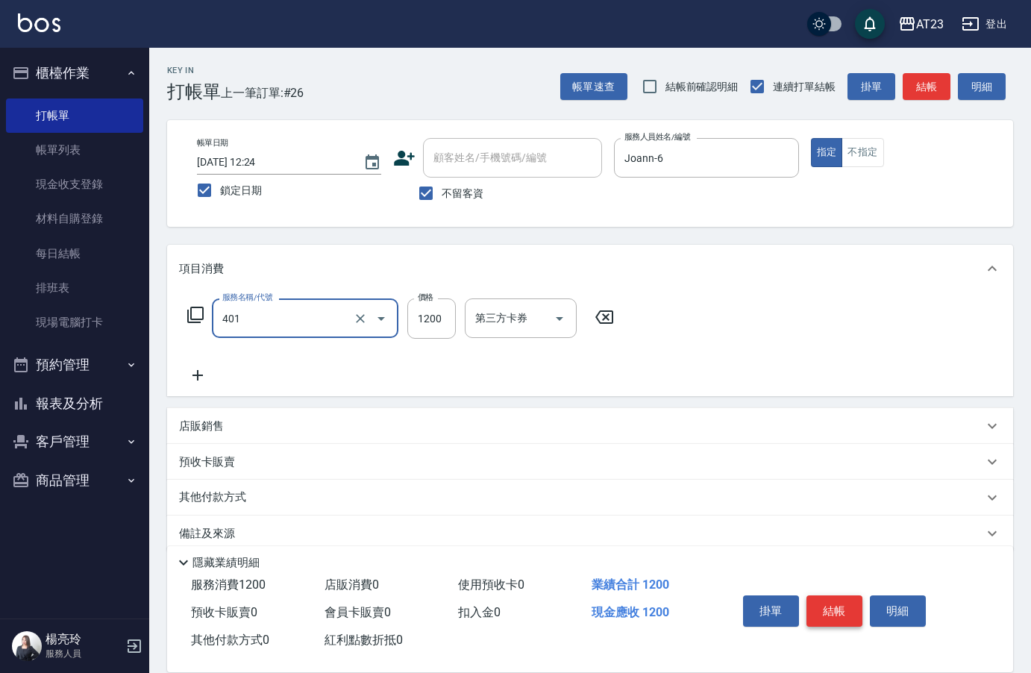
type input "燙髮(401)"
type input "2250"
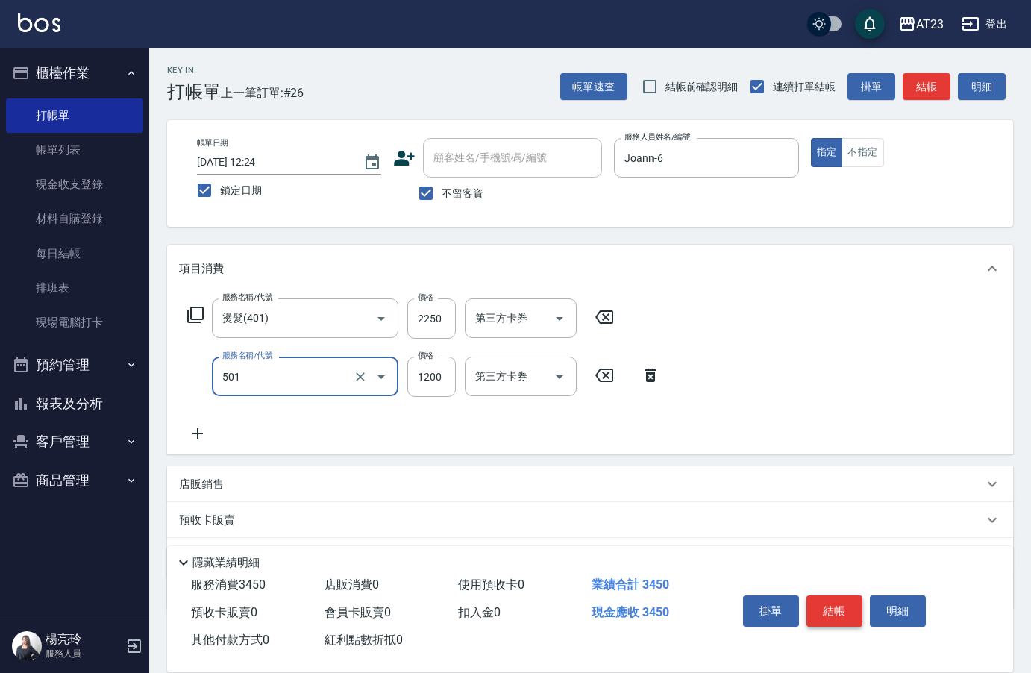
type input "染髮(501)"
click at [192, 310] on icon at bounding box center [195, 315] width 16 height 16
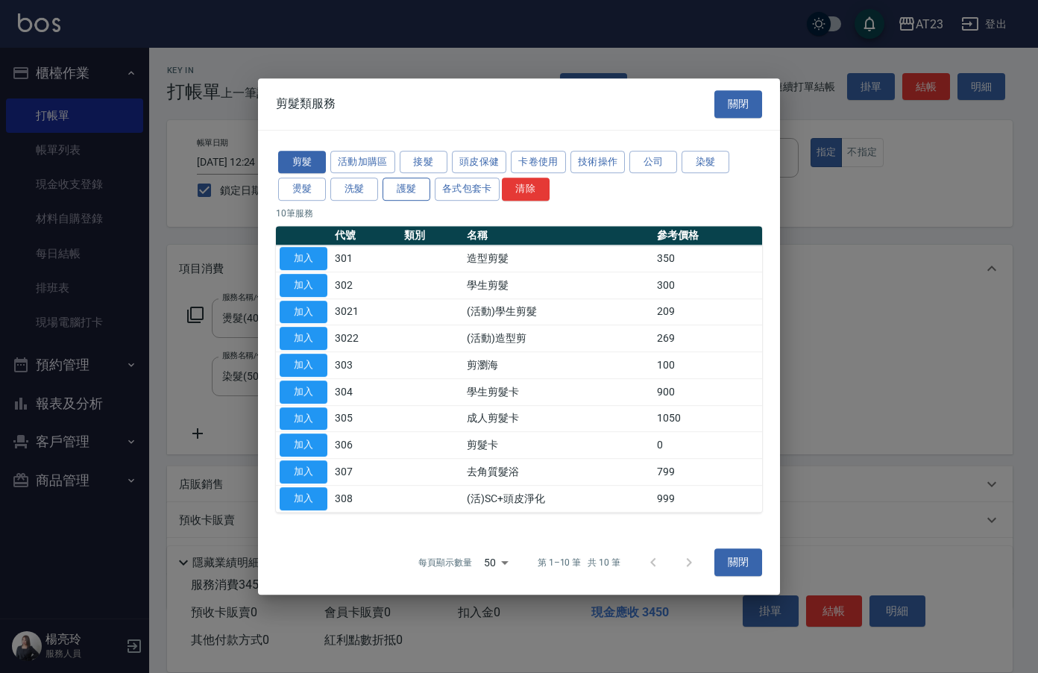
click at [401, 201] on button "護髮" at bounding box center [407, 189] width 48 height 23
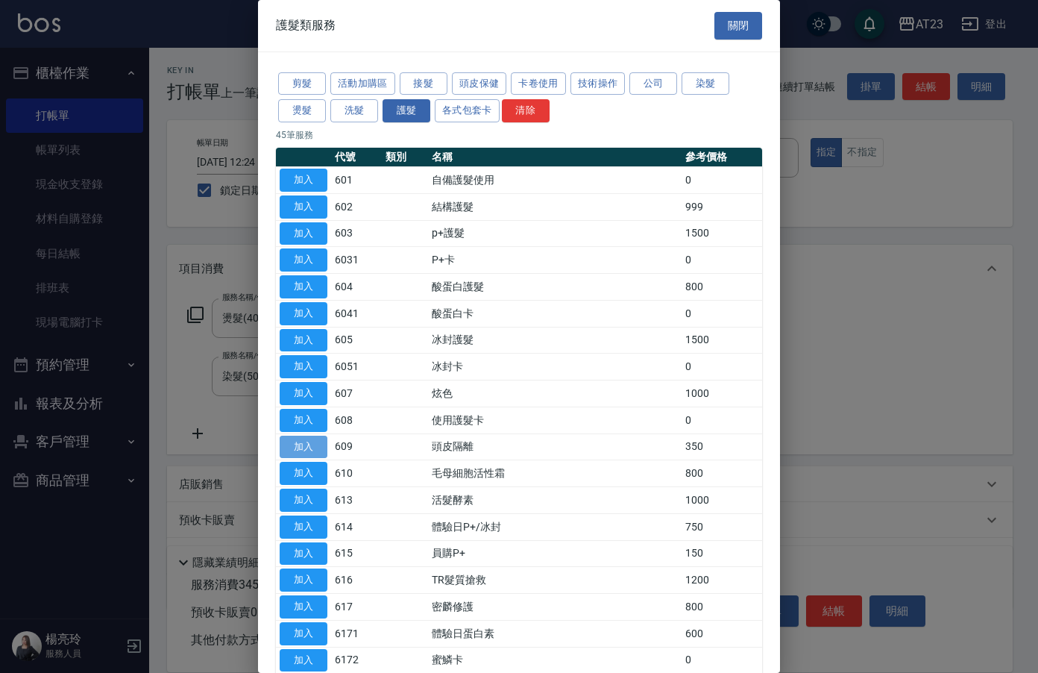
click at [321, 450] on button "加入" at bounding box center [304, 447] width 48 height 23
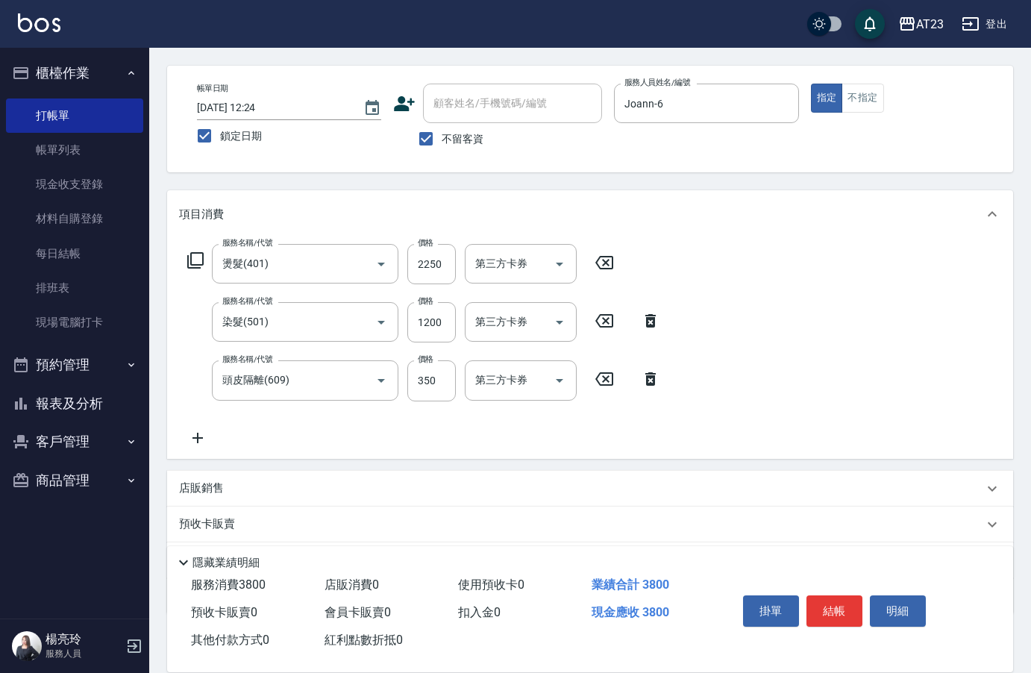
scroll to position [139, 0]
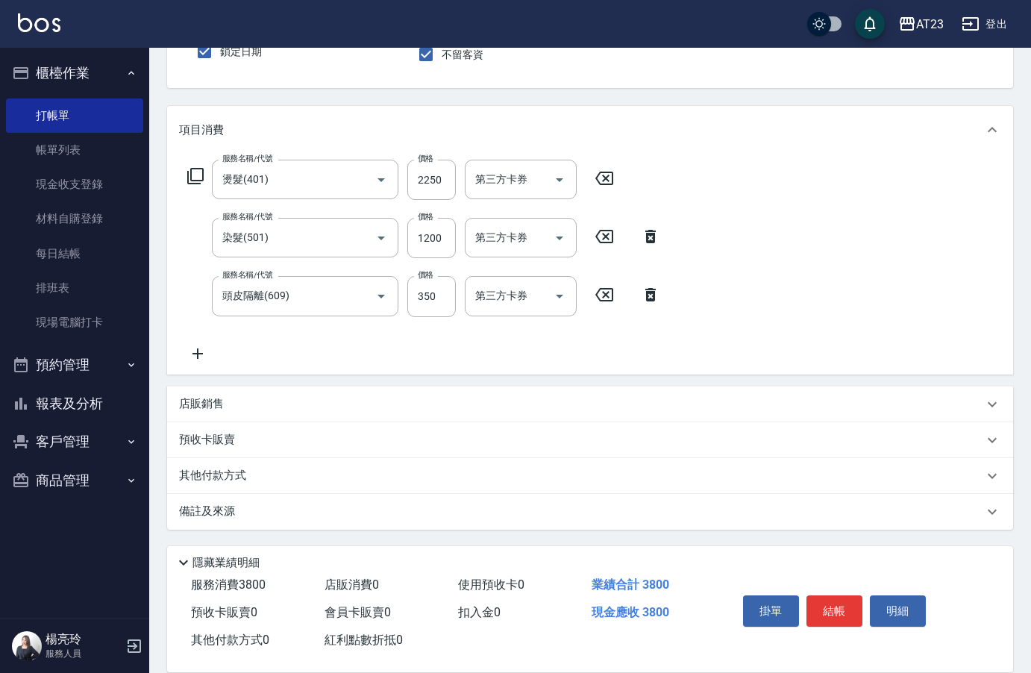
click at [195, 345] on icon at bounding box center [197, 354] width 37 height 18
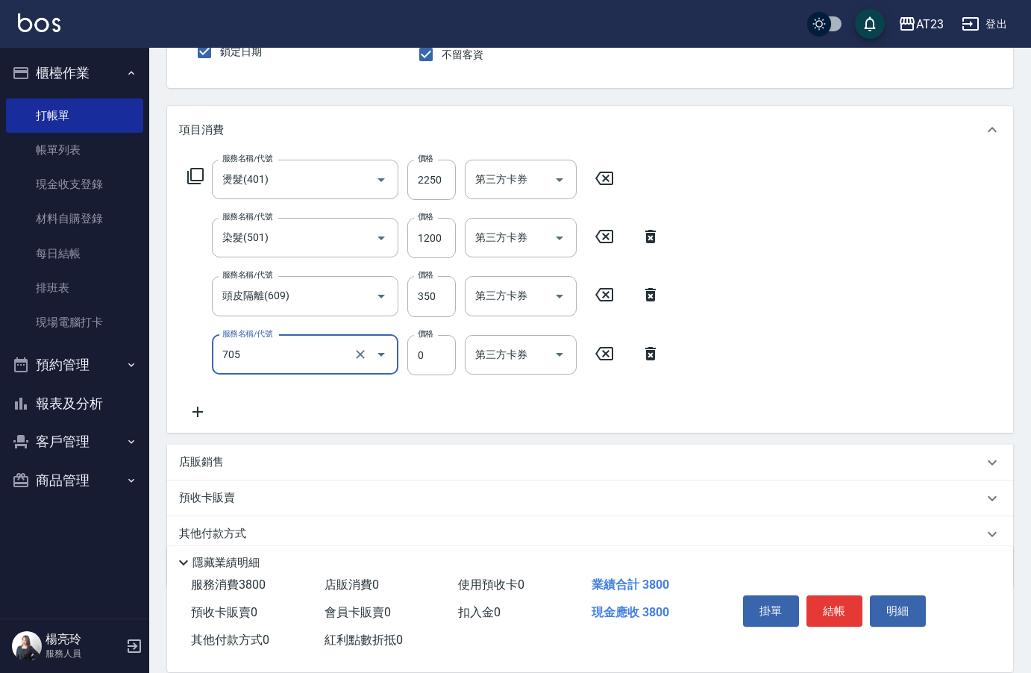
type input "互助50(705)"
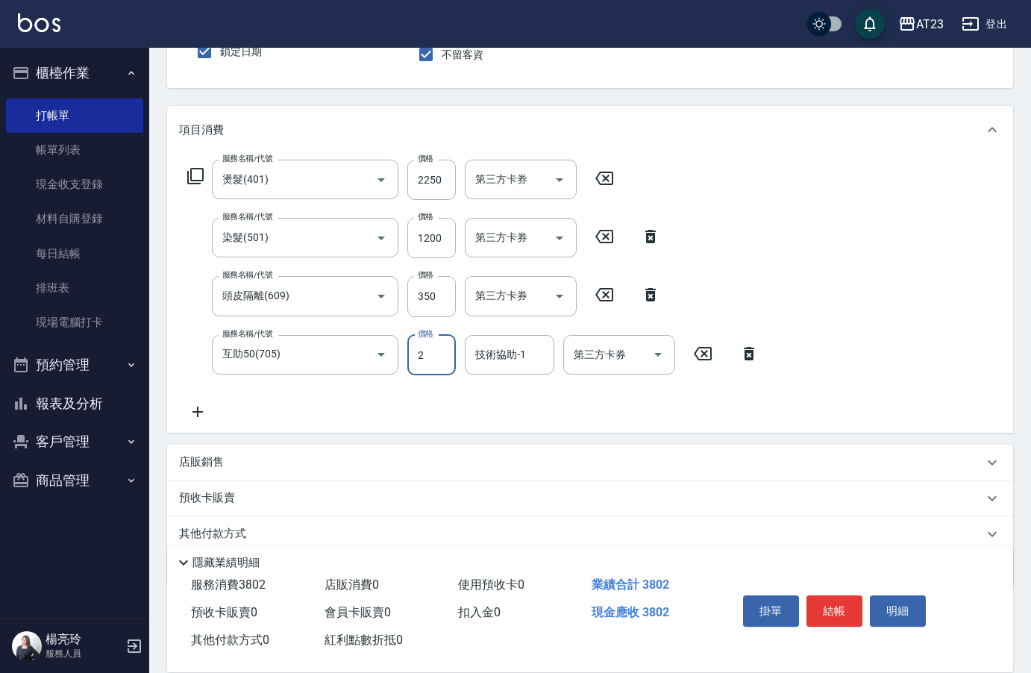
type input "0"
type input "LiLi-27"
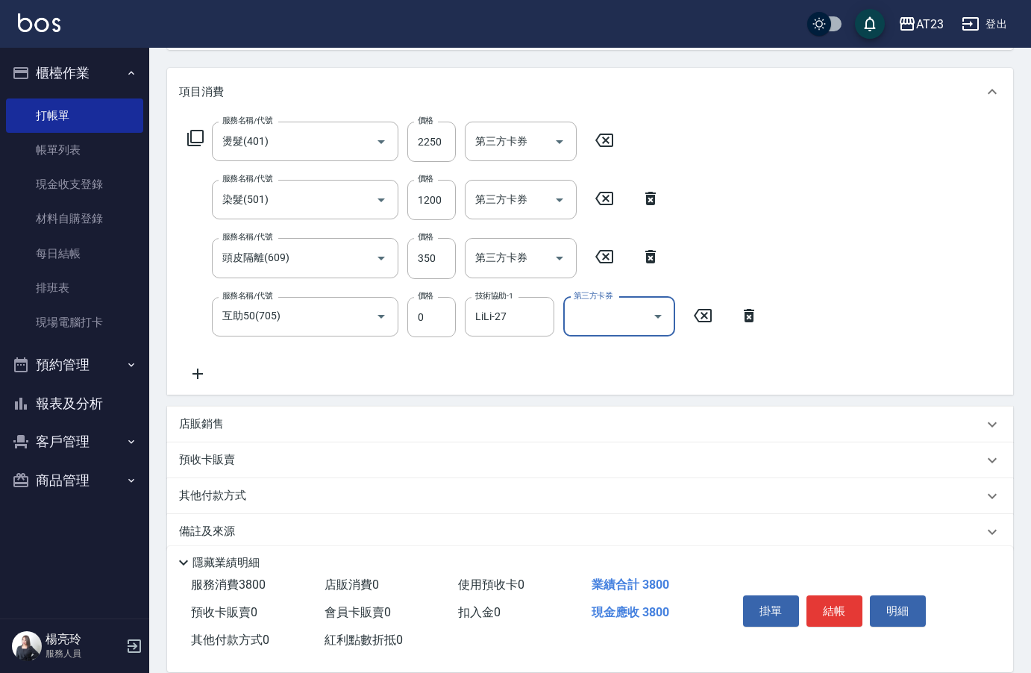
scroll to position [197, 0]
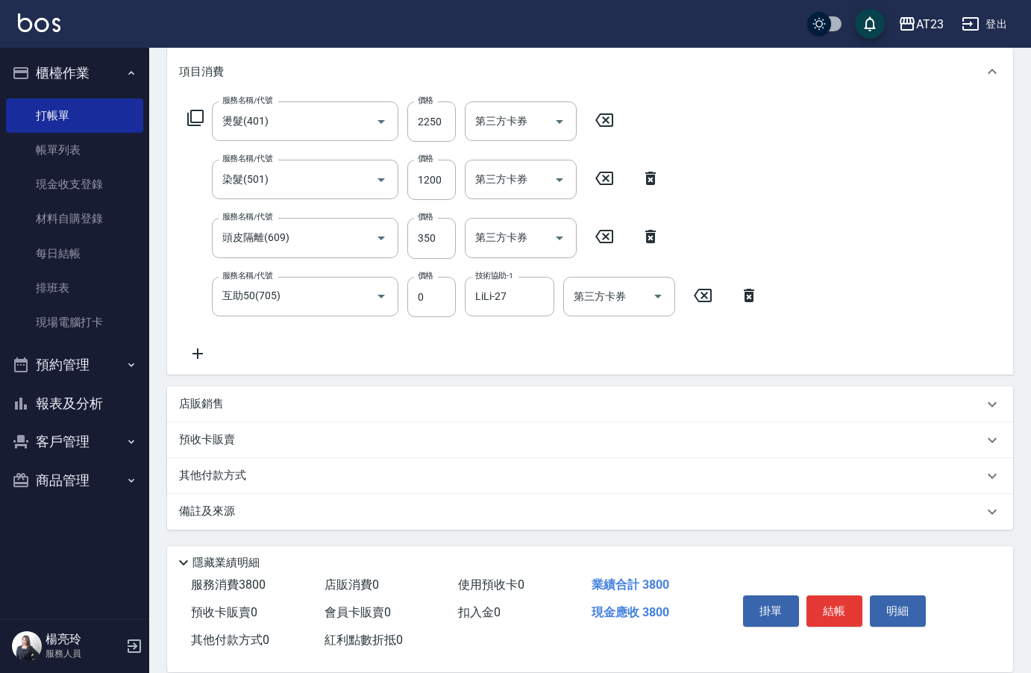
click at [245, 482] on div "其他付款方式" at bounding box center [590, 476] width 846 height 36
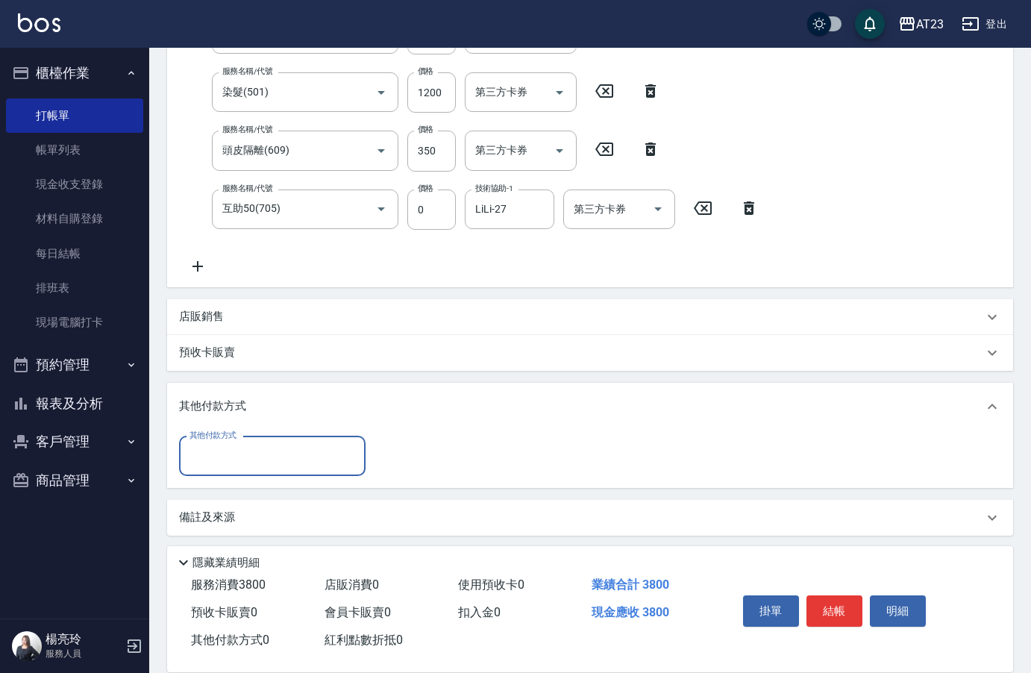
scroll to position [290, 0]
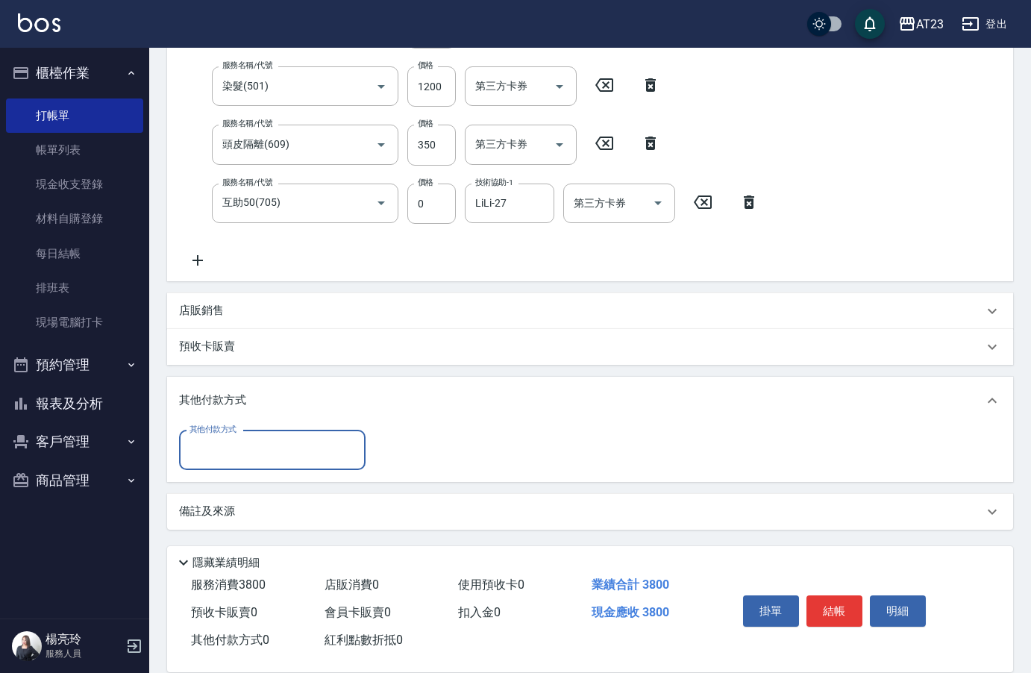
click at [257, 463] on div "其他付款方式" at bounding box center [272, 450] width 186 height 40
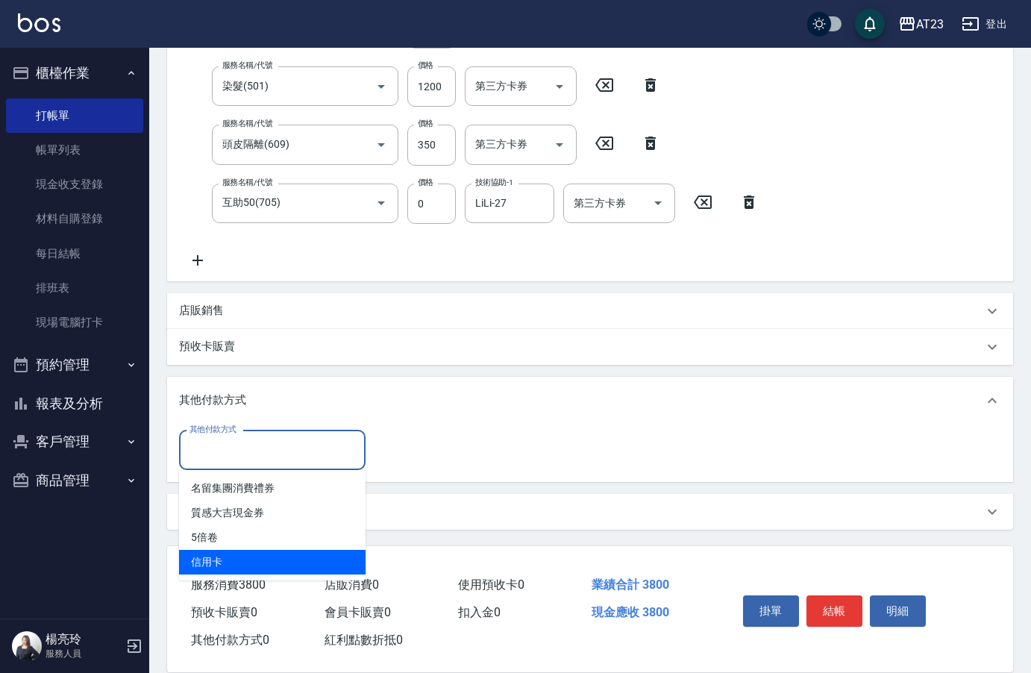
click at [232, 571] on span "信用卡" at bounding box center [272, 562] width 186 height 25
type input "信用卡"
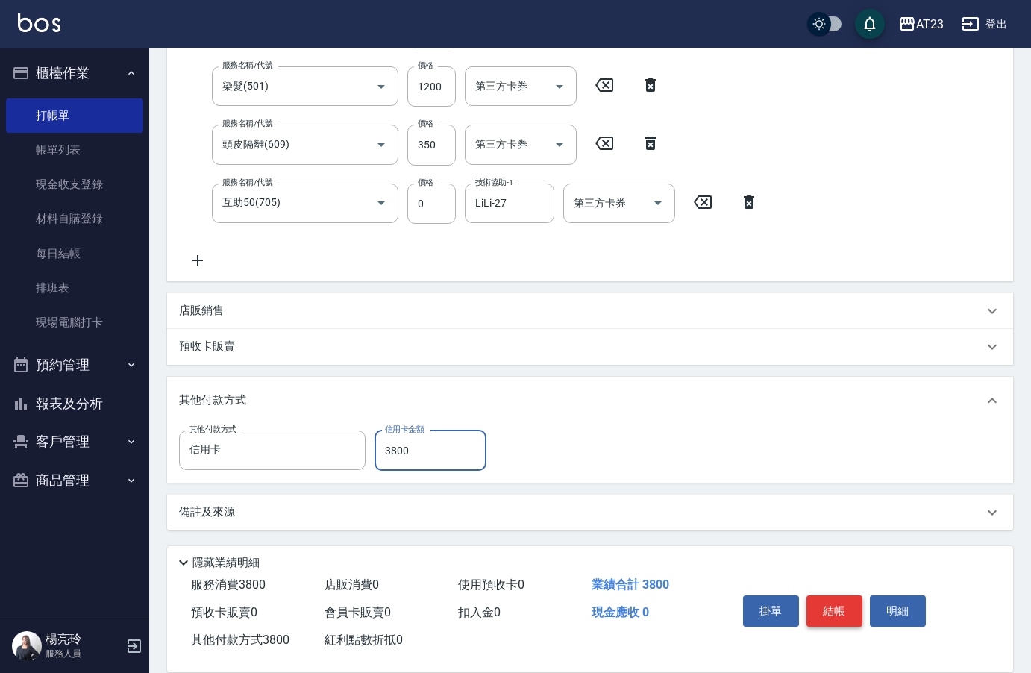
type input "3800"
click at [849, 601] on button "結帳" at bounding box center [834, 610] width 56 height 31
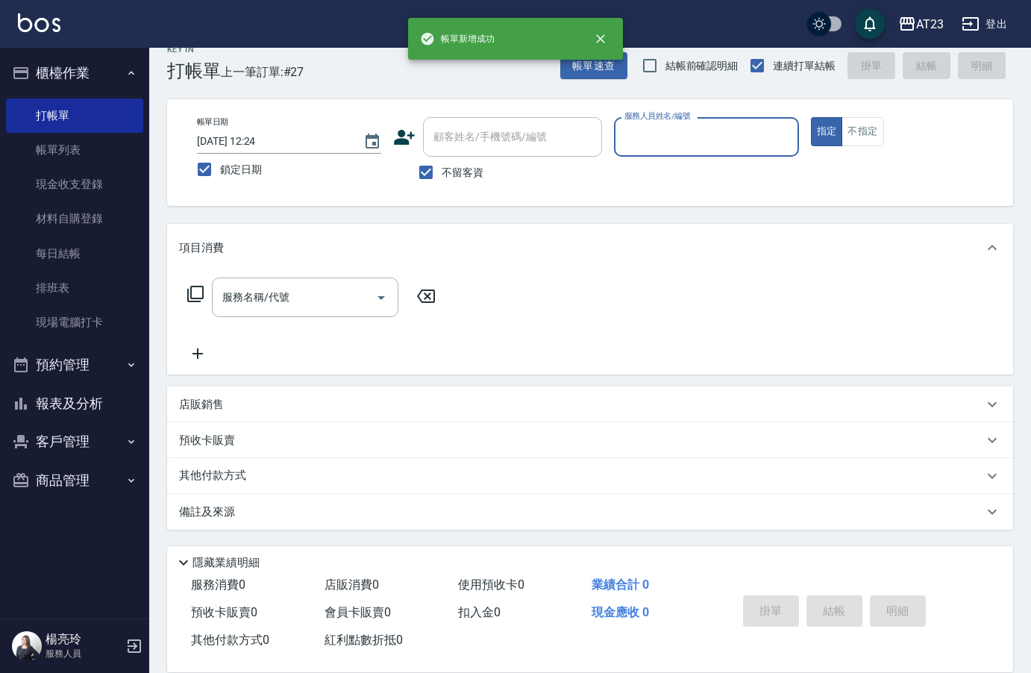
scroll to position [21, 0]
type input "Leon-10"
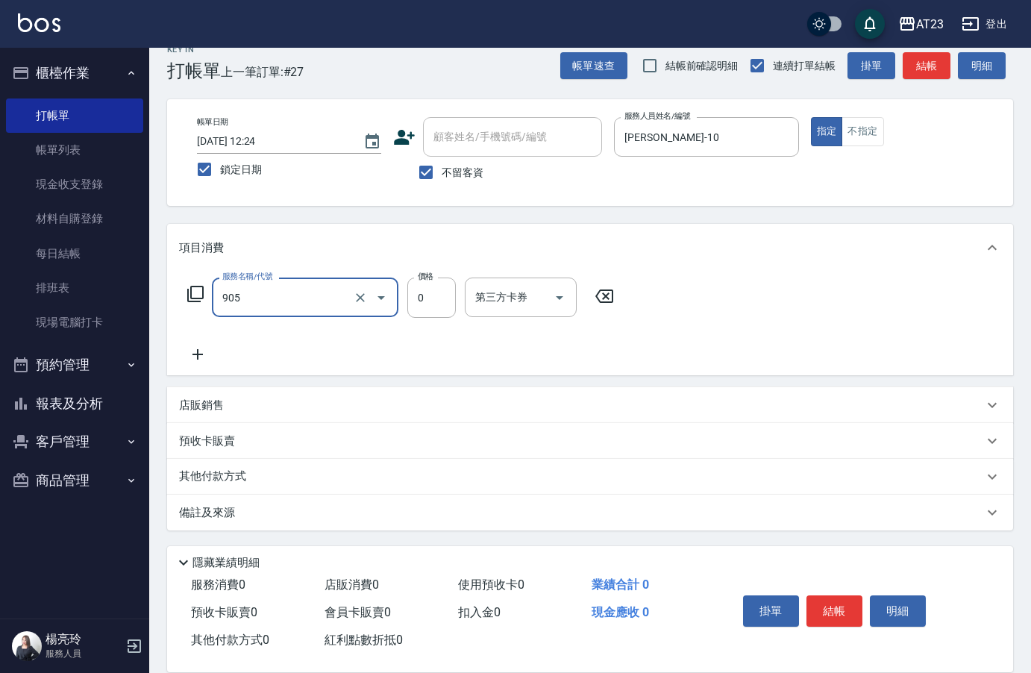
type input "頭皮卡使用(905)"
click at [829, 599] on button "結帳" at bounding box center [834, 610] width 56 height 31
